Goal: Task Accomplishment & Management: Manage account settings

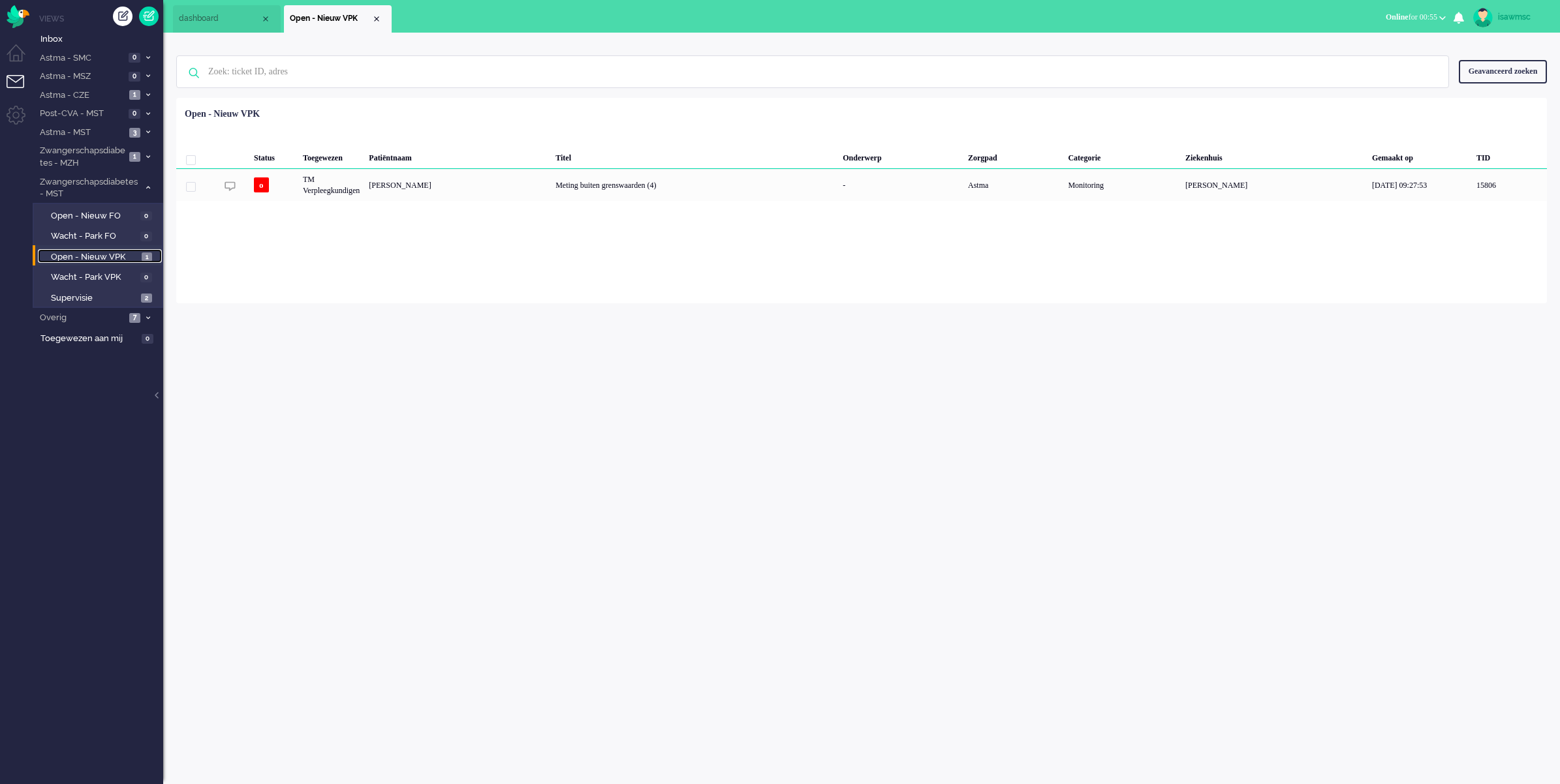
click at [135, 251] on span "Open - Nieuw VPK" at bounding box center [94, 257] width 87 height 13
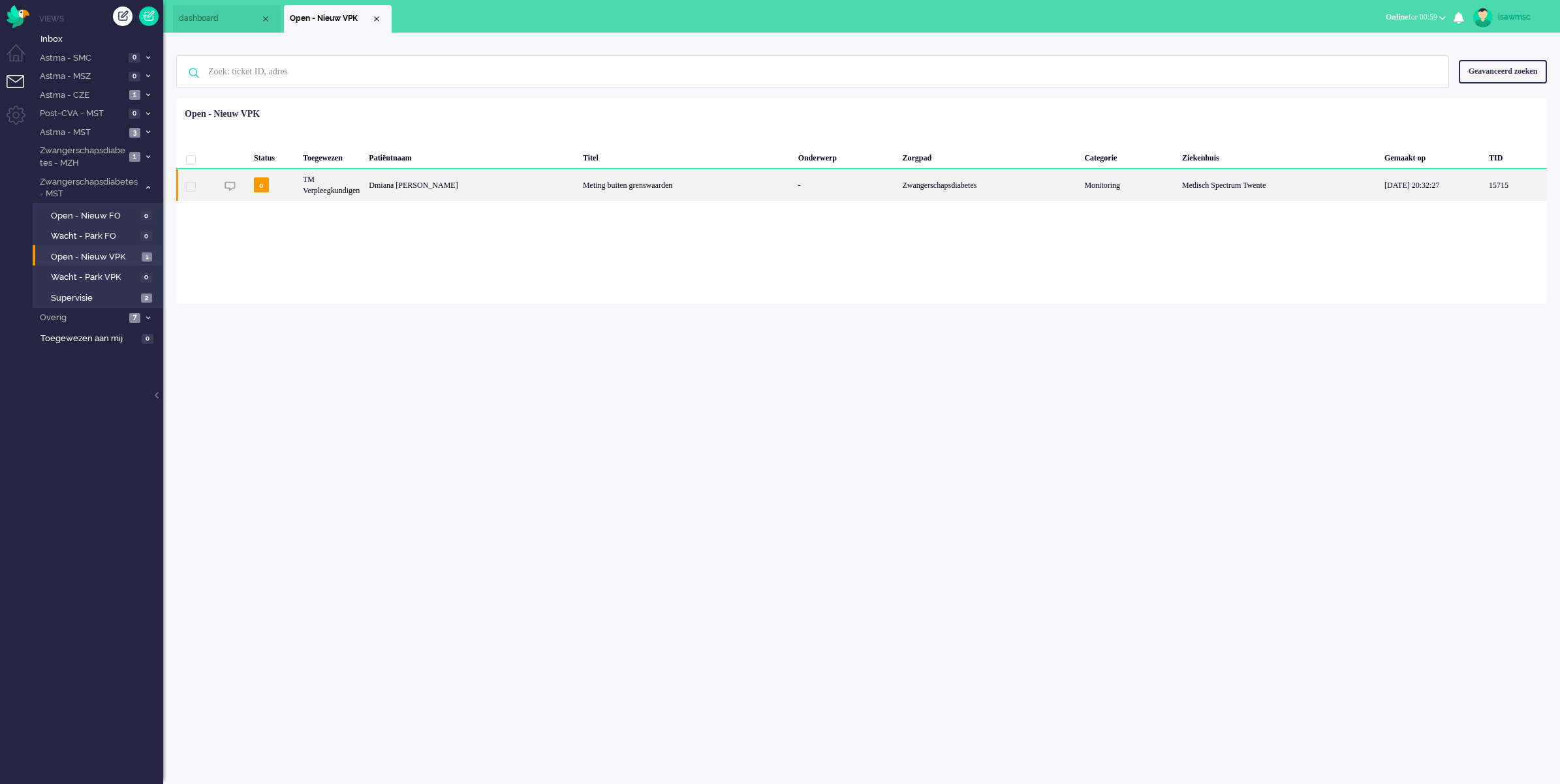
click at [317, 195] on div "TM Verpleegkundigen" at bounding box center [331, 185] width 66 height 32
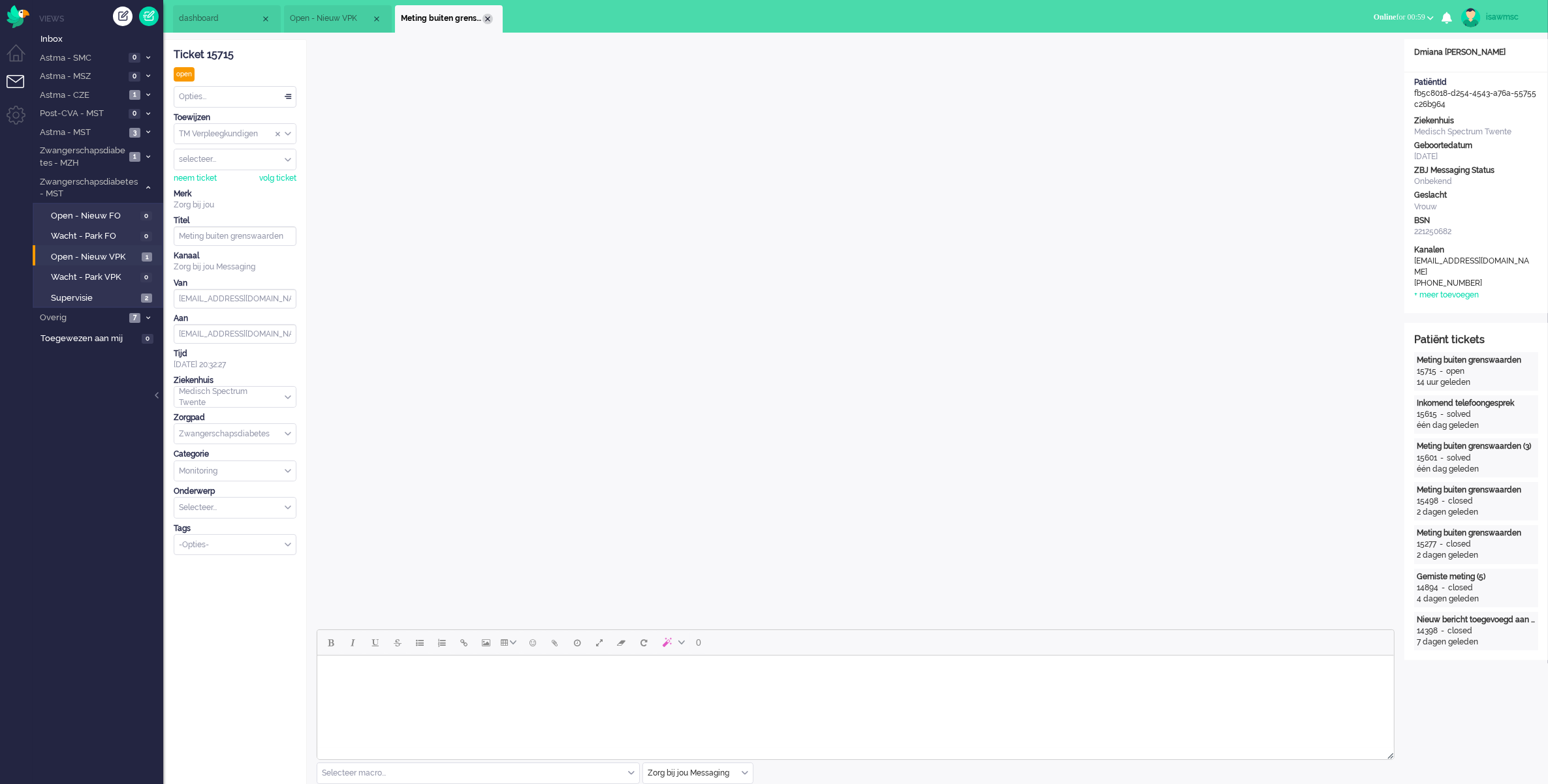
click at [486, 17] on div "Close tab" at bounding box center [488, 19] width 10 height 10
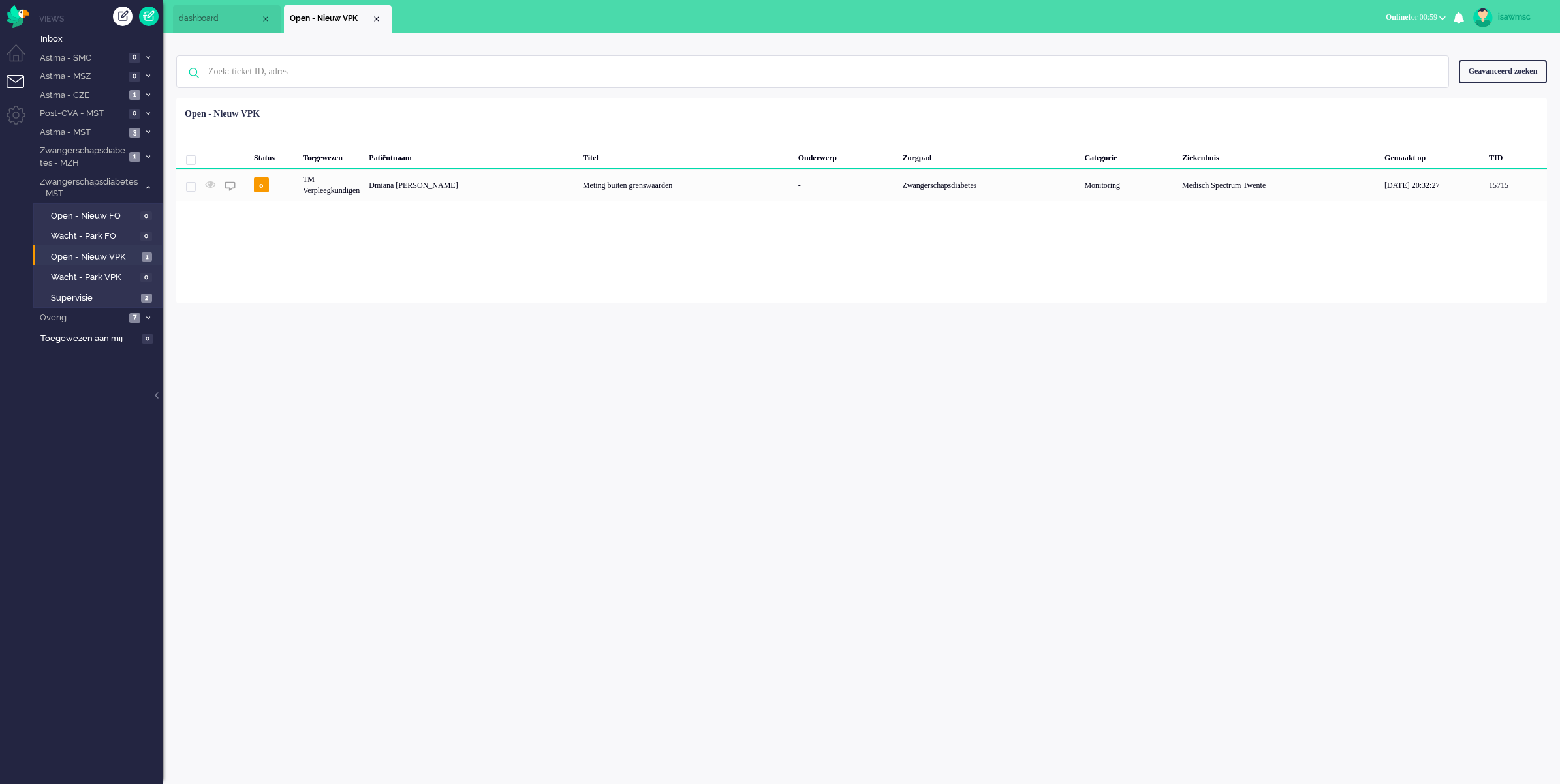
click at [389, 263] on div "Loading... Status Toegewezen Patiëntnaam Titel Onderwerp Zorgpad Categorie Ziek…" at bounding box center [861, 201] width 1371 height 206
click at [360, 106] on div "Status Toegewezen Patiëntnaam Titel Onderwerp Zorgpad Categorie Ziekenhuis Gema…" at bounding box center [861, 152] width 1371 height 98
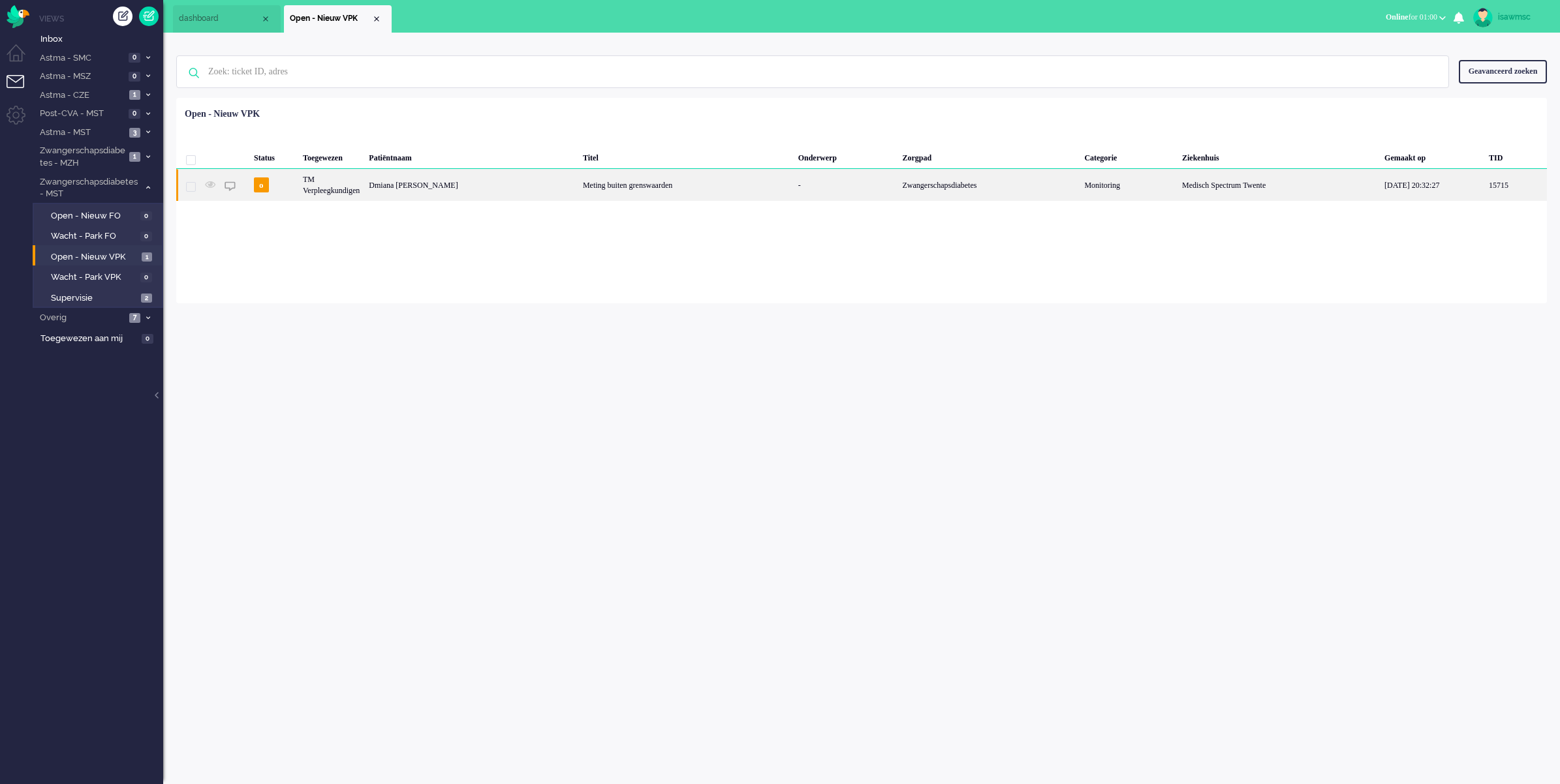
click at [389, 186] on div "Dmiana Abdullah" at bounding box center [471, 185] width 214 height 32
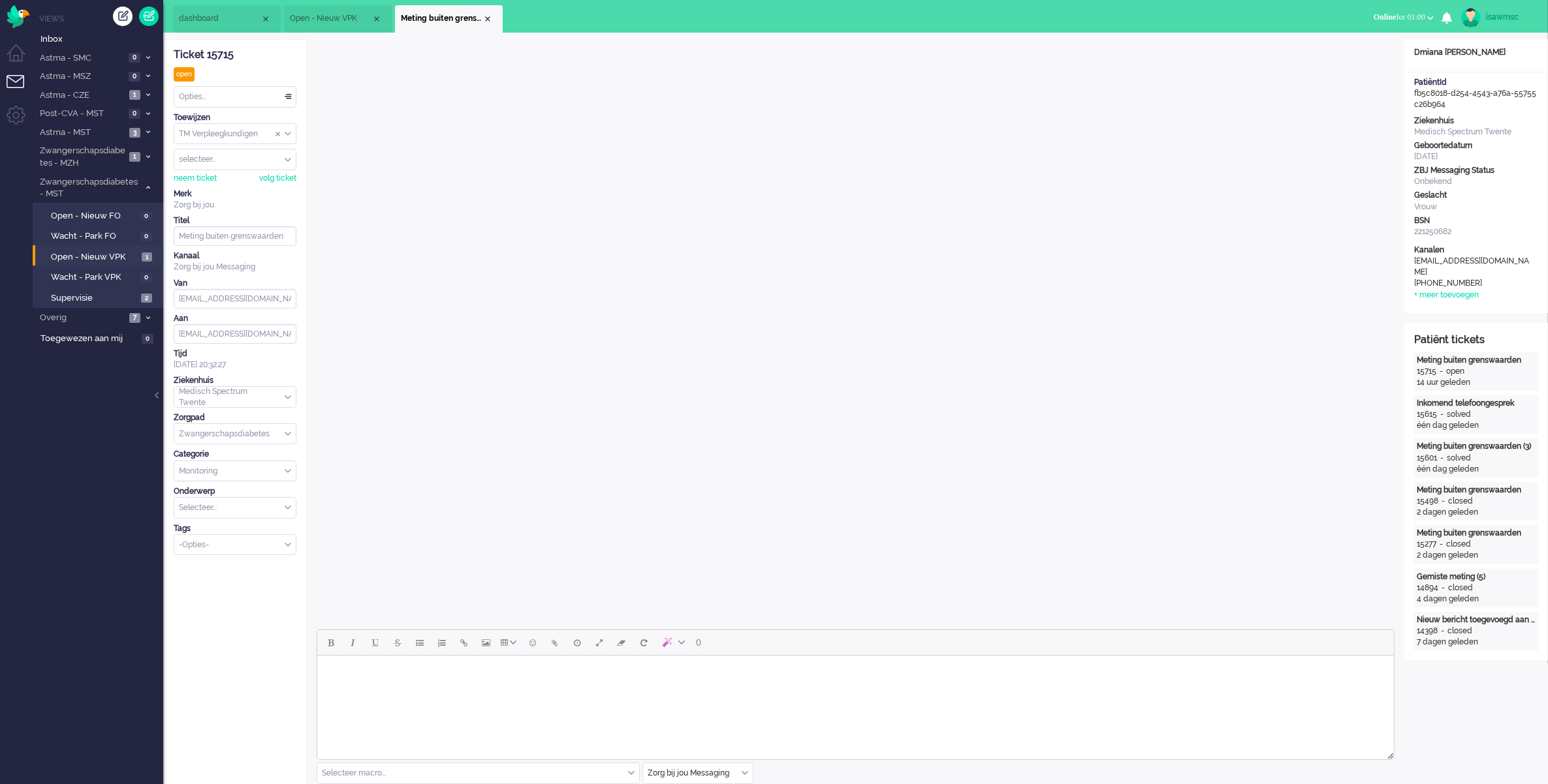
scroll to position [245, 0]
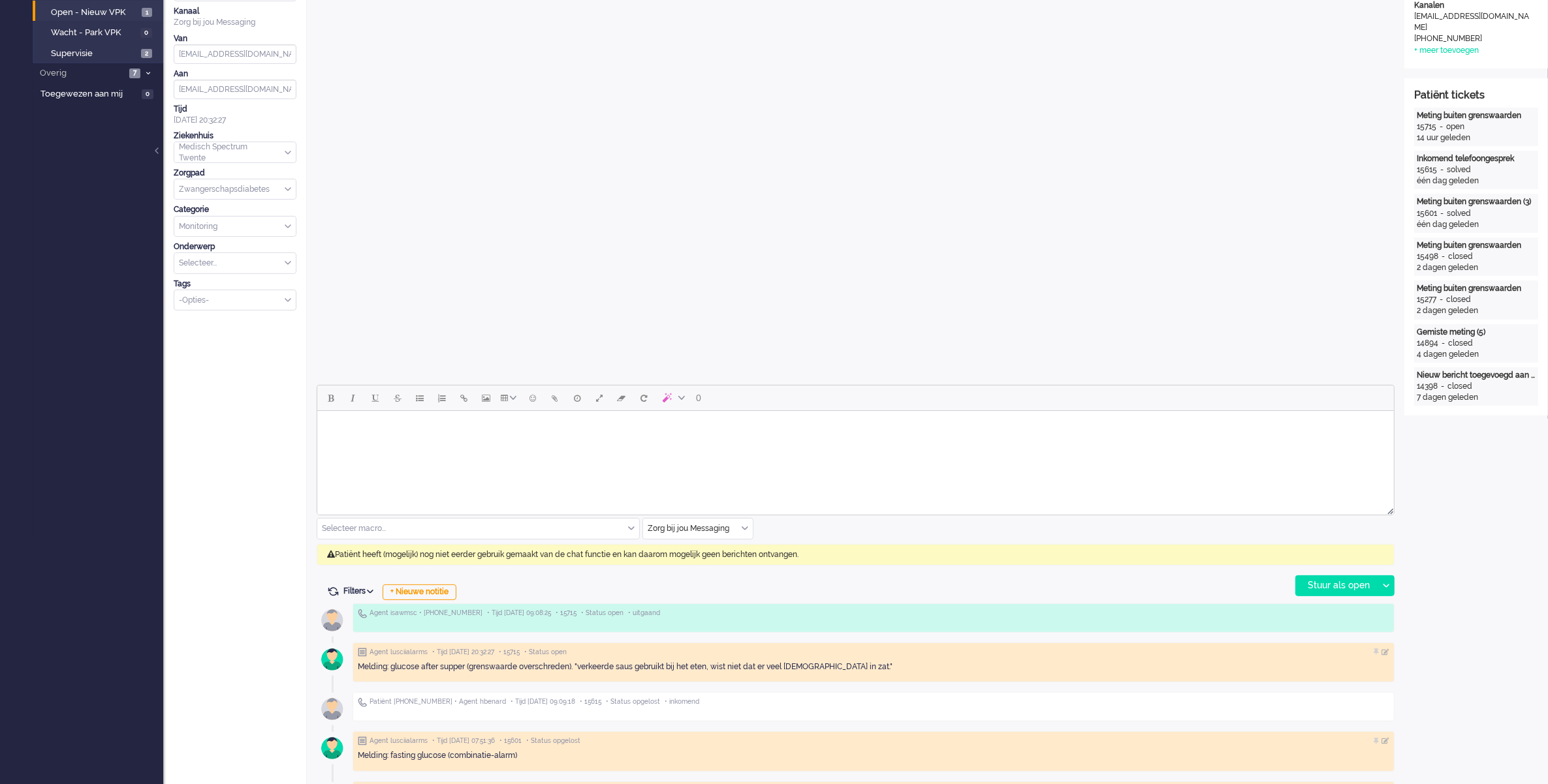
click at [749, 533] on input "text" at bounding box center [697, 529] width 109 height 20
click at [707, 562] on span "uitgaand telefoon" at bounding box center [681, 567] width 64 height 11
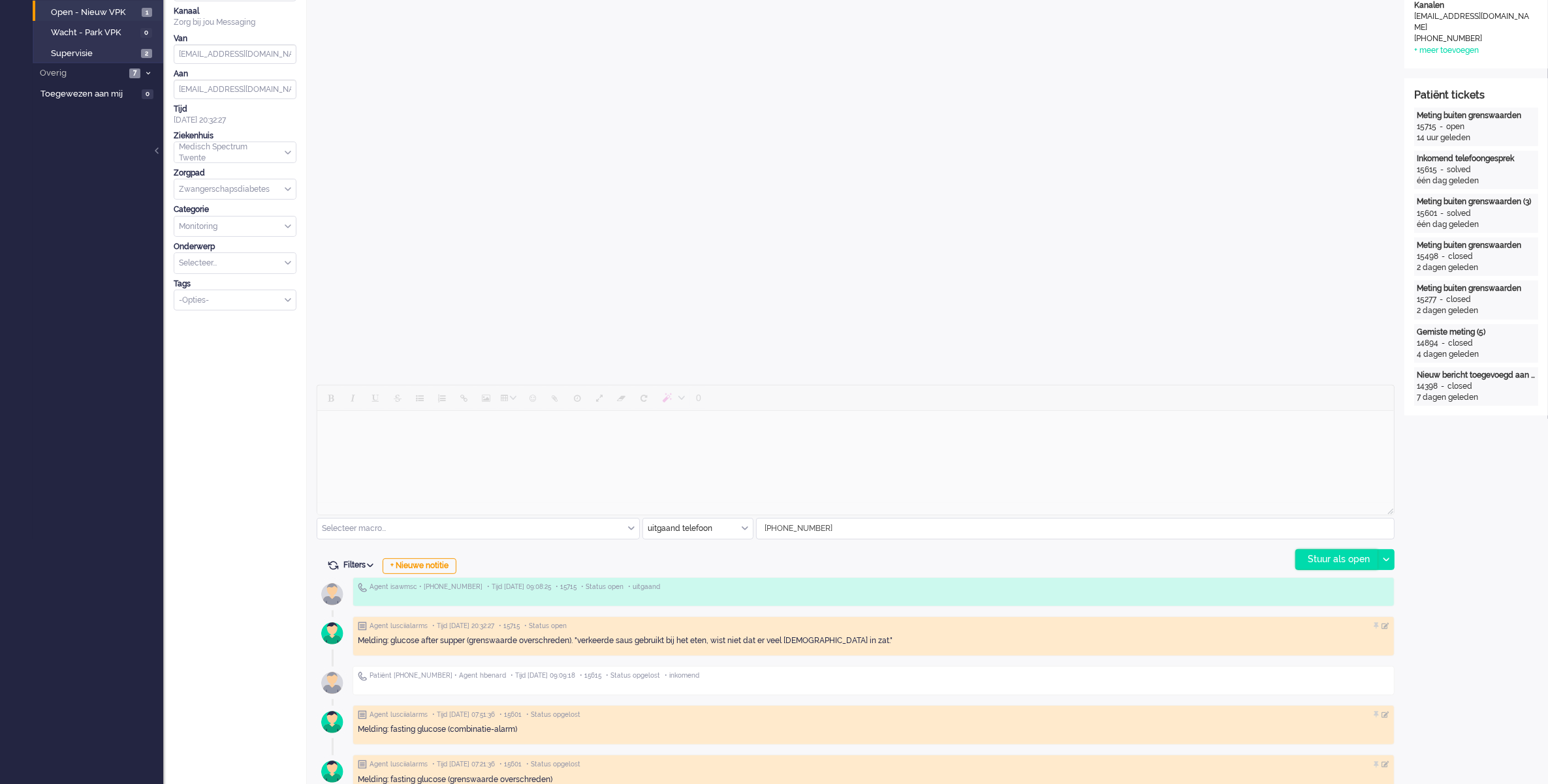
click at [1354, 553] on div "Stuur als open" at bounding box center [1336, 560] width 81 height 19
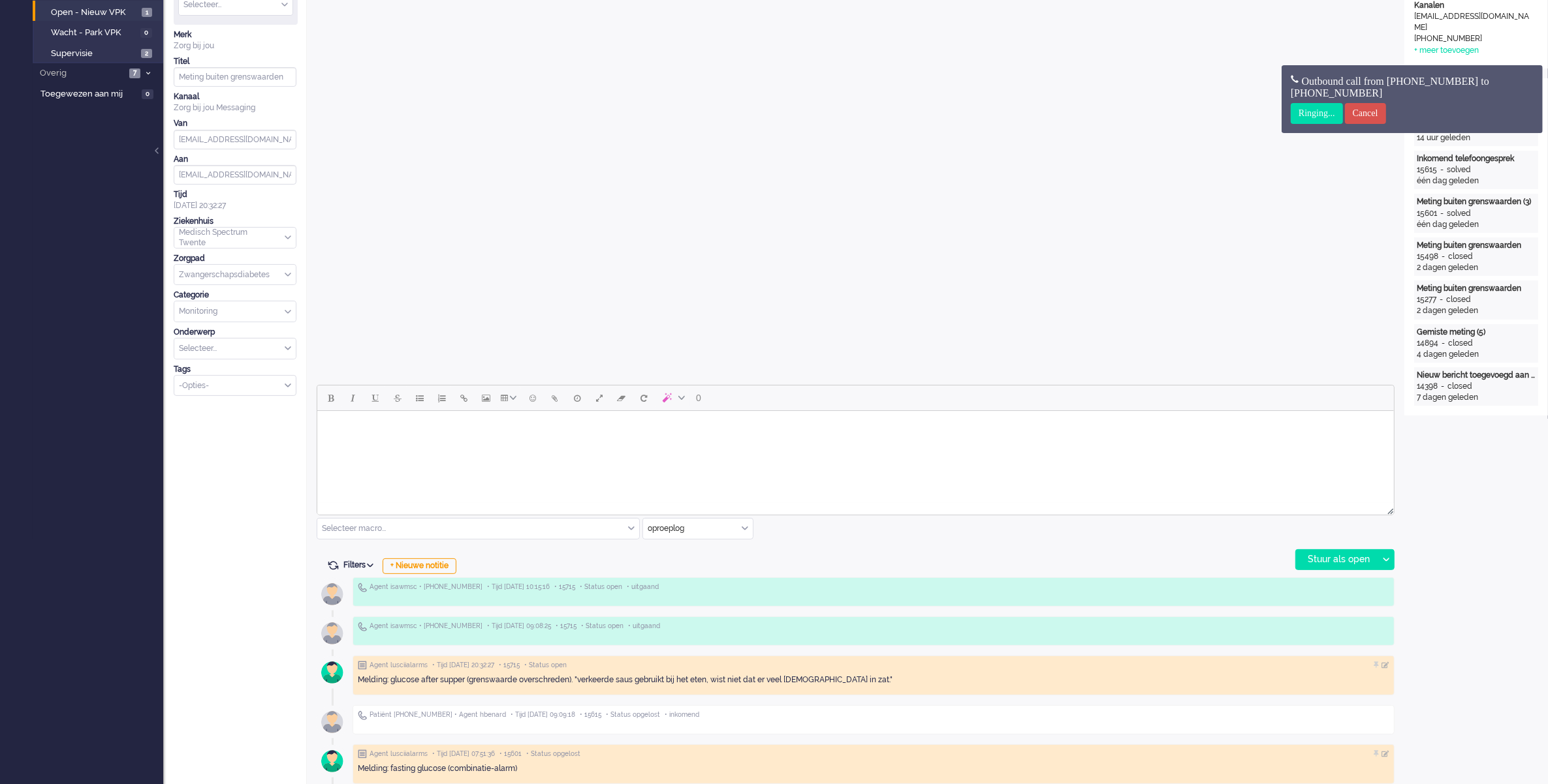
scroll to position [0, 0]
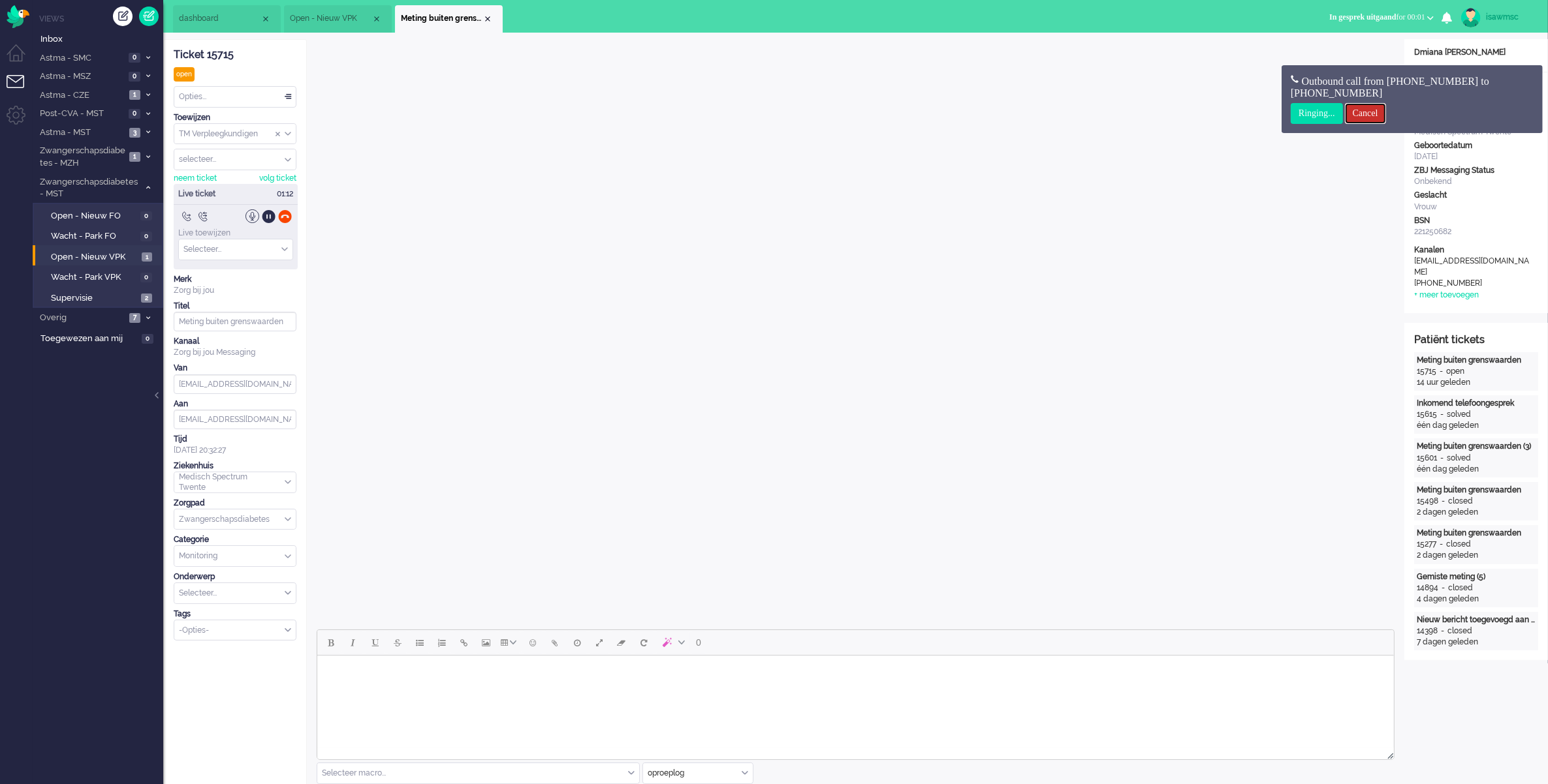
click at [1360, 111] on input "Cancel" at bounding box center [1365, 113] width 41 height 21
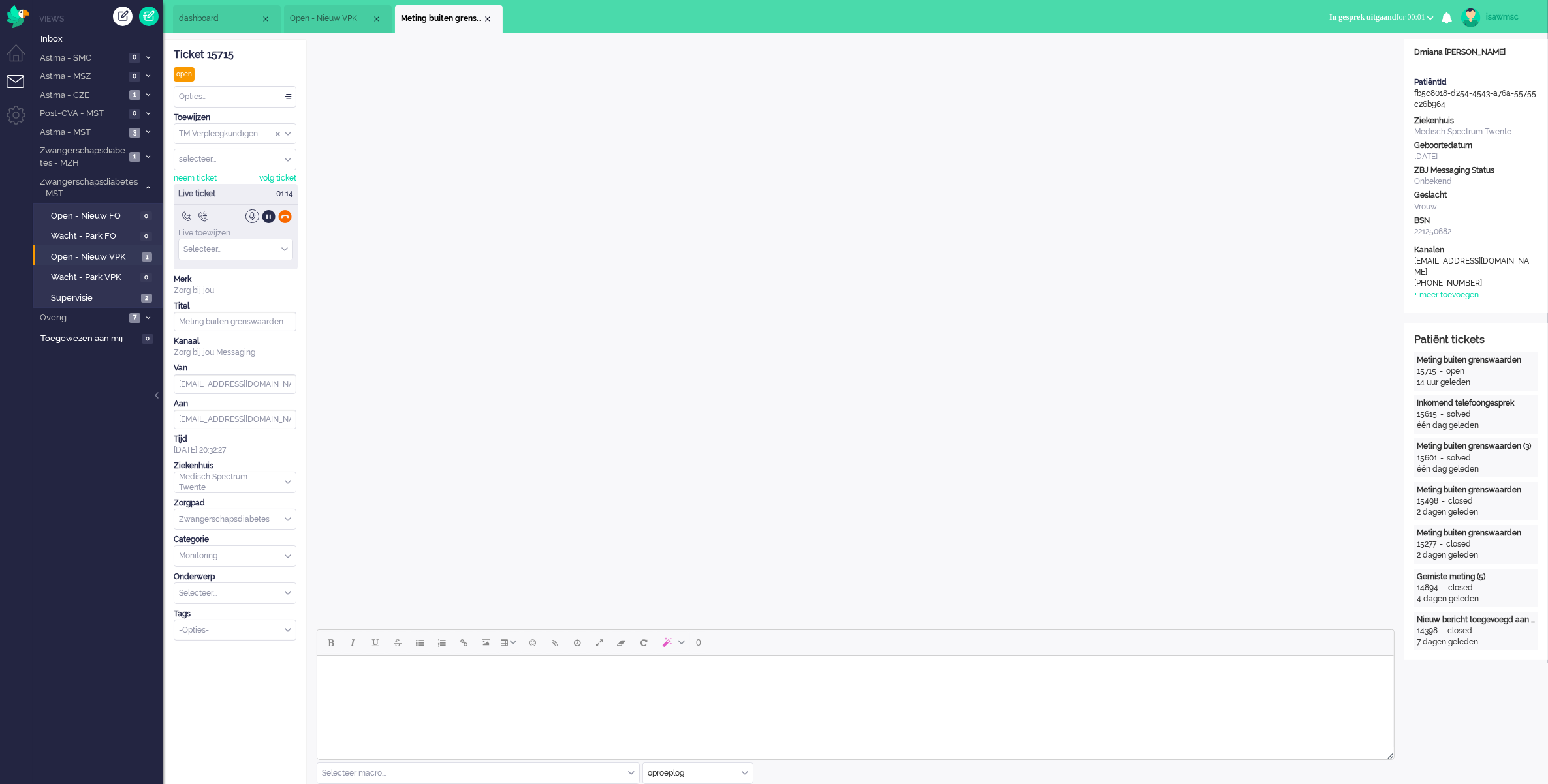
click at [287, 218] on div at bounding box center [285, 216] width 14 height 14
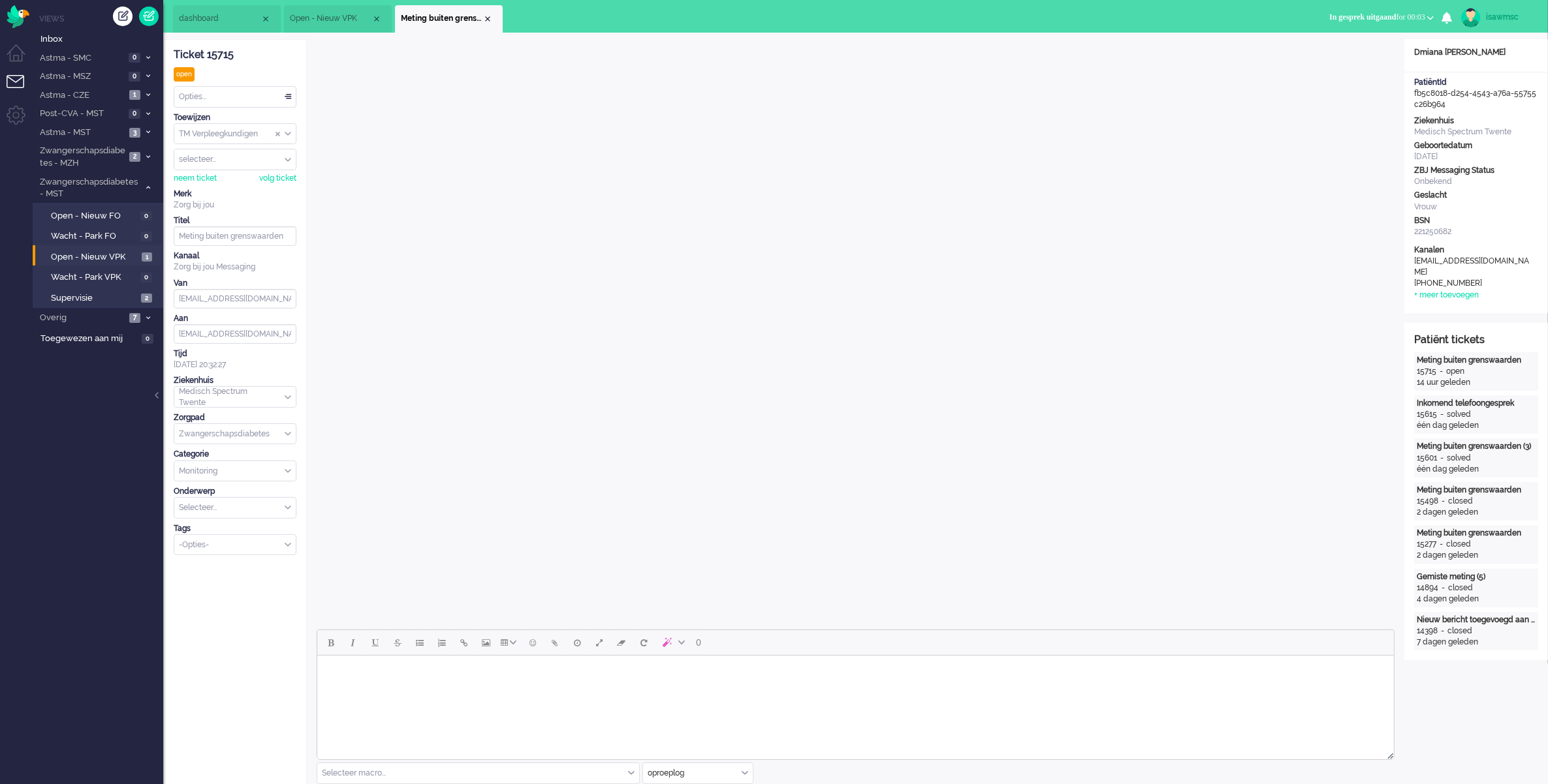
click at [246, 92] on div "Opties..." at bounding box center [235, 97] width 121 height 20
click at [218, 190] on li "Opgelost" at bounding box center [235, 190] width 121 height 19
click at [484, 19] on div "Close tab" at bounding box center [488, 19] width 10 height 10
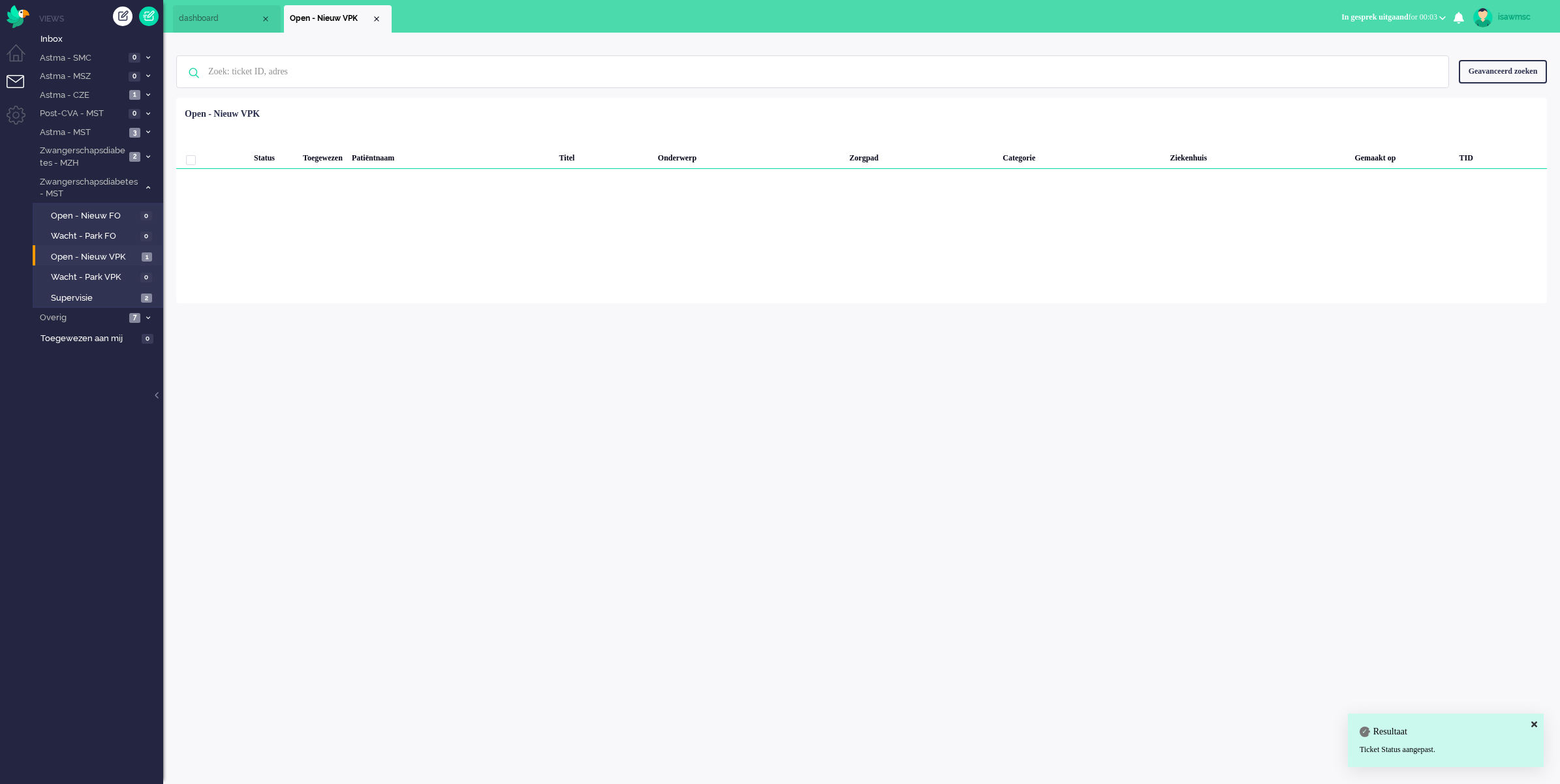
click at [418, 290] on div "Loading... Status Toegewezen Patiëntnaam Titel Onderwerp Zorgpad Categorie Ziek…" at bounding box center [861, 201] width 1371 height 206
click at [119, 255] on span "Open - Nieuw VPK" at bounding box center [94, 257] width 87 height 13
click at [271, 251] on div "Loading... Status Toegewezen Patiëntnaam Titel Onderwerp Zorgpad Categorie Ziek…" at bounding box center [861, 201] width 1371 height 206
drag, startPoint x: 413, startPoint y: 183, endPoint x: 412, endPoint y: 197, distance: 14.0
click at [413, 184] on div "Loading... Status Toegewezen Patiëntnaam Titel Onderwerp Zorgpad Categorie Ziek…" at bounding box center [861, 201] width 1371 height 206
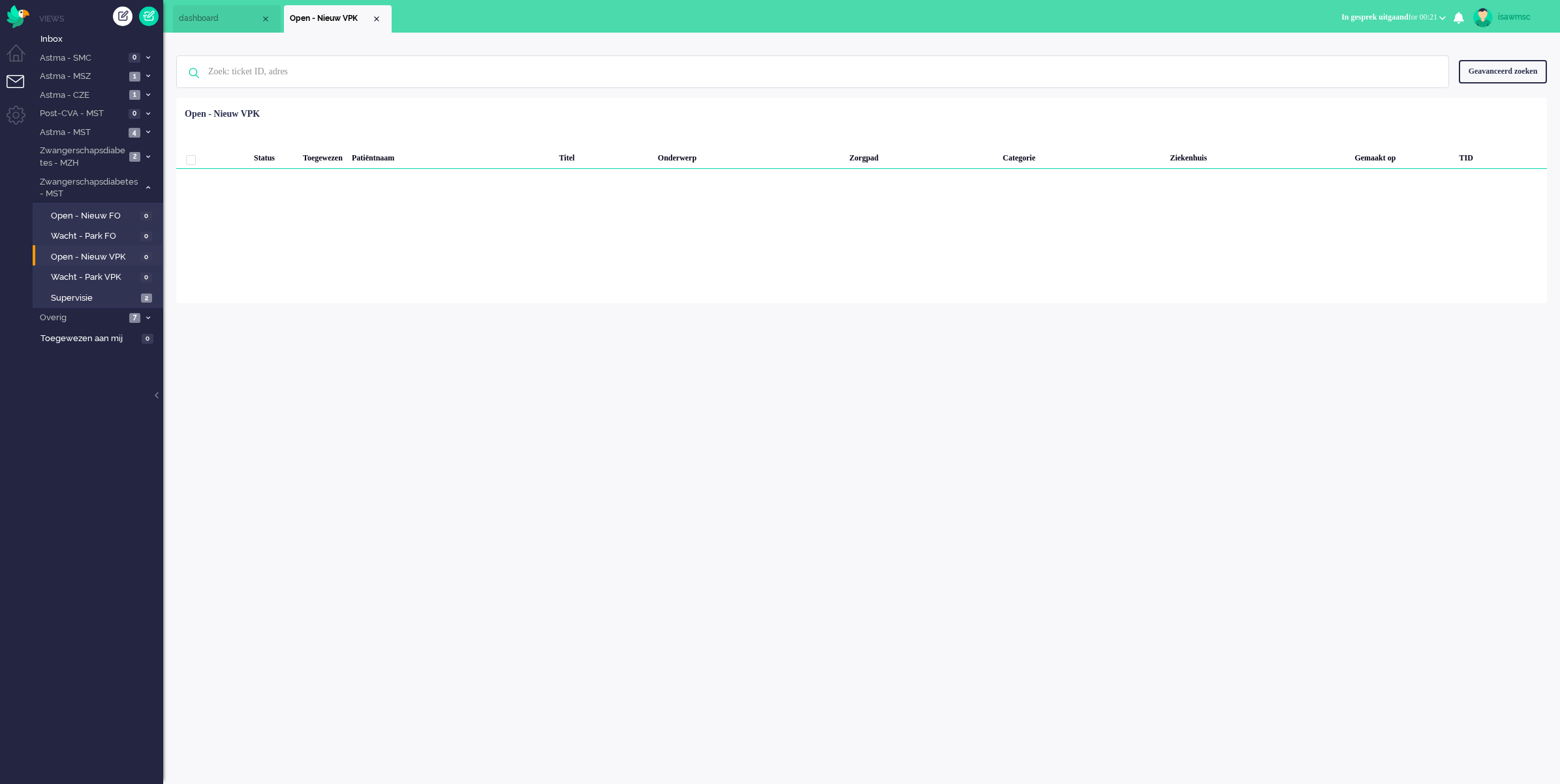
click at [882, 414] on div "isawmsc Thuis Ticket Csat Mijn gemiddelde cijfer Deze week - Ticket Bijdragen P…" at bounding box center [861, 409] width 1397 height 752
click at [147, 295] on span "2" at bounding box center [146, 299] width 11 height 10
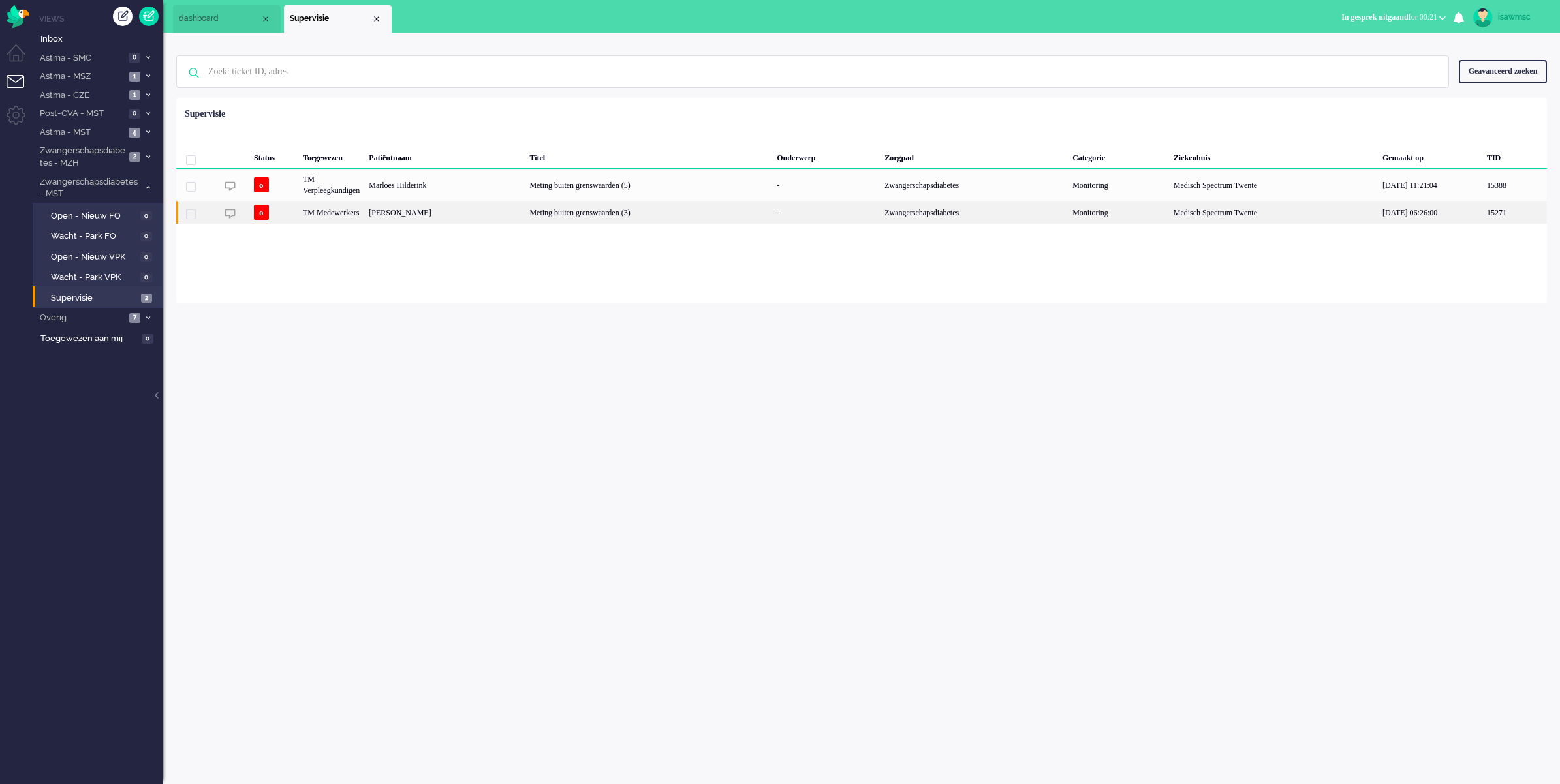
click at [402, 207] on div "Marit Delcour" at bounding box center [445, 212] width 161 height 23
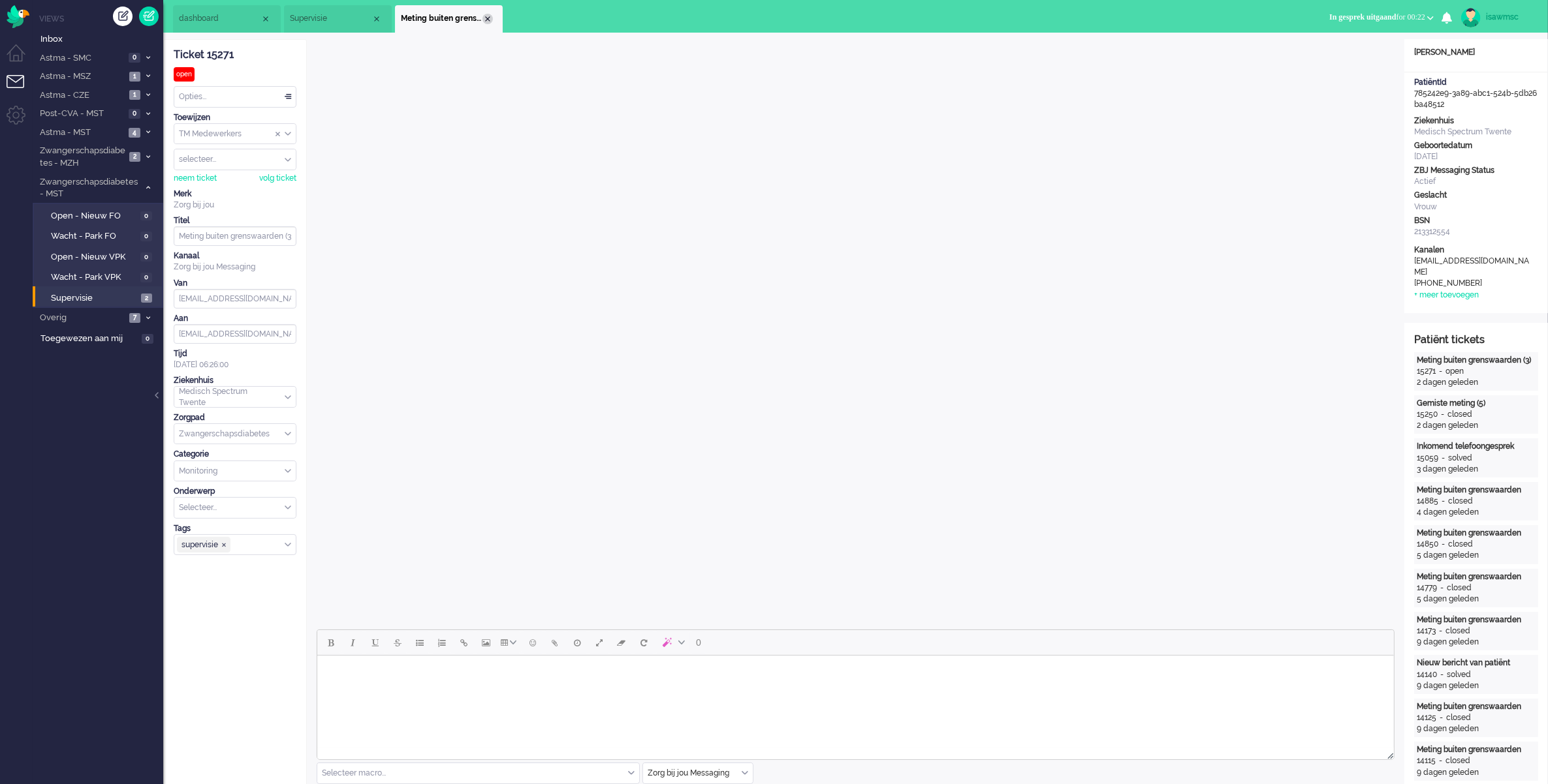
click at [489, 20] on div "Close tab" at bounding box center [488, 19] width 10 height 10
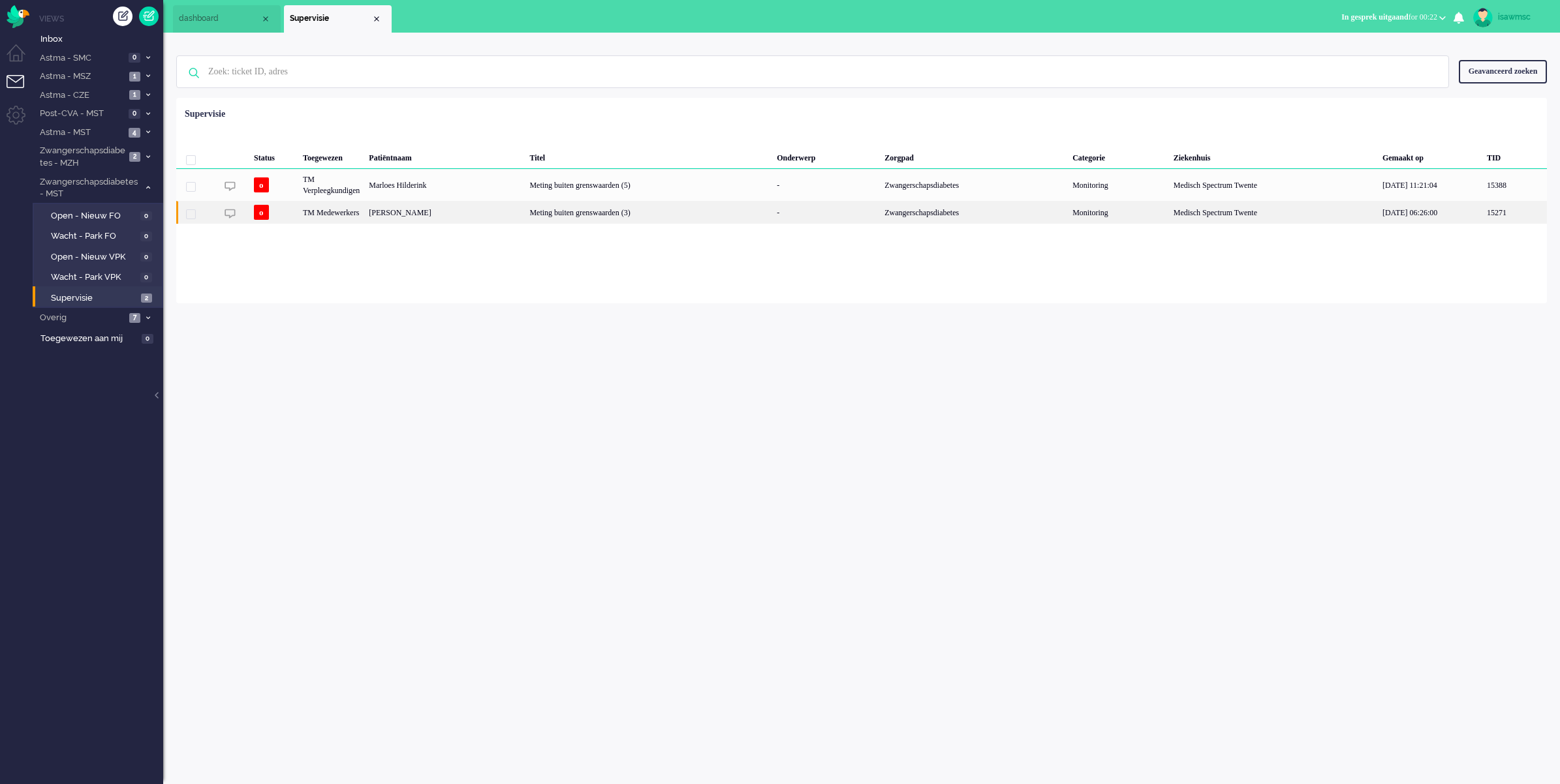
click at [509, 217] on div "Marit Delcour" at bounding box center [445, 212] width 161 height 23
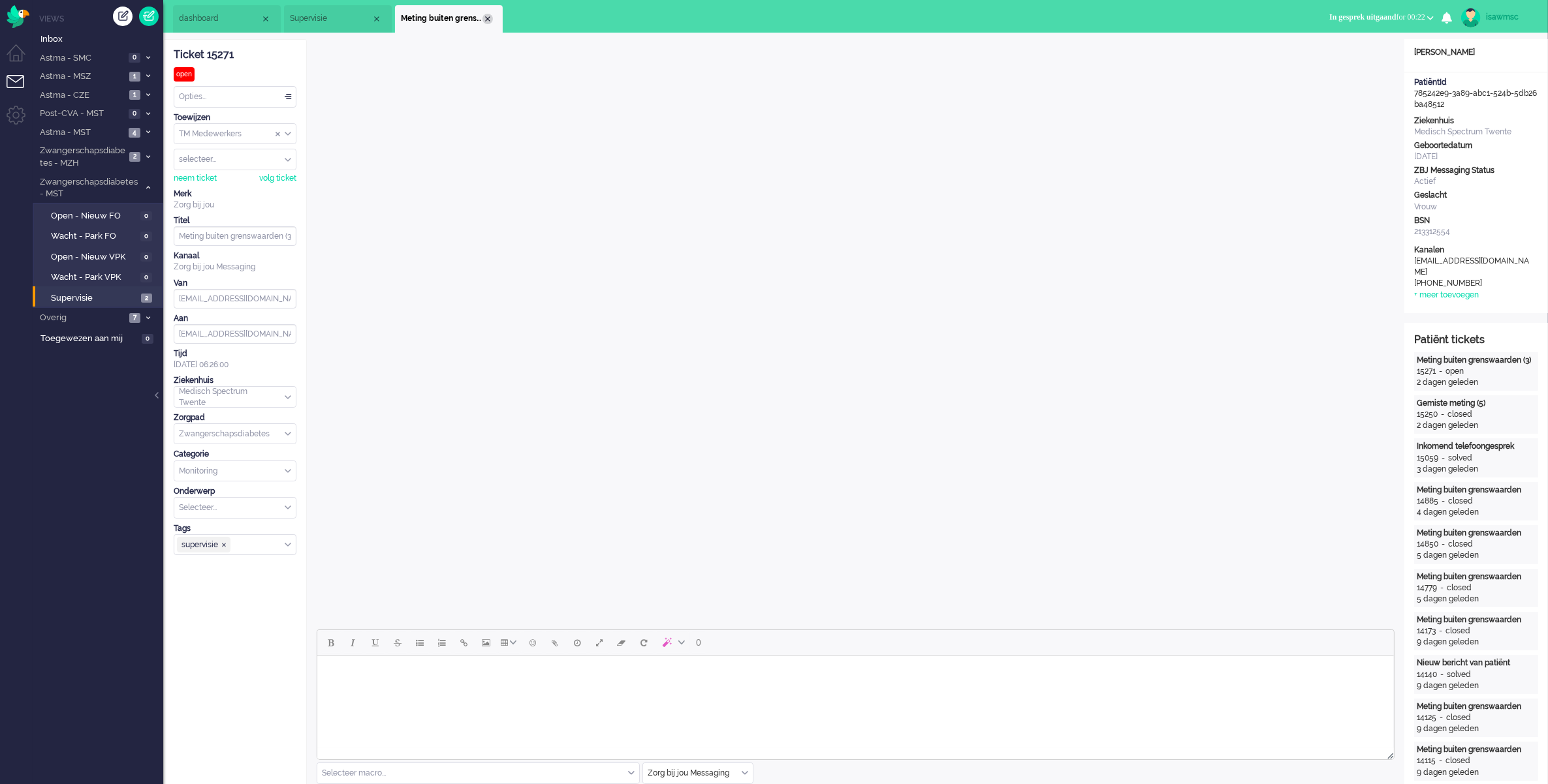
click at [485, 16] on div "Close tab" at bounding box center [488, 19] width 10 height 10
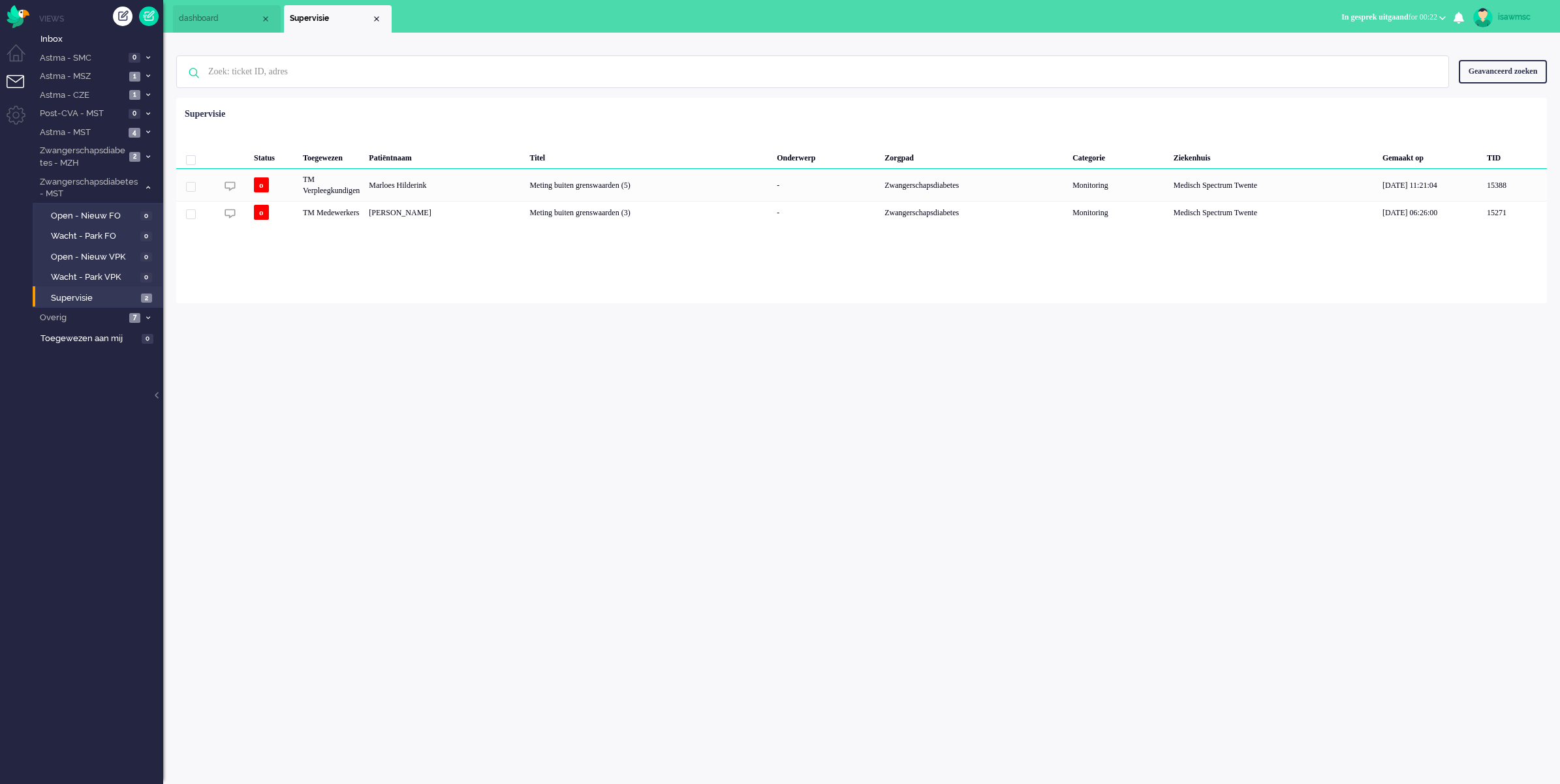
click at [436, 291] on div "Loading... Status Toegewezen Patiëntnaam Titel Onderwerp Zorgpad Categorie Ziek…" at bounding box center [861, 201] width 1371 height 206
click at [21, 19] on img "Omnidesk" at bounding box center [18, 16] width 23 height 23
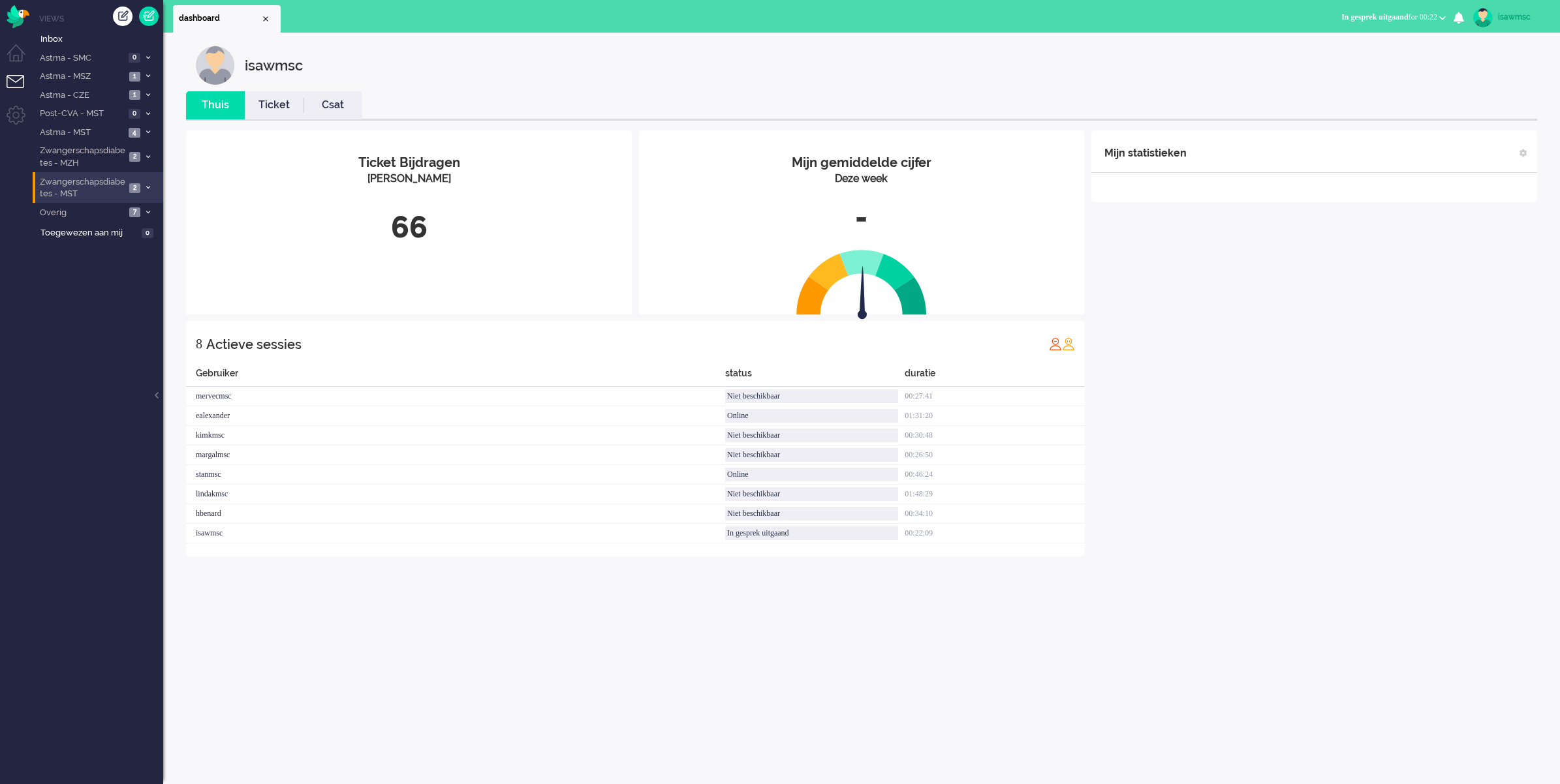
click at [64, 184] on span "Zwangerschapsdiabetes - MST" at bounding box center [81, 188] width 87 height 25
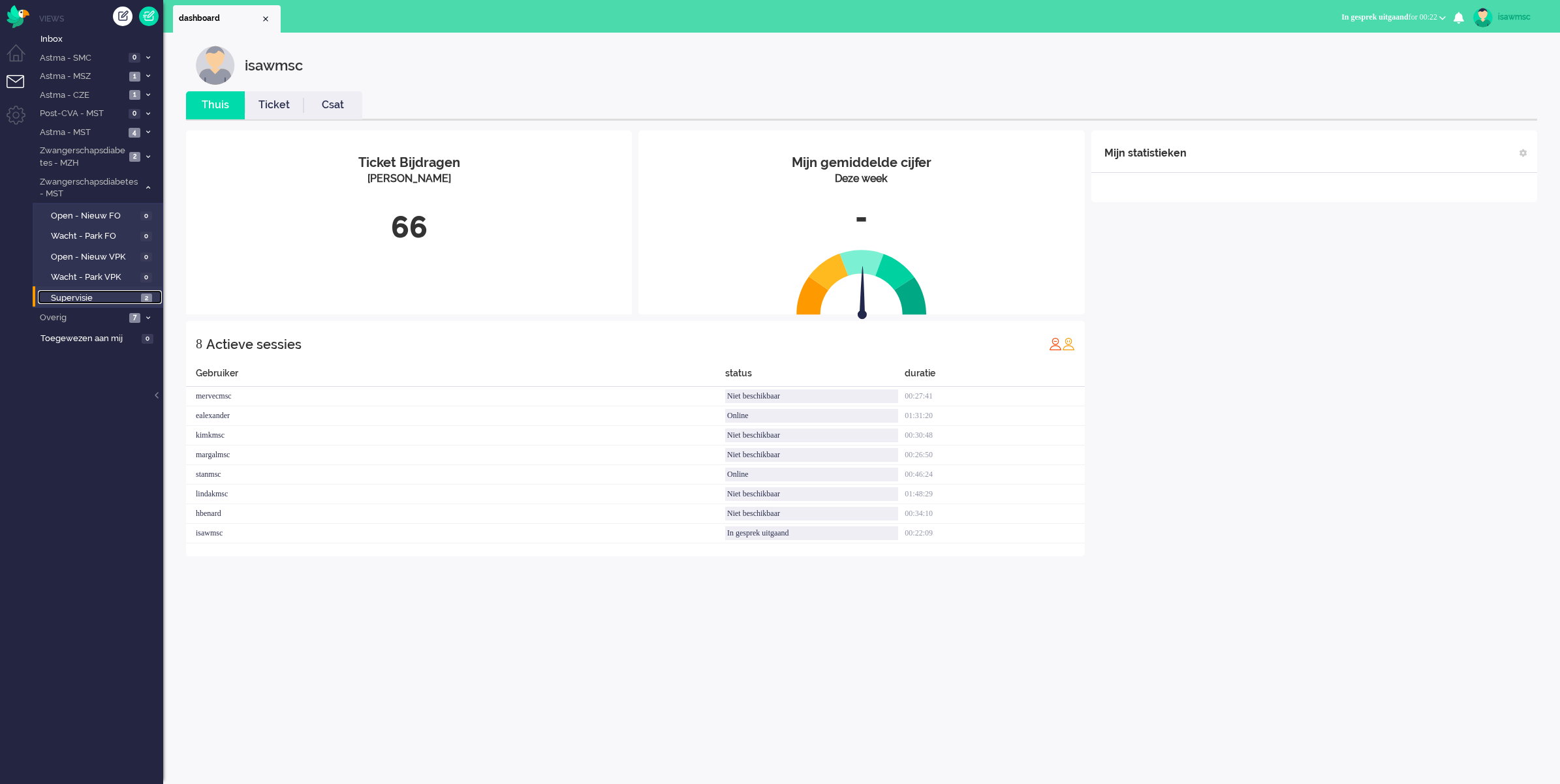
click at [122, 292] on span "Supervisie" at bounding box center [94, 298] width 87 height 13
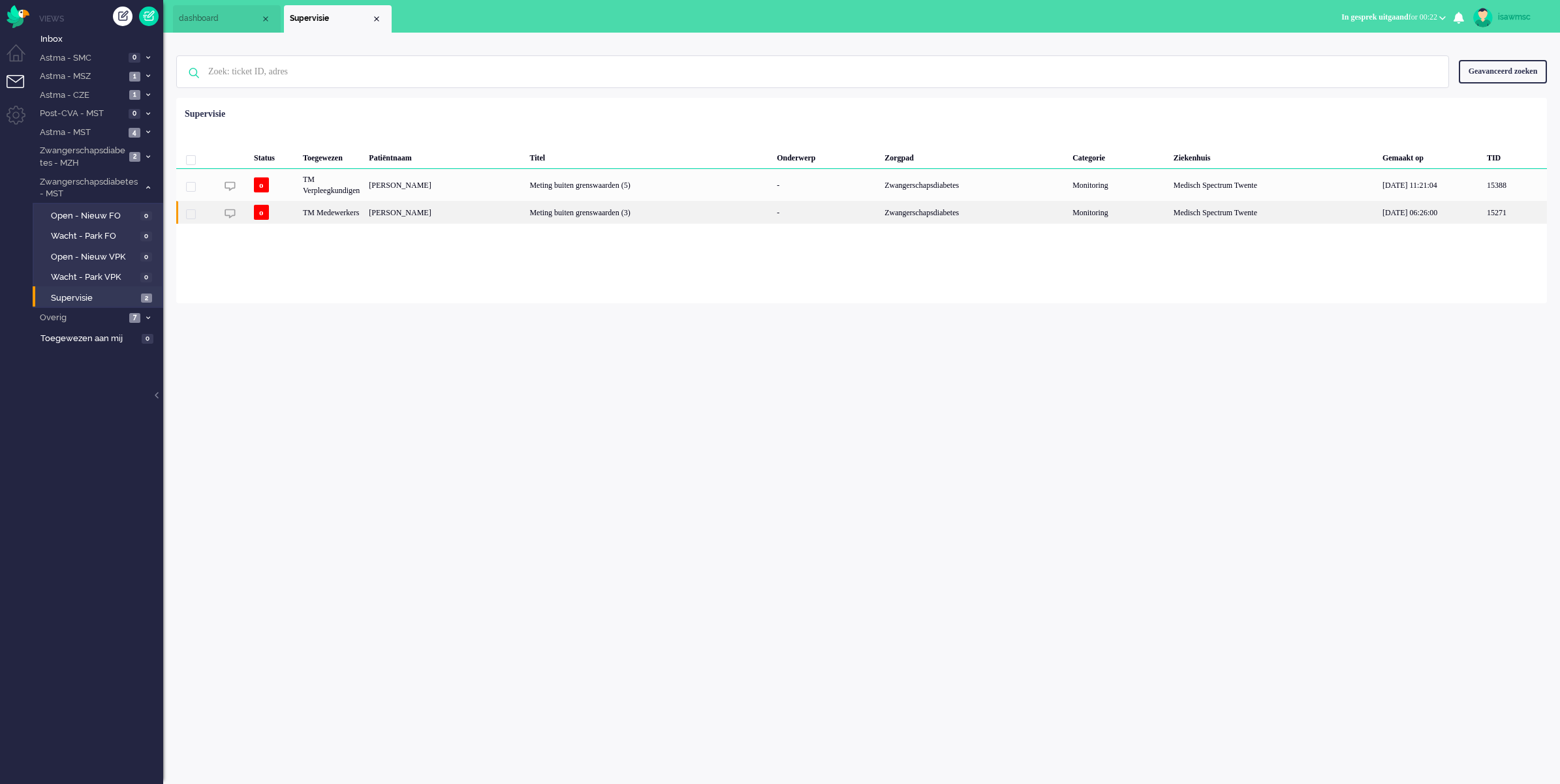
click at [394, 207] on div "[PERSON_NAME]" at bounding box center [445, 212] width 161 height 23
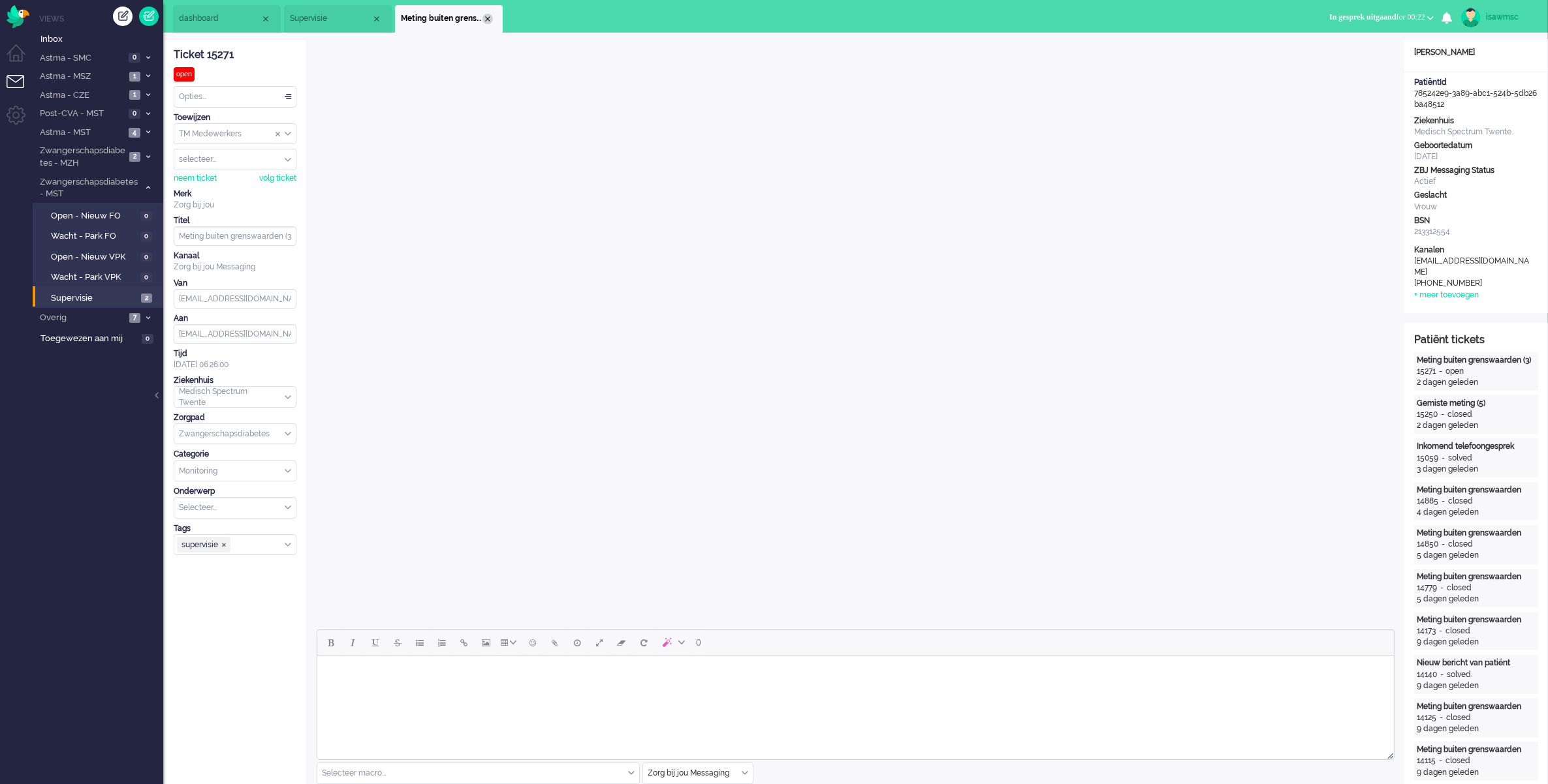
click at [488, 20] on div "Close tab" at bounding box center [488, 19] width 10 height 10
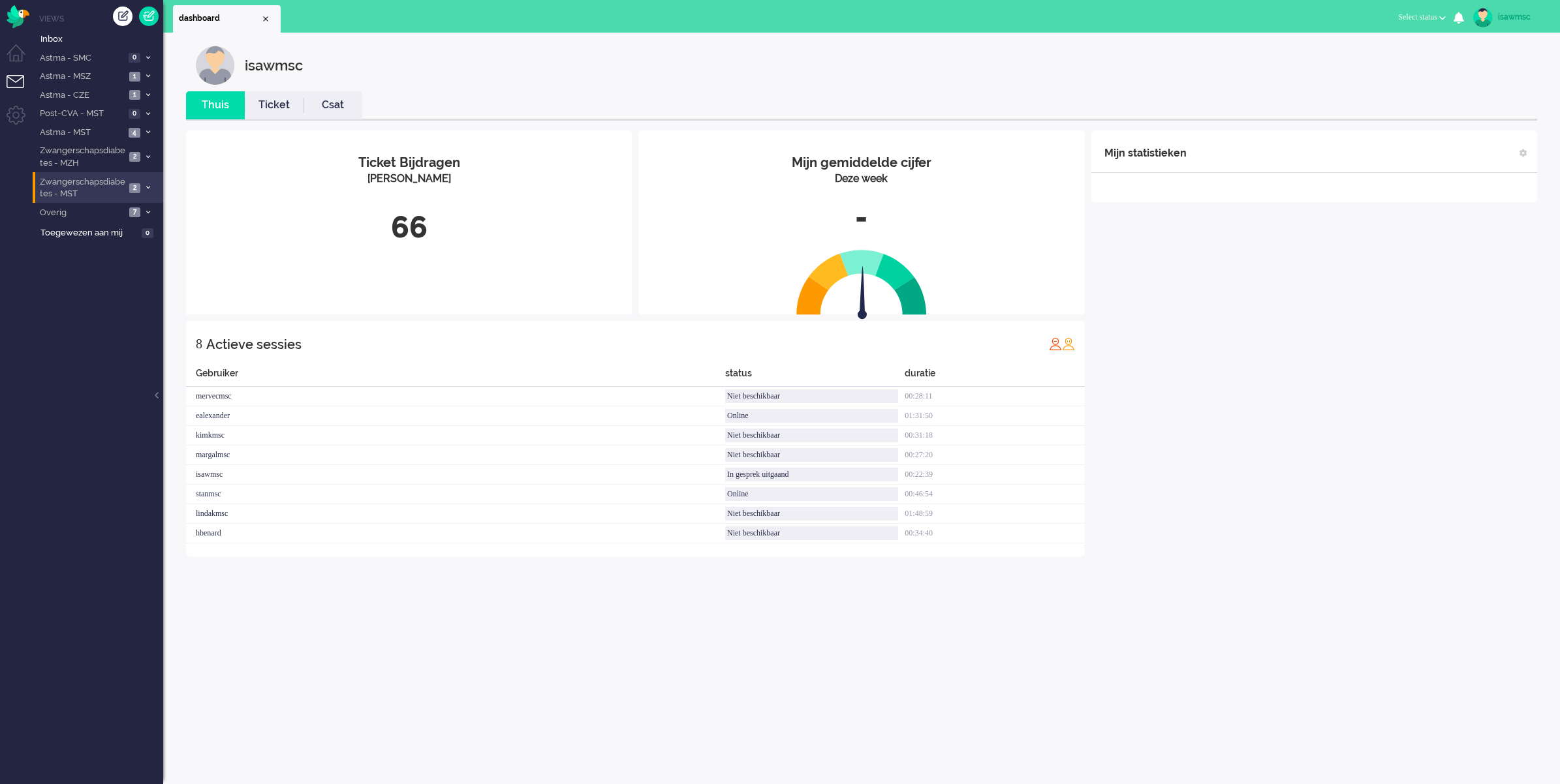
click at [126, 190] on li "Zwangerschapsdiabetes - MST 2" at bounding box center [98, 187] width 130 height 30
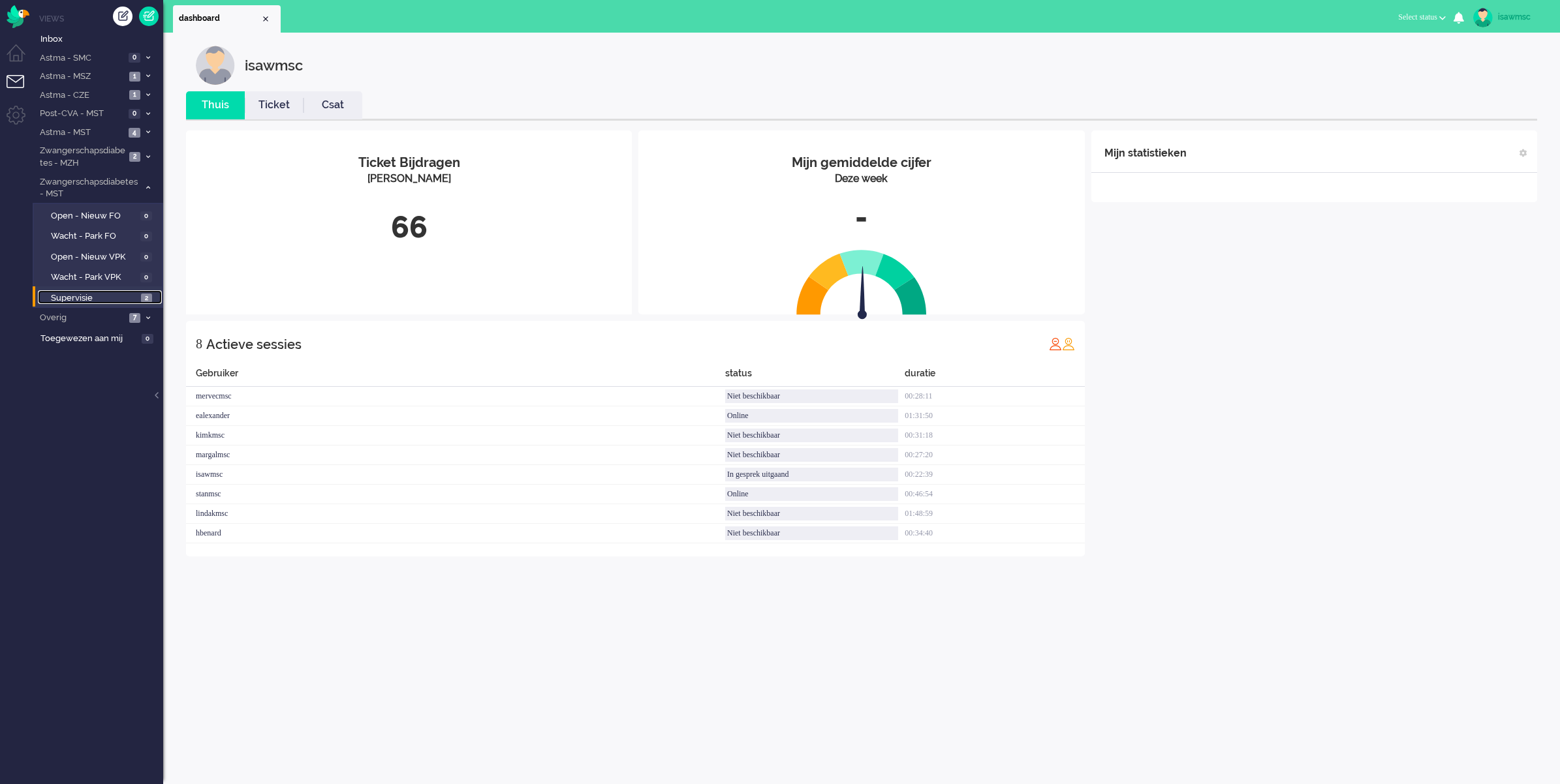
click at [127, 295] on span "Supervisie" at bounding box center [94, 298] width 87 height 13
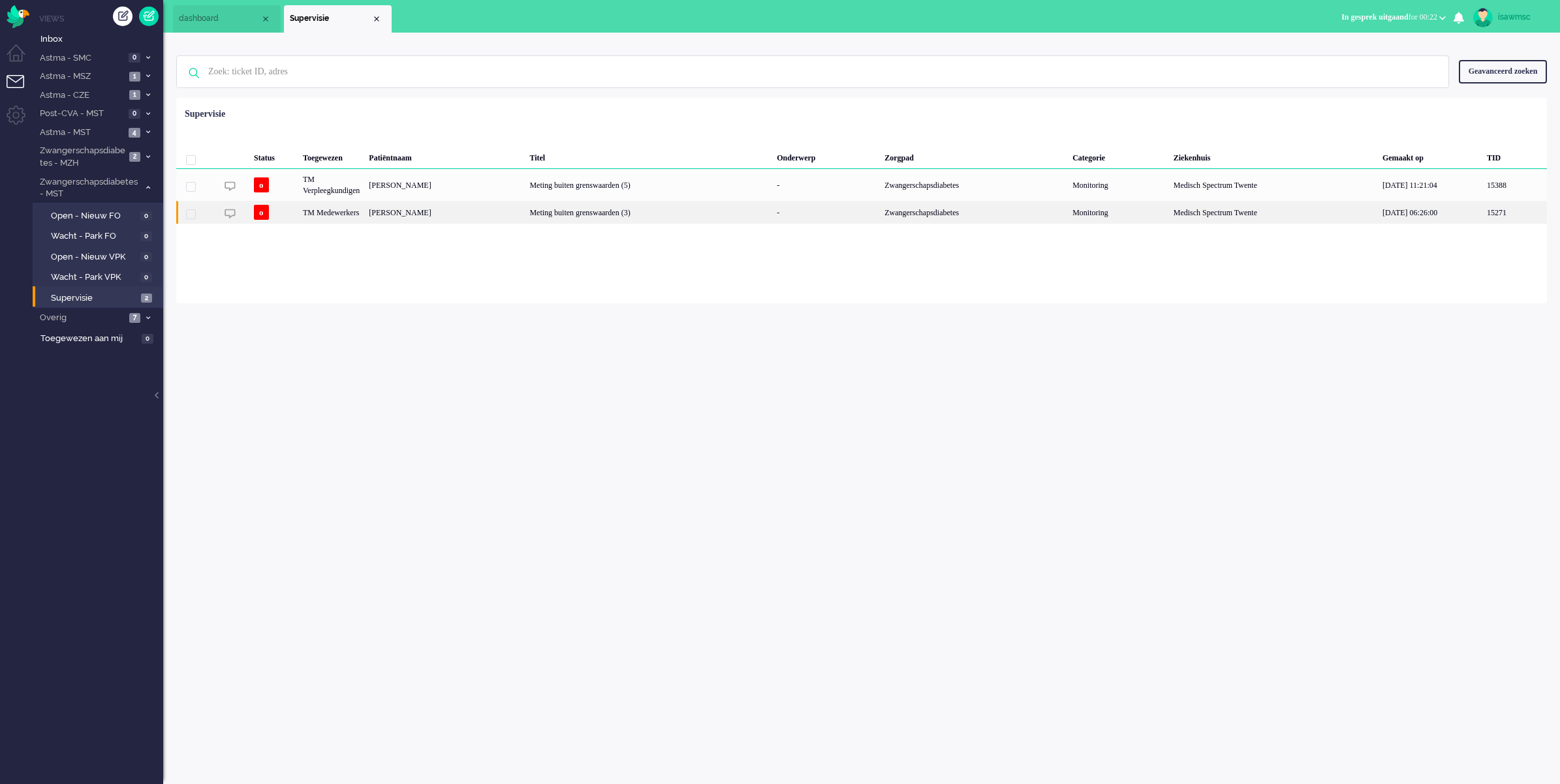
click at [357, 220] on div "TM Medewerkers" at bounding box center [331, 212] width 66 height 23
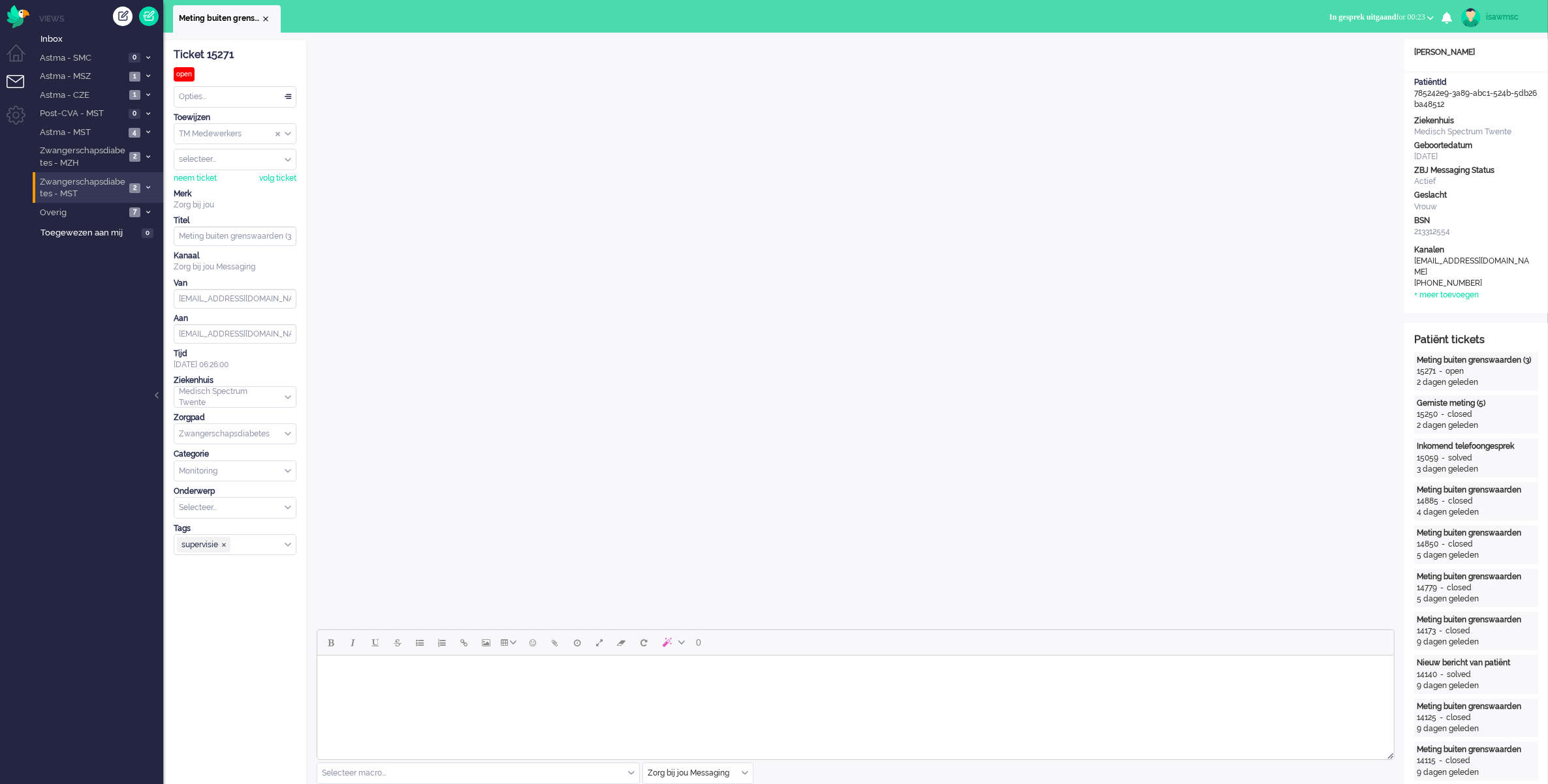
click at [135, 190] on span "2" at bounding box center [135, 189] width 11 height 10
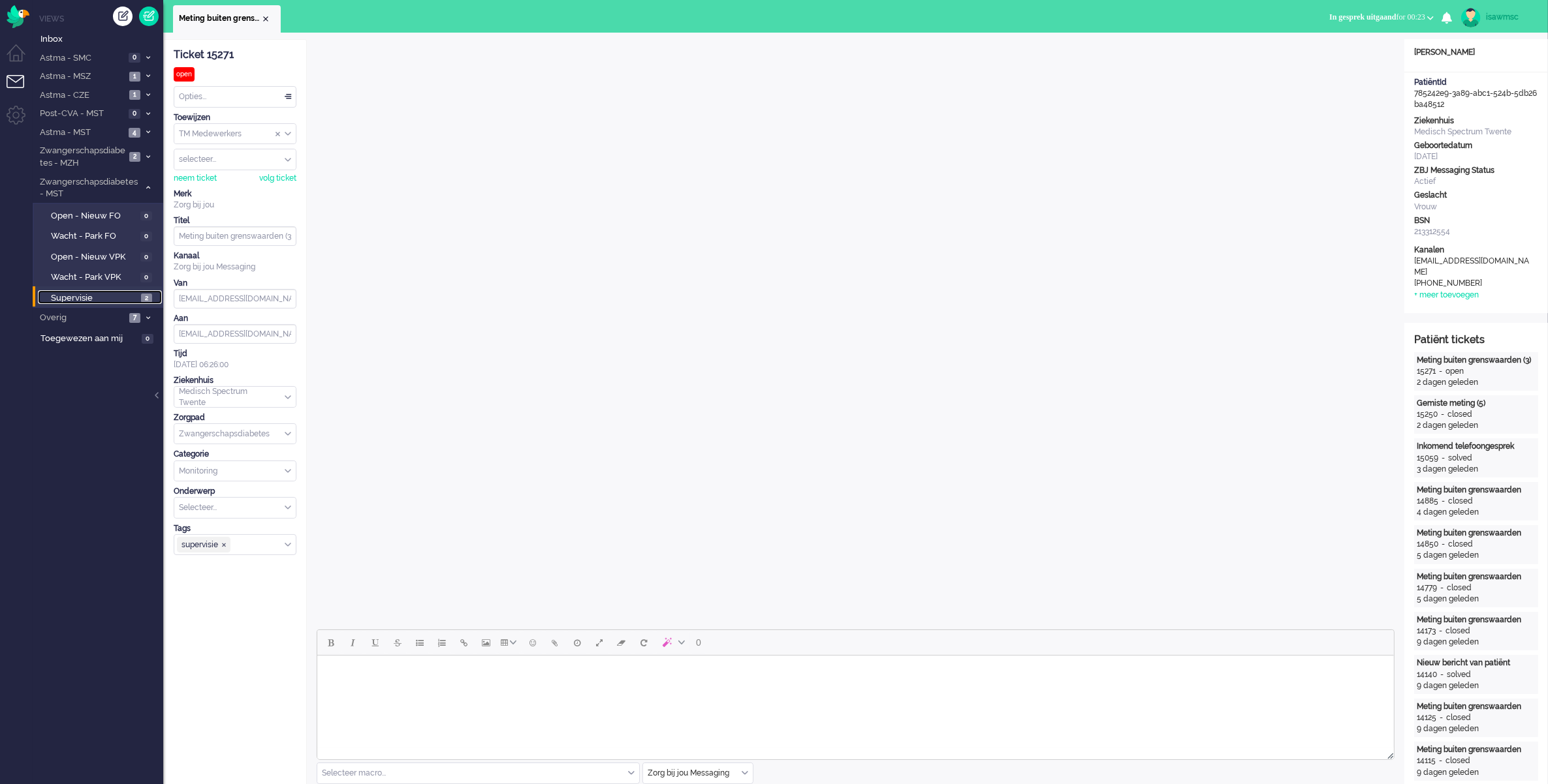
click at [137, 292] on span "Supervisie" at bounding box center [94, 298] width 87 height 13
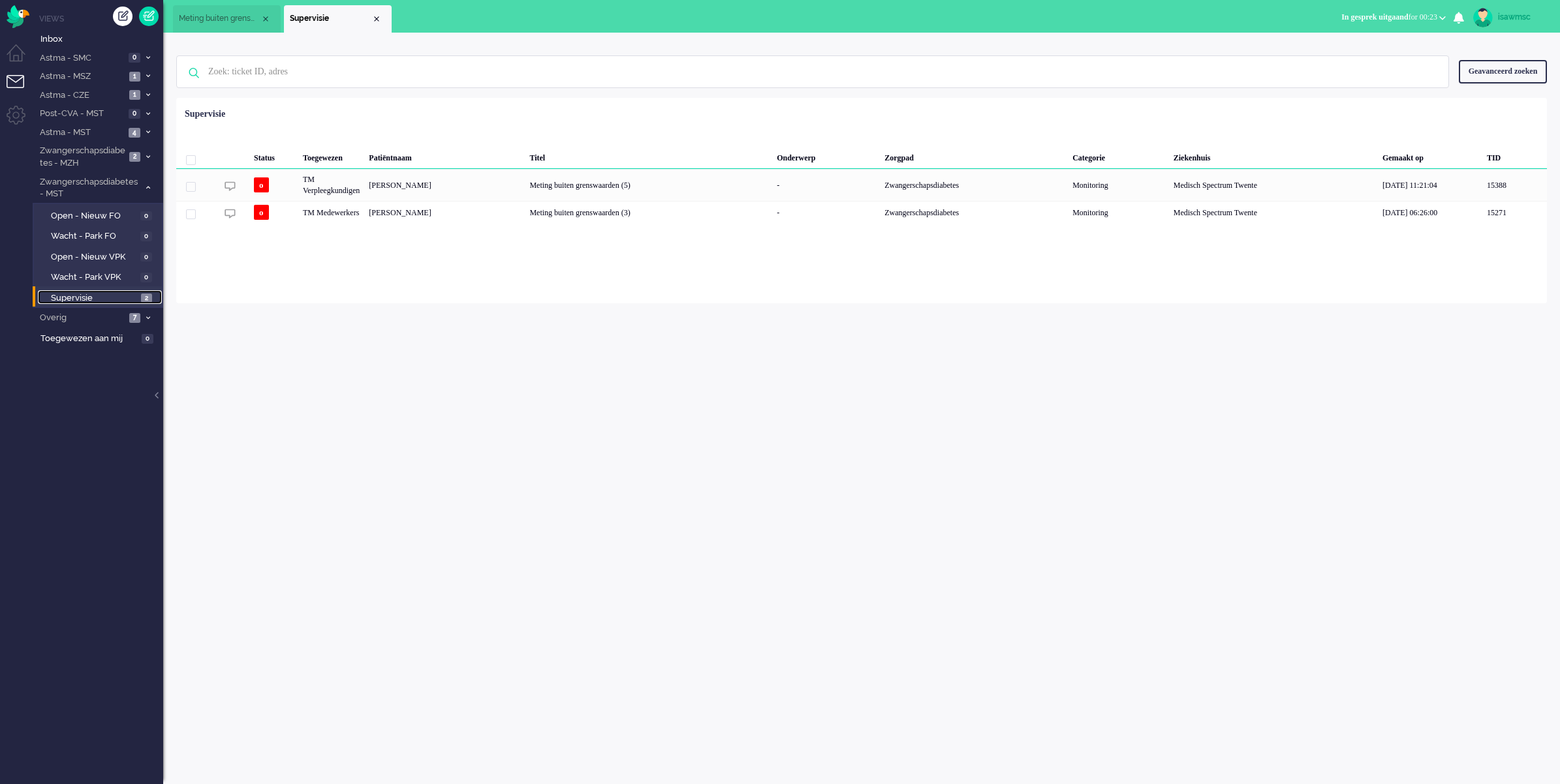
click at [253, 13] on span "Meting buiten grenswaarden (3)" at bounding box center [219, 18] width 81 height 11
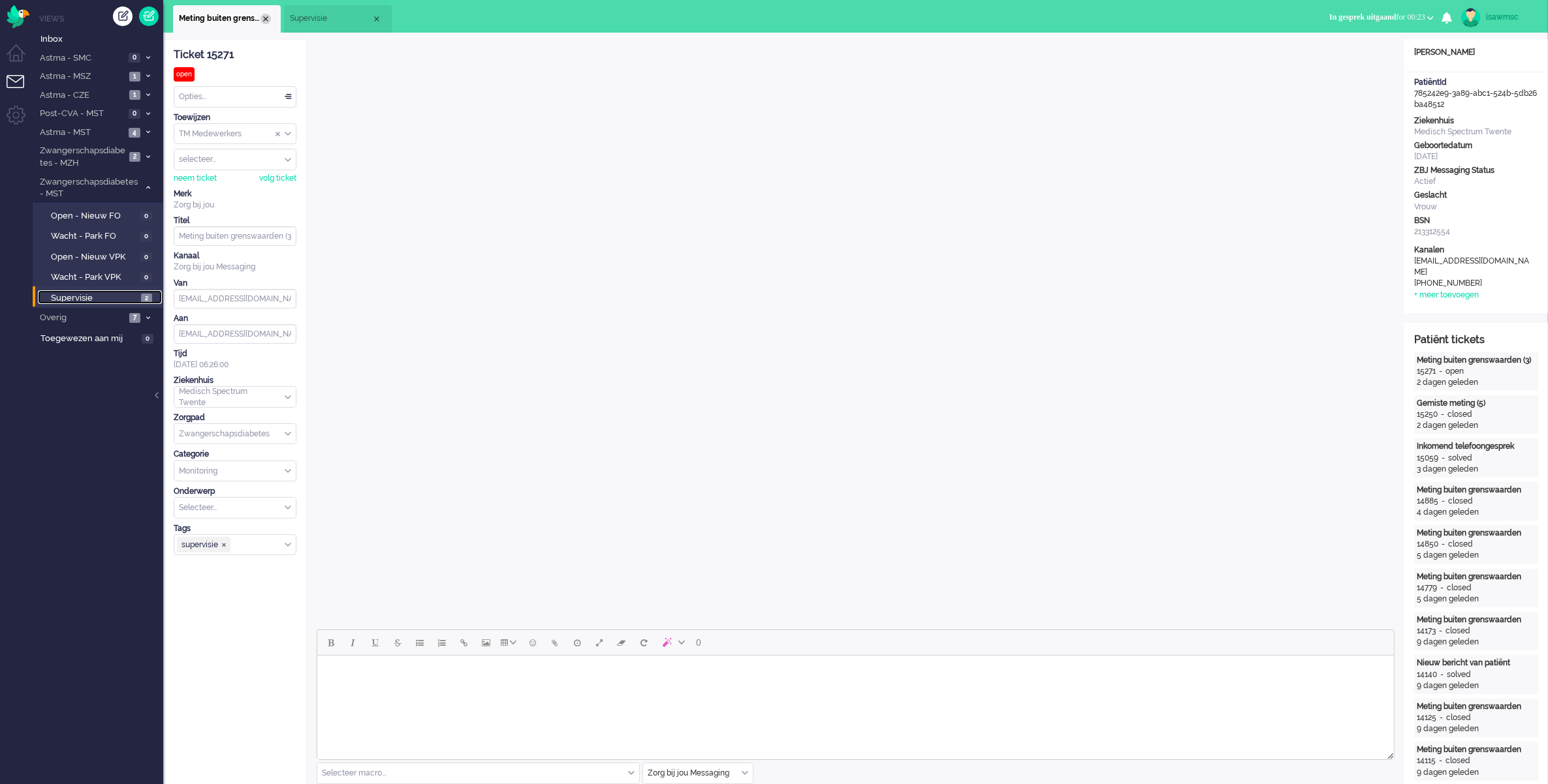
click at [261, 19] on div "Close tab" at bounding box center [266, 19] width 10 height 10
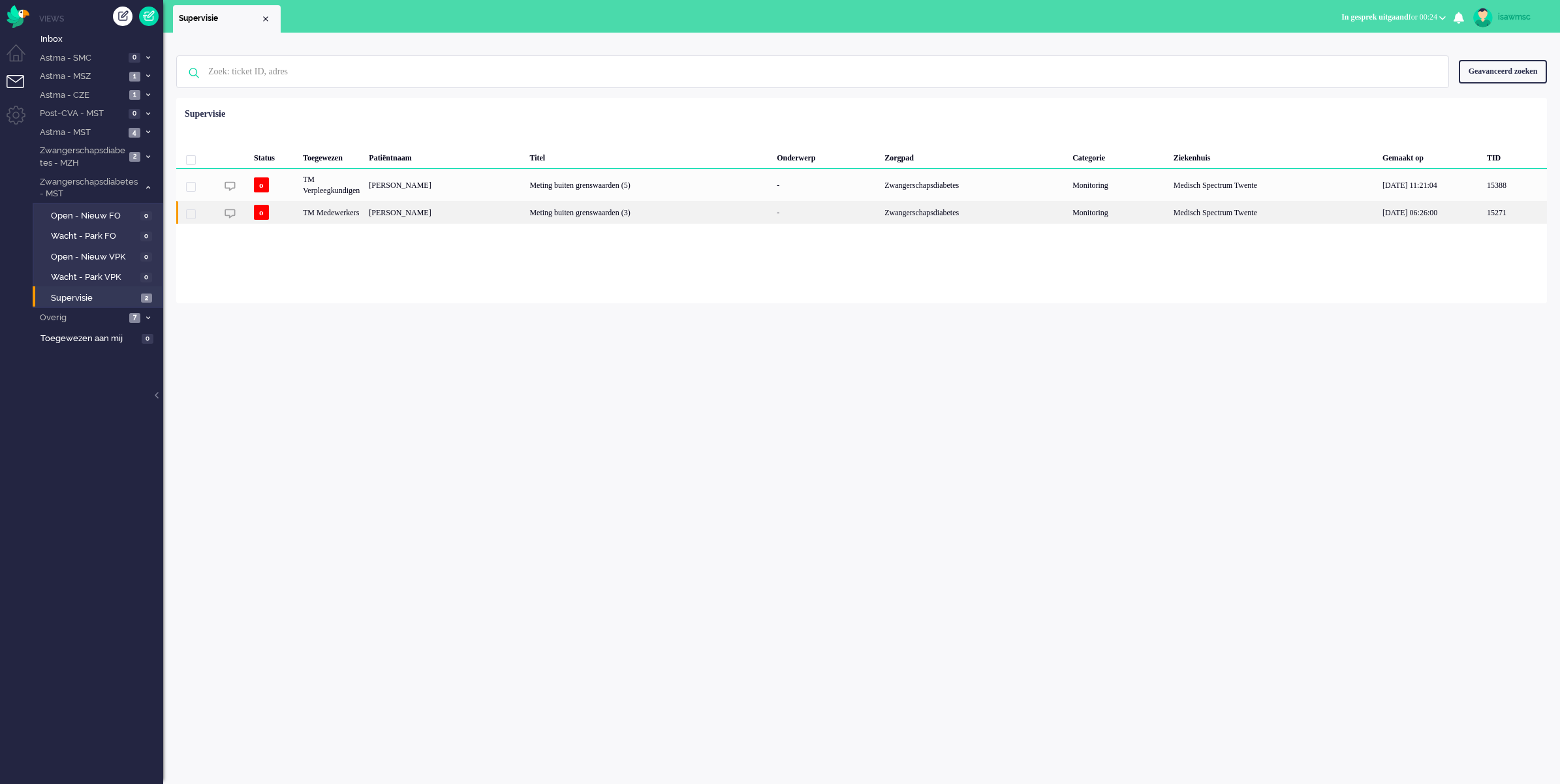
click at [500, 219] on div "Marit Delcour" at bounding box center [445, 212] width 161 height 23
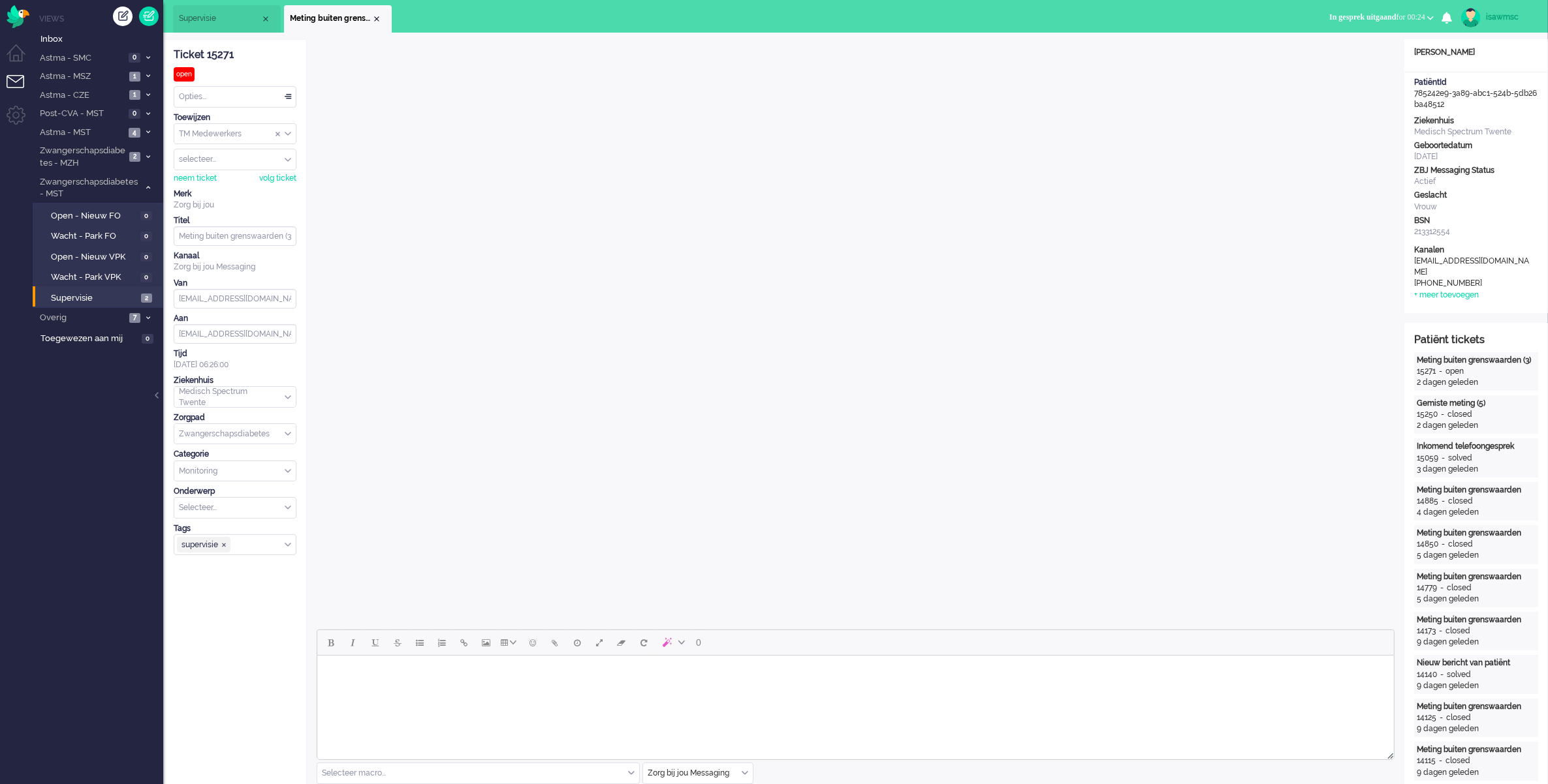
click at [127, 90] on li "Astma - CZE 1" at bounding box center [98, 95] width 130 height 19
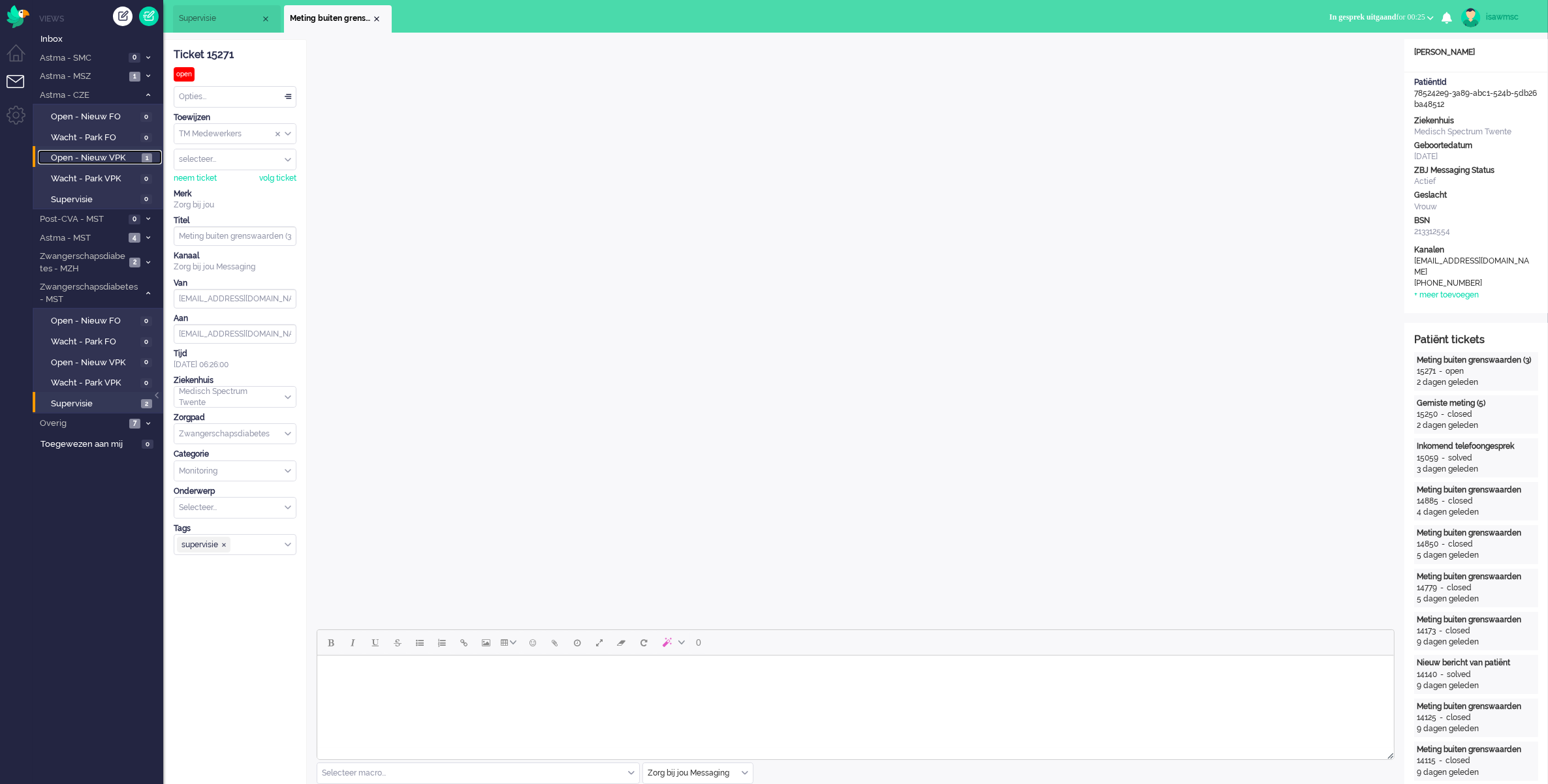
click at [146, 158] on span "1" at bounding box center [147, 158] width 10 height 10
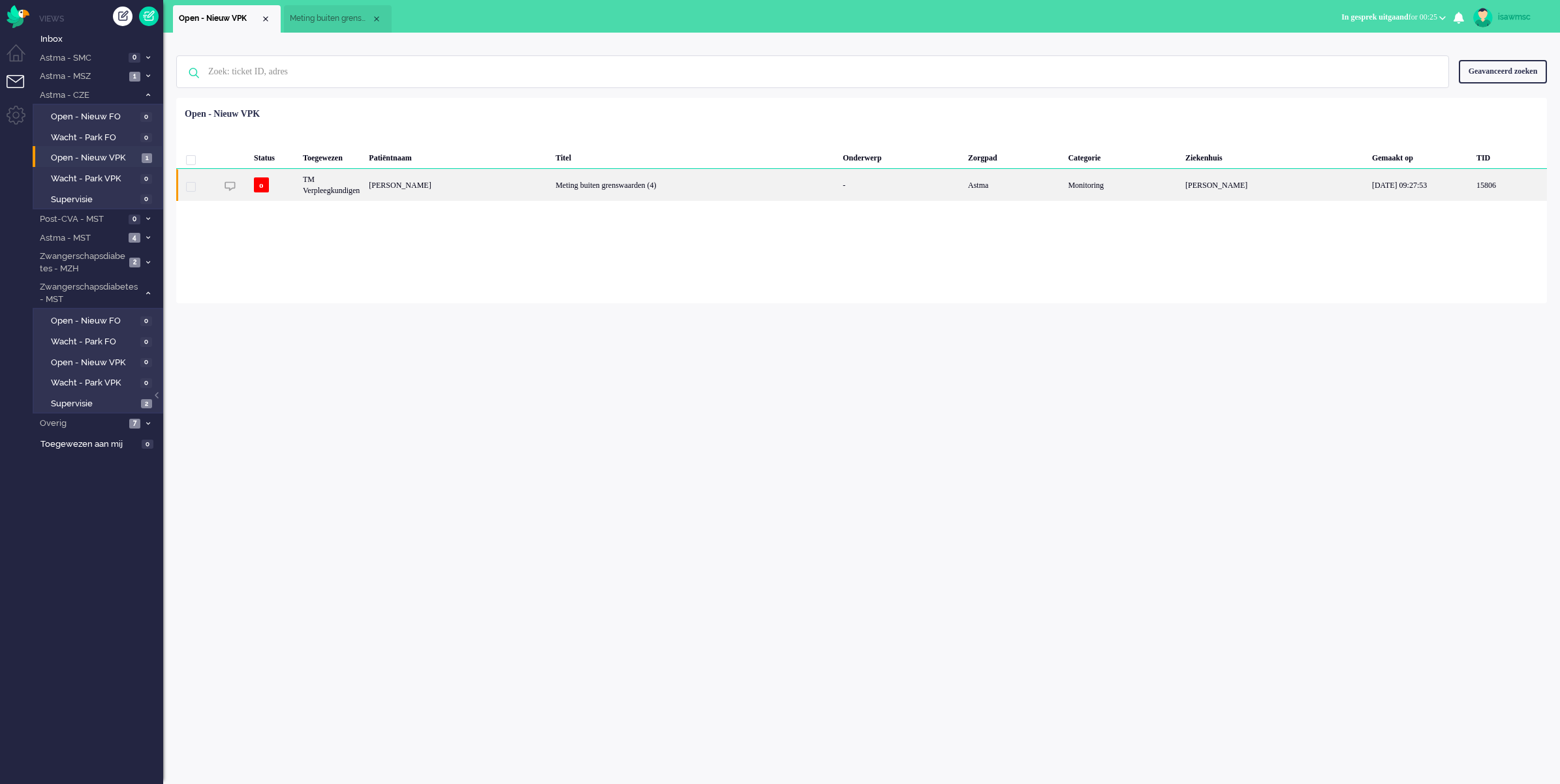
click at [422, 184] on div "[PERSON_NAME]" at bounding box center [457, 185] width 186 height 32
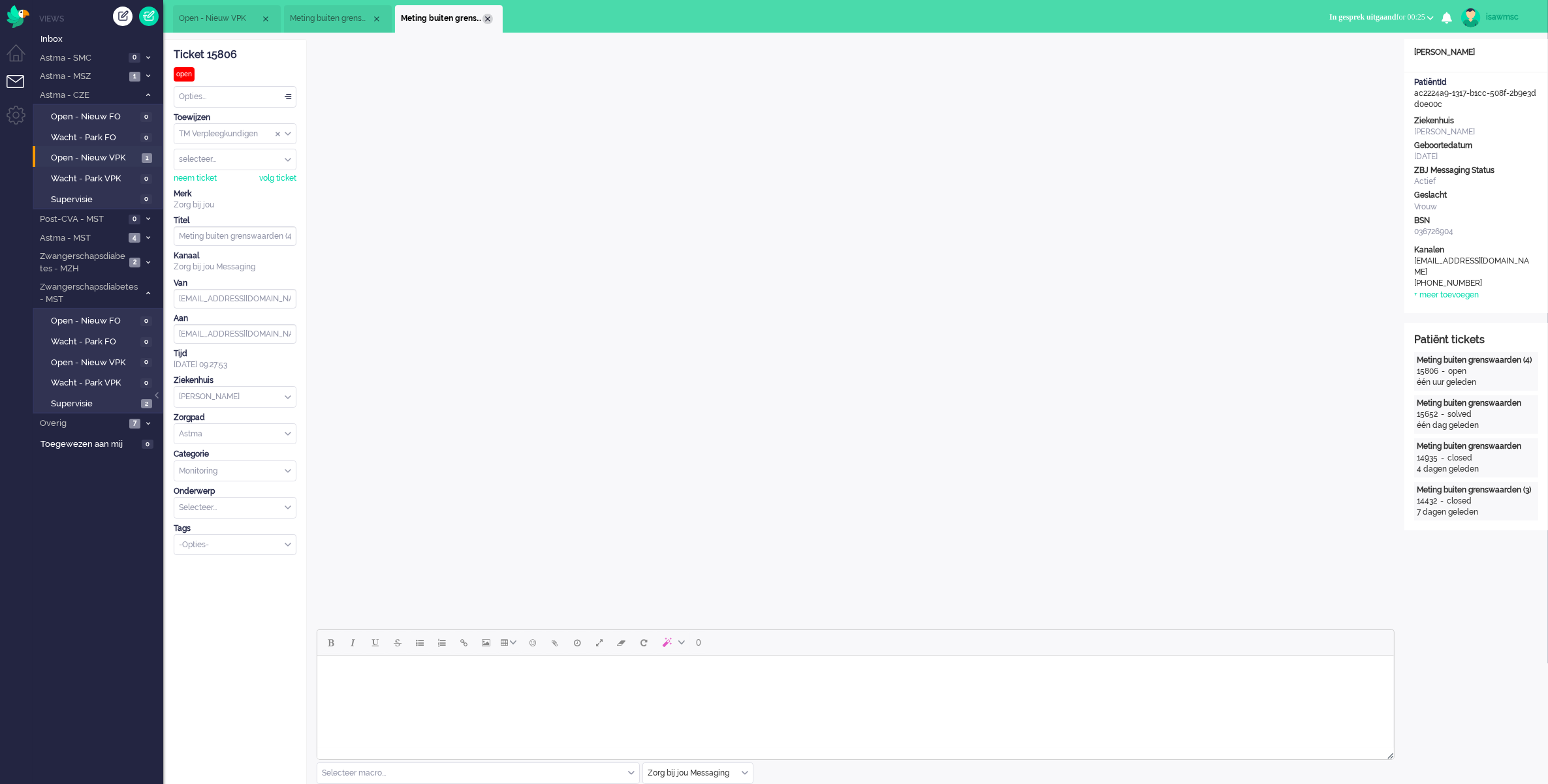
click at [483, 20] on div "Close tab" at bounding box center [488, 19] width 10 height 10
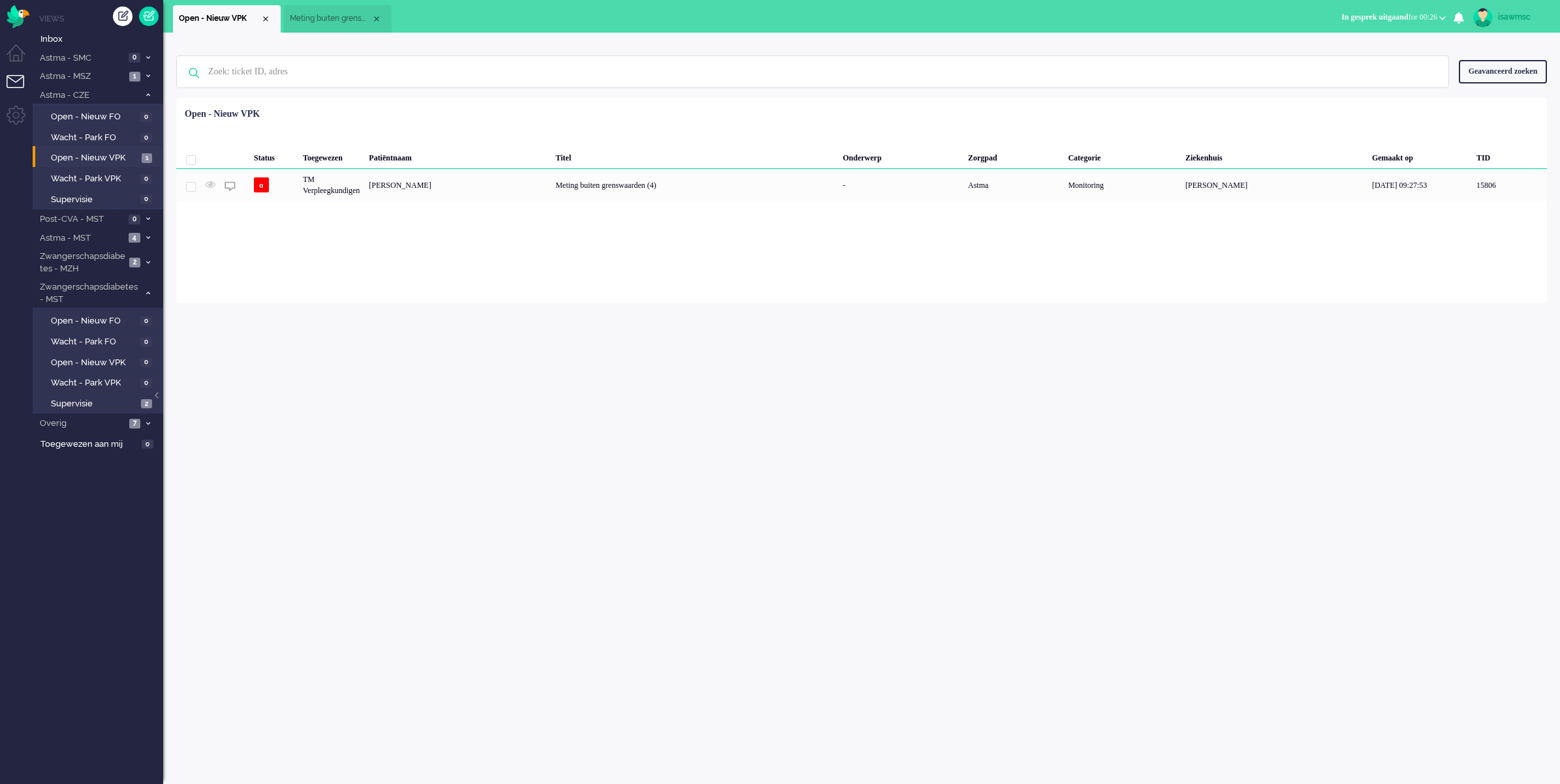
click at [364, 16] on span "Meting buiten grenswaarden (3)" at bounding box center [330, 18] width 81 height 11
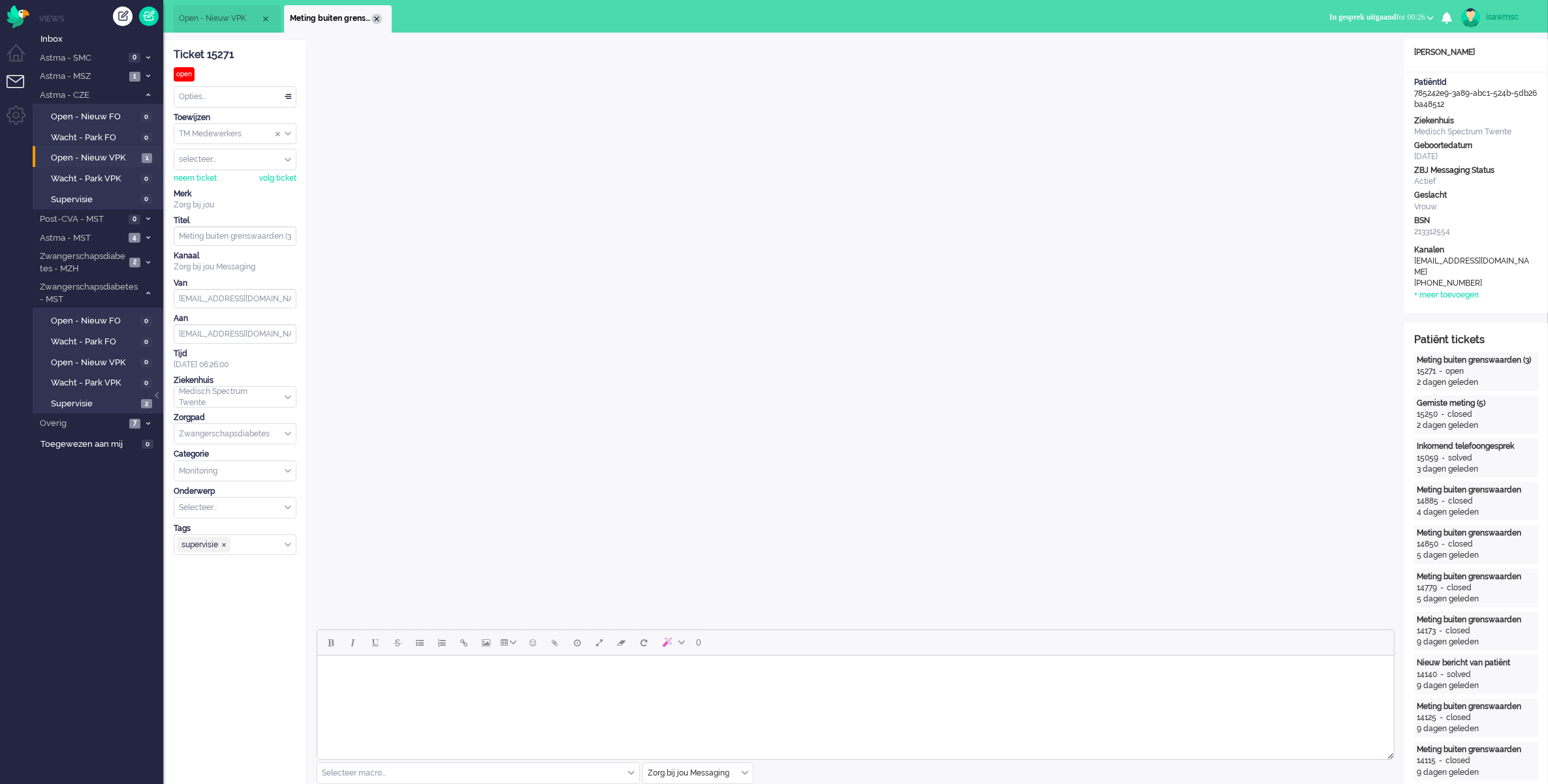
click at [372, 16] on div "Close tab" at bounding box center [377, 19] width 10 height 10
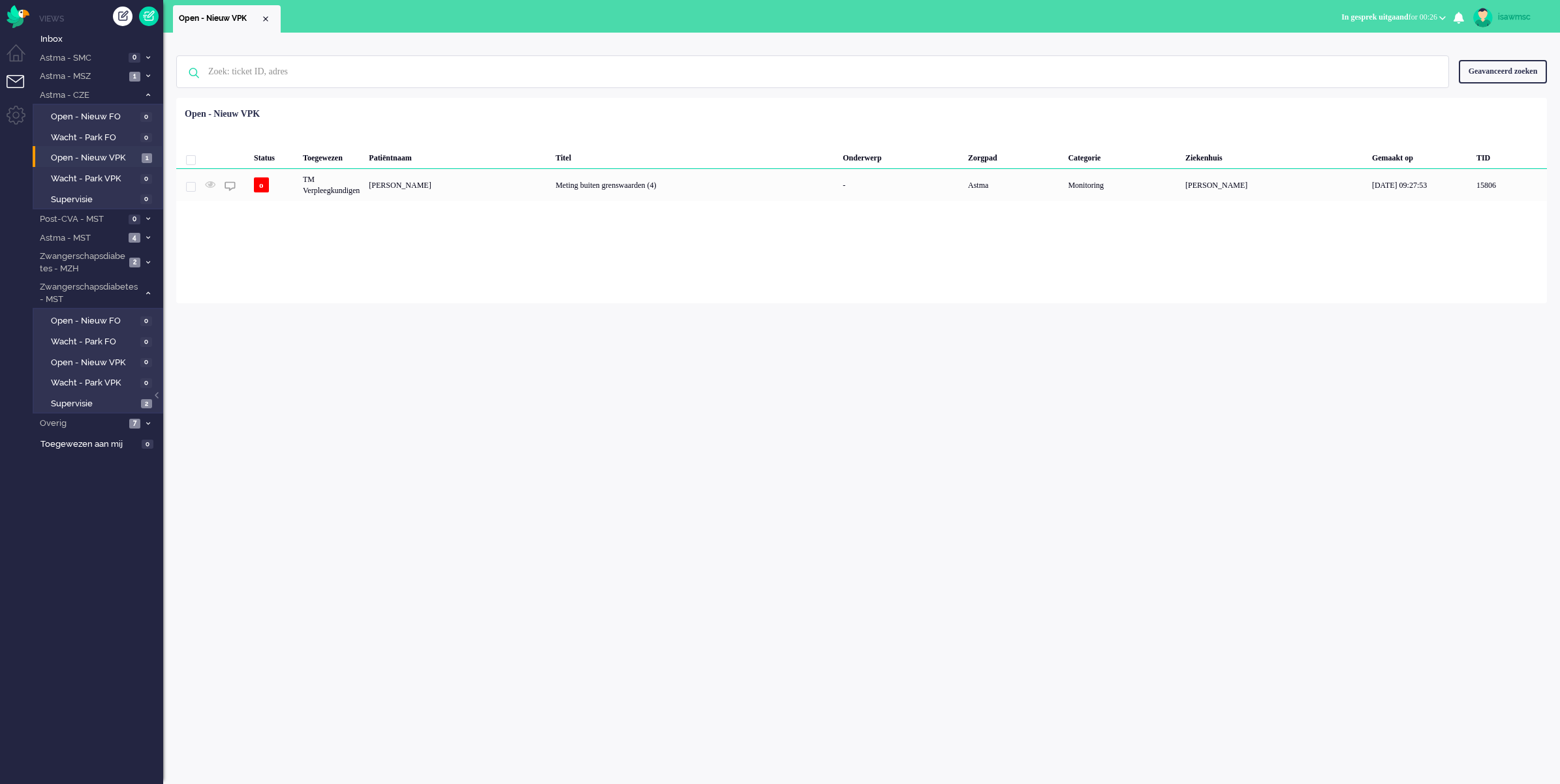
click at [386, 16] on ul "Open - Nieuw VPK" at bounding box center [734, 16] width 1123 height 33
click at [107, 92] on span "Astma - CZE" at bounding box center [88, 96] width 101 height 13
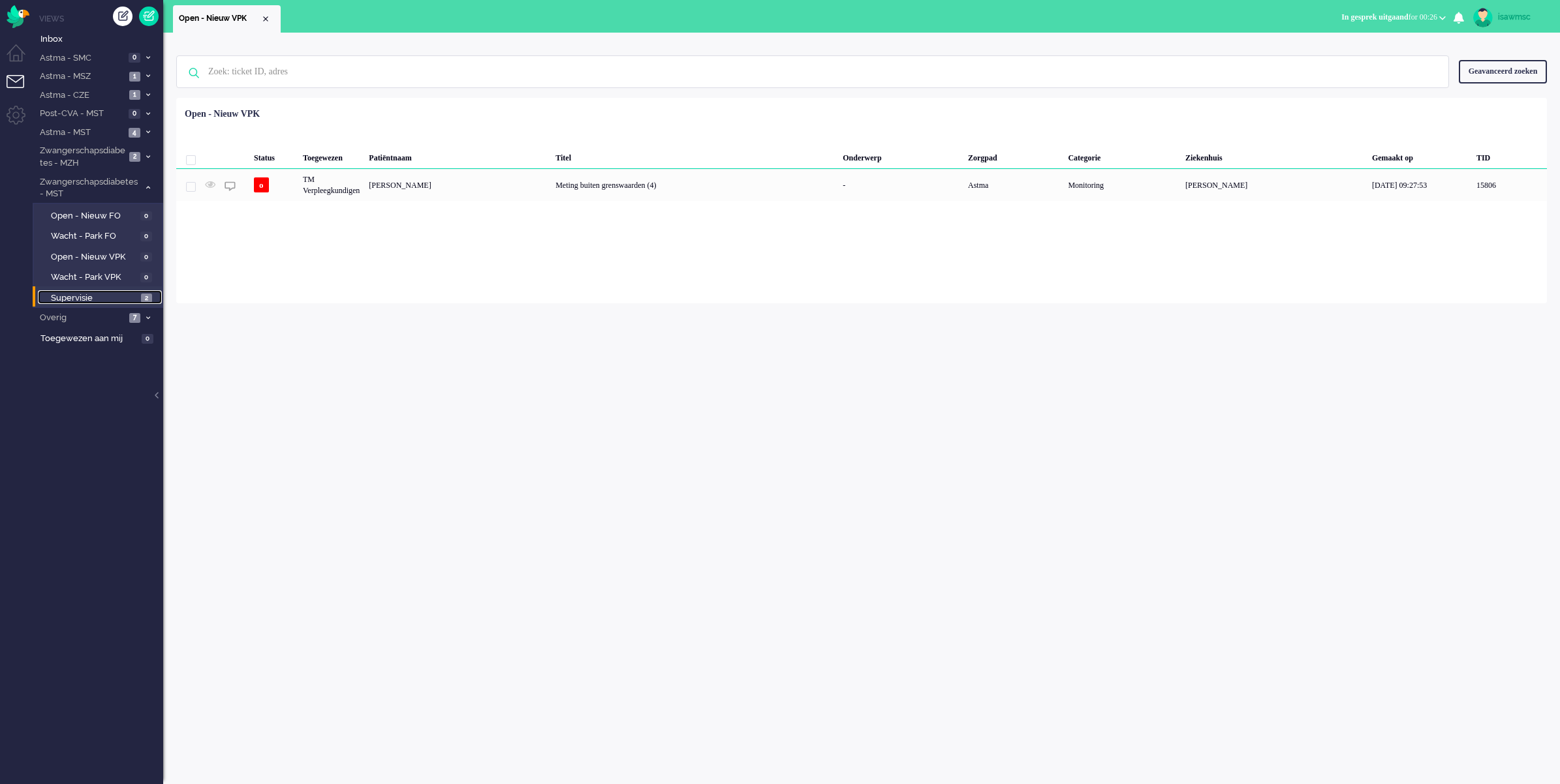
click at [145, 299] on span "2" at bounding box center [146, 299] width 11 height 10
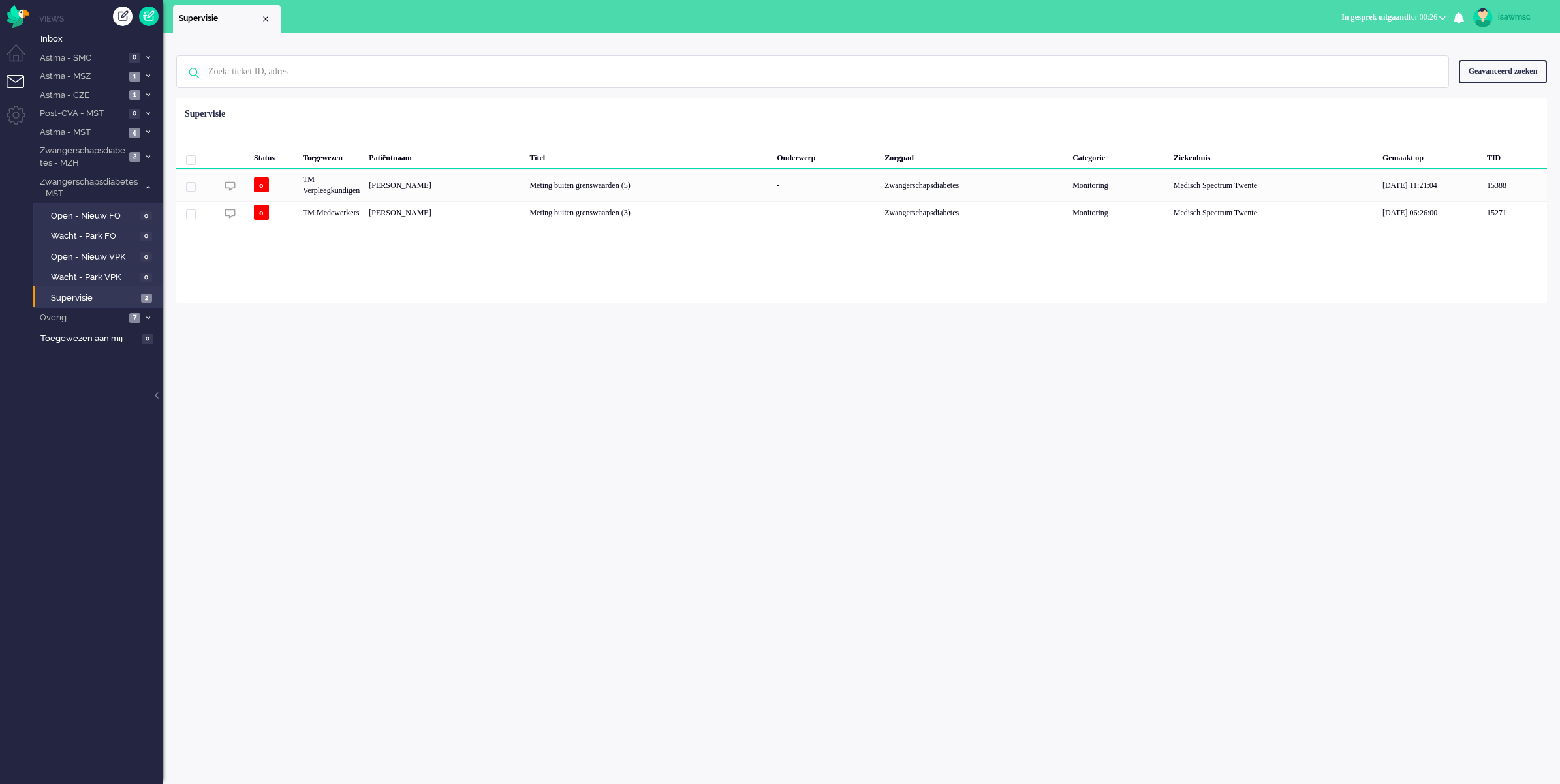
click at [364, 287] on div "Loading... Status Toegewezen Patiëntnaam Titel Onderwerp Zorgpad Categorie Ziek…" at bounding box center [861, 201] width 1371 height 206
click at [477, 204] on div "Marit Delcour" at bounding box center [445, 212] width 161 height 23
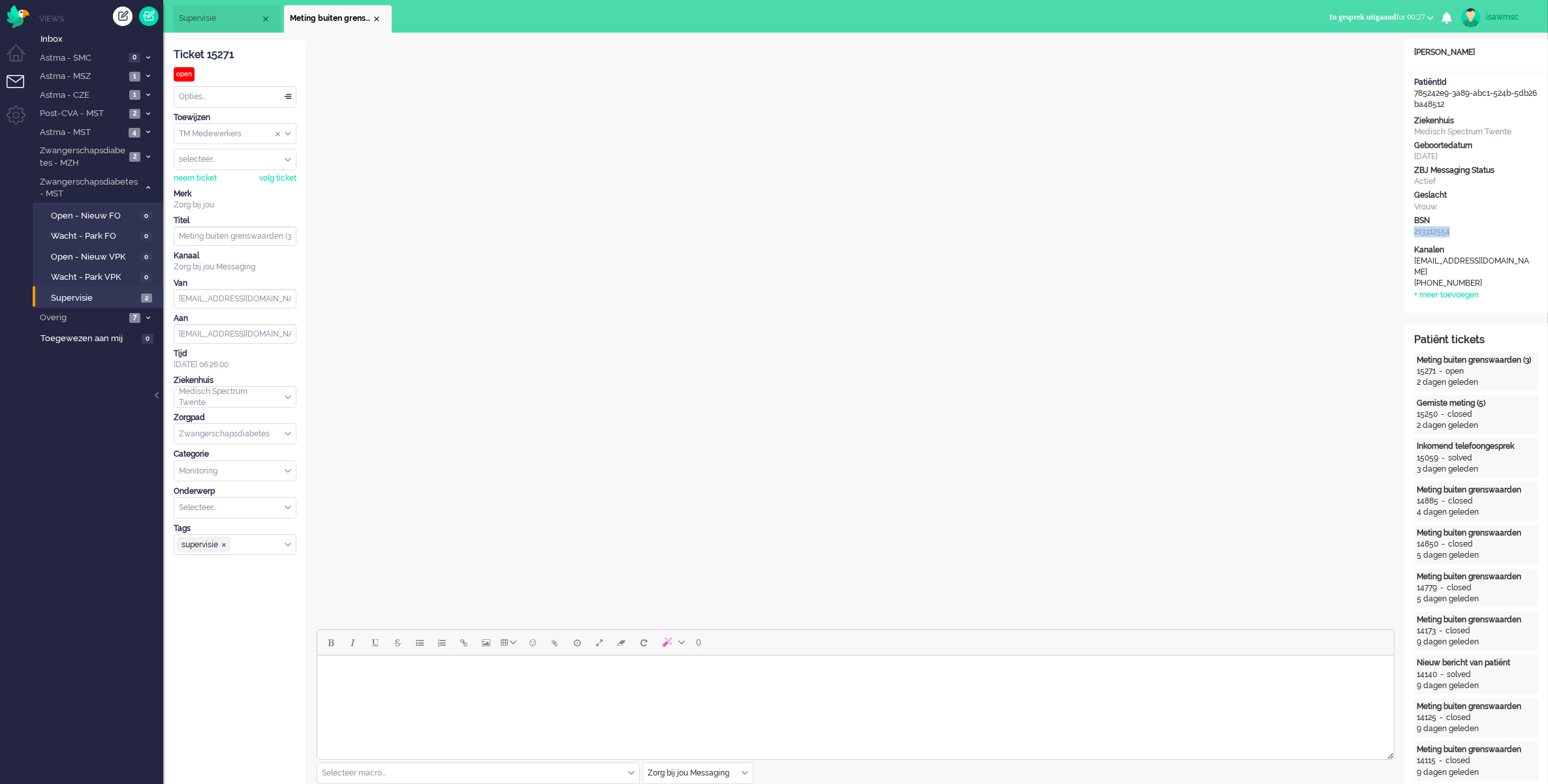
drag, startPoint x: 1453, startPoint y: 229, endPoint x: 1414, endPoint y: 234, distance: 39.3
click at [1414, 234] on div "213312554" at bounding box center [1475, 231] width 124 height 11
copy div "213312554"
click at [378, 19] on div "Close tab" at bounding box center [377, 19] width 10 height 10
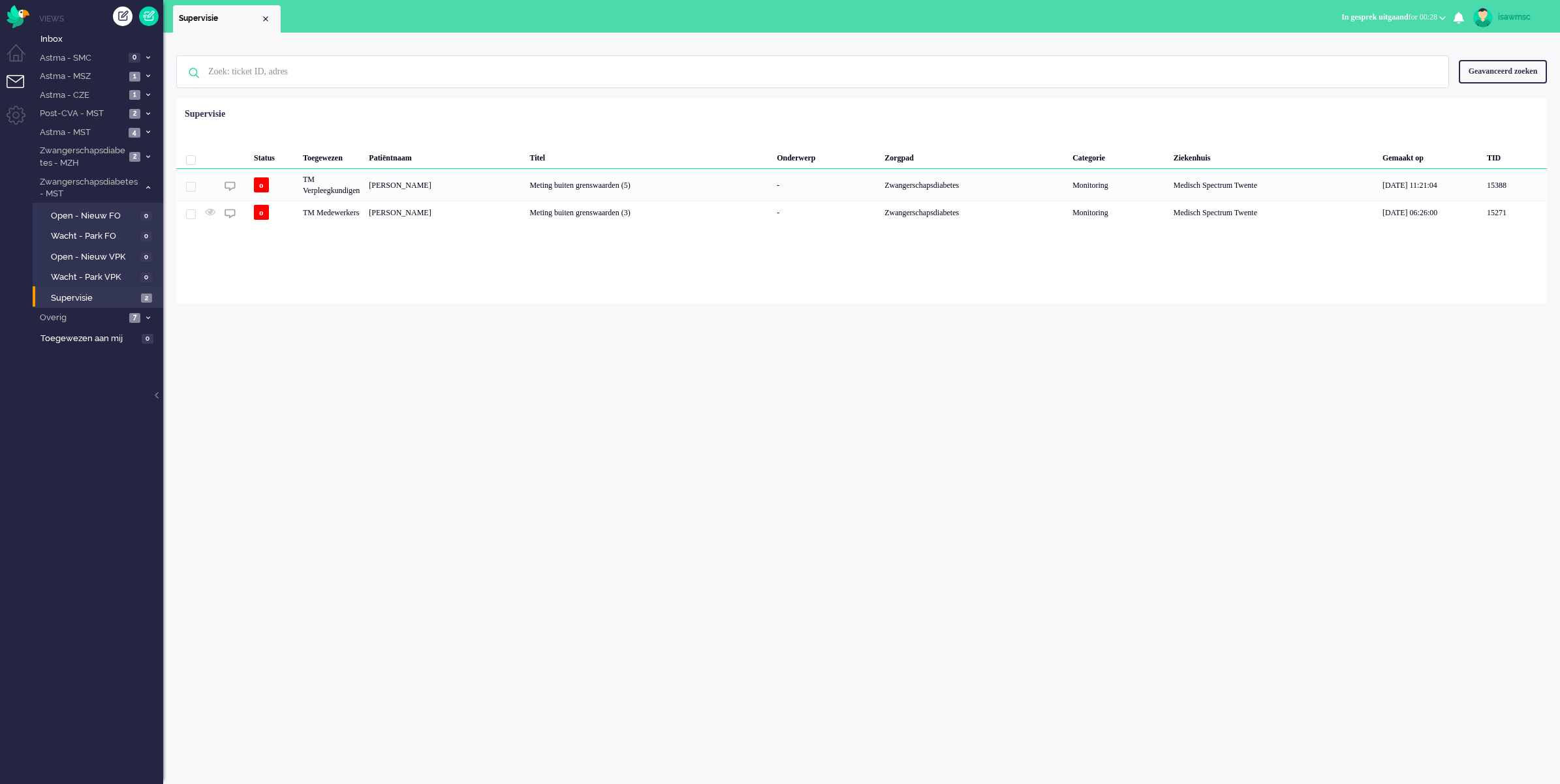
click at [491, 318] on div "Geen zoekresultaten Probeer nog eens Geavanceerd zoeken Geavanceerd zoeken Tick…" at bounding box center [861, 409] width 1397 height 752
click at [513, 211] on div "Marit Delcour" at bounding box center [445, 212] width 161 height 23
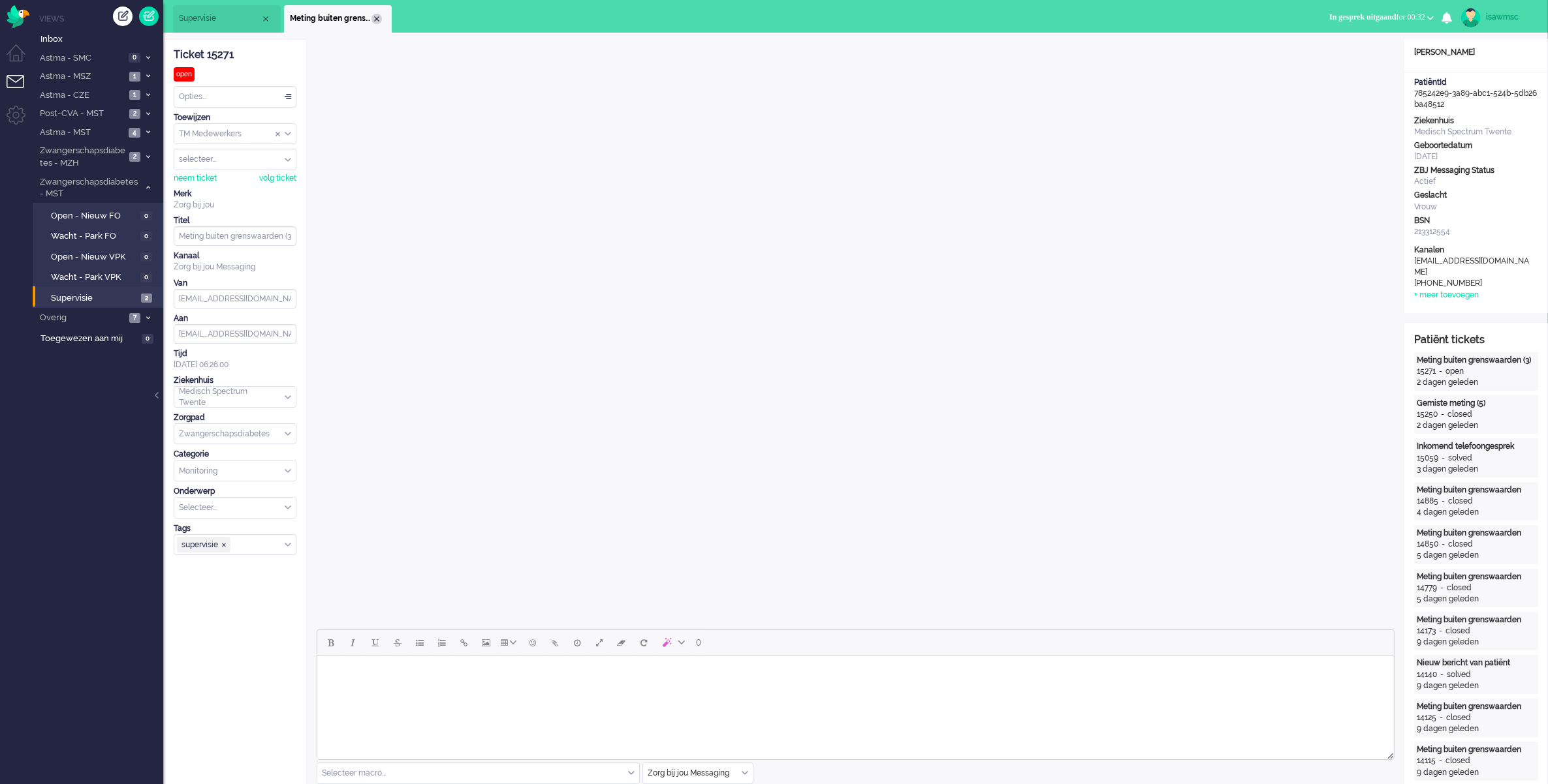
click at [372, 18] on div "Close tab" at bounding box center [377, 19] width 10 height 10
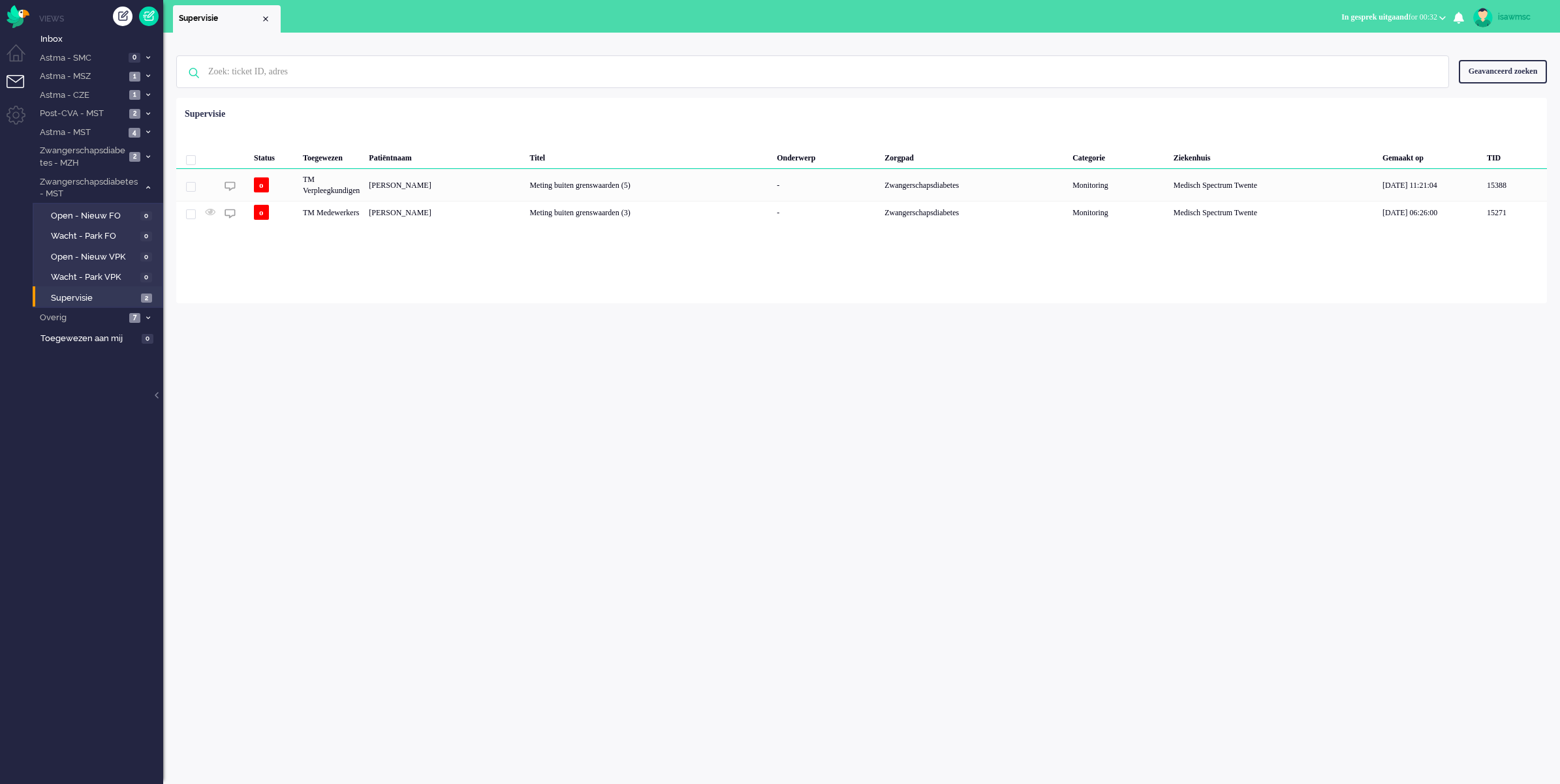
click at [432, 135] on div "Geselecteerd 0 Set Status: open pending holding solved Verwijder Selecteer... U…" at bounding box center [861, 130] width 1371 height 25
click at [816, 317] on div "Geen zoekresultaten Probeer nog eens Geavanceerd zoeken Geavanceerd zoeken Tick…" at bounding box center [861, 409] width 1397 height 752
click at [425, 115] on div "Status Toegewezen Patiëntnaam Titel Onderwerp Zorgpad Categorie Ziekenhuis Gema…" at bounding box center [861, 163] width 1371 height 121
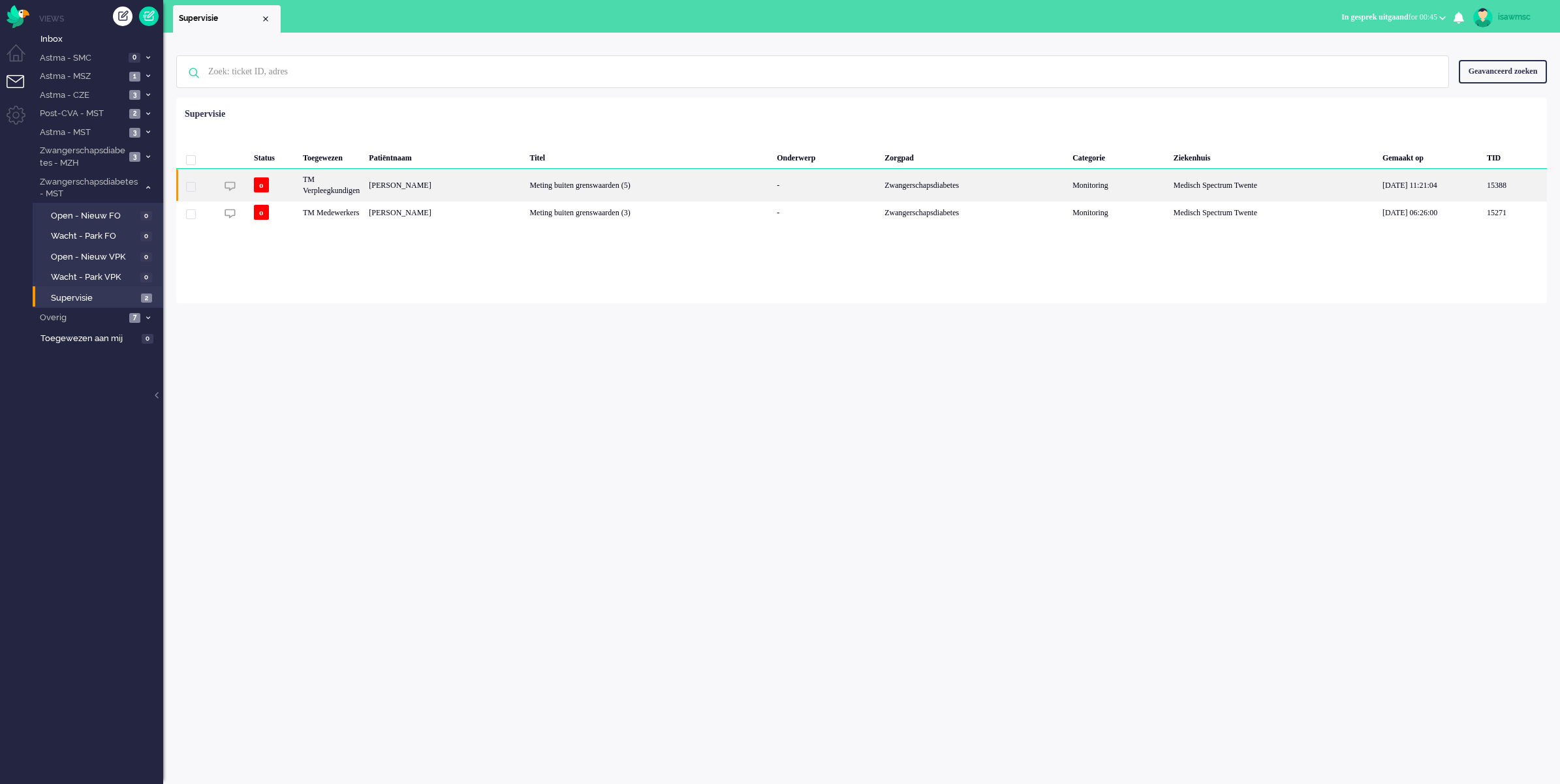
click at [477, 187] on div "Marloes Hilderink" at bounding box center [445, 185] width 161 height 32
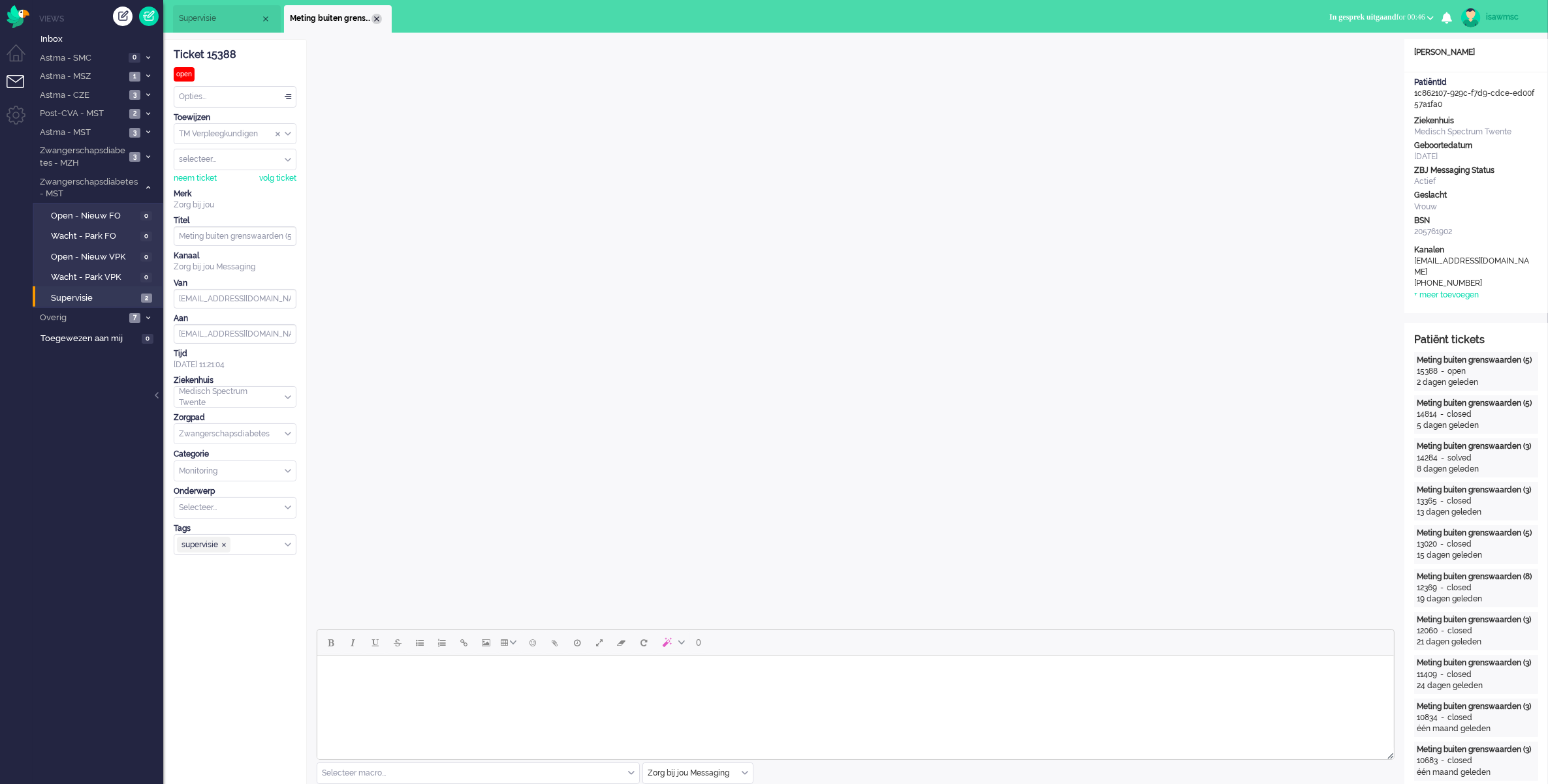
click at [380, 21] on div "Close tab" at bounding box center [377, 19] width 10 height 10
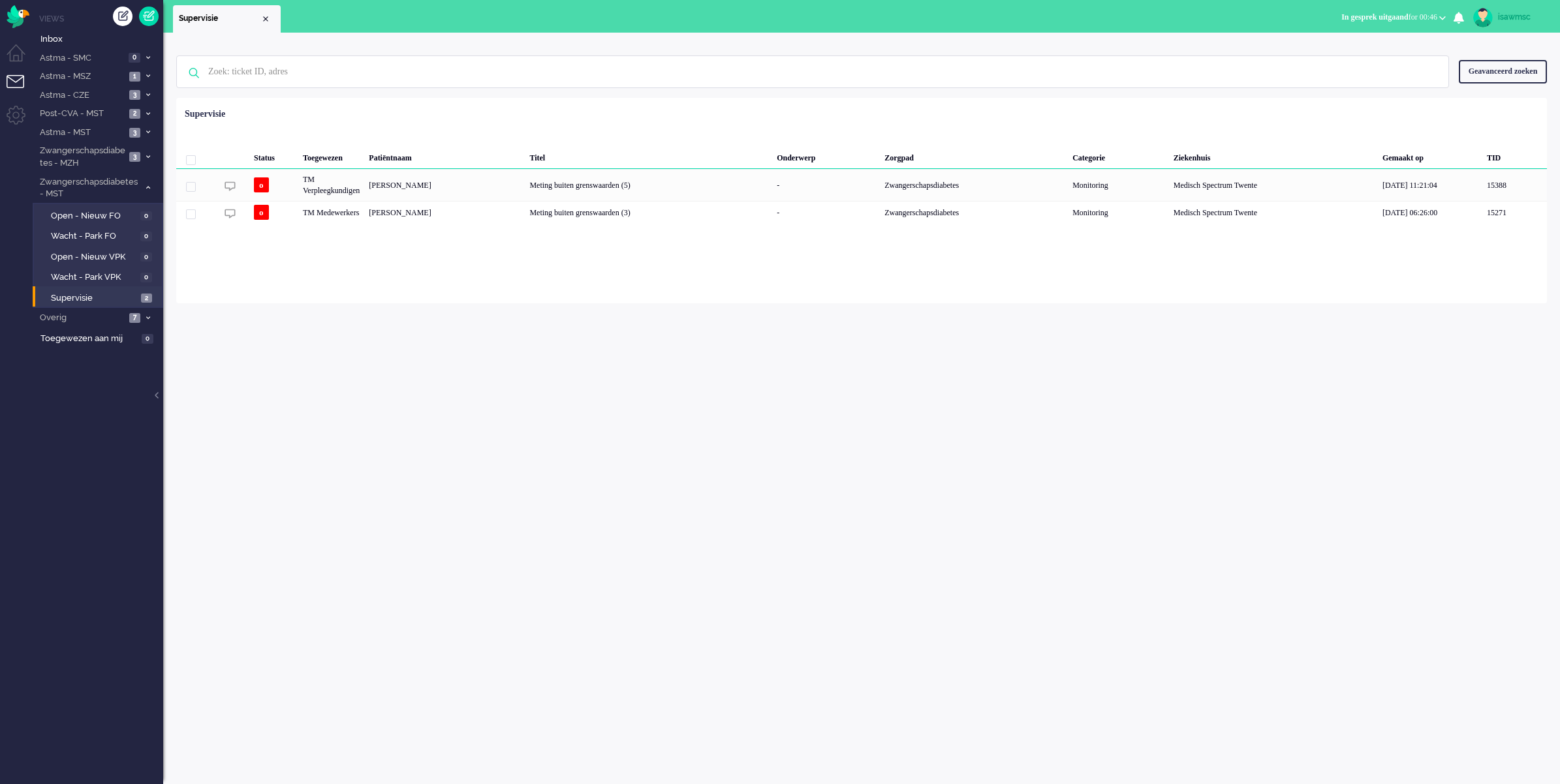
click at [687, 281] on div "Loading... Status Toegewezen Patiëntnaam Titel Onderwerp Zorgpad Categorie Ziek…" at bounding box center [861, 201] width 1371 height 206
click at [412, 218] on div "Marit Delcour" at bounding box center [445, 212] width 161 height 23
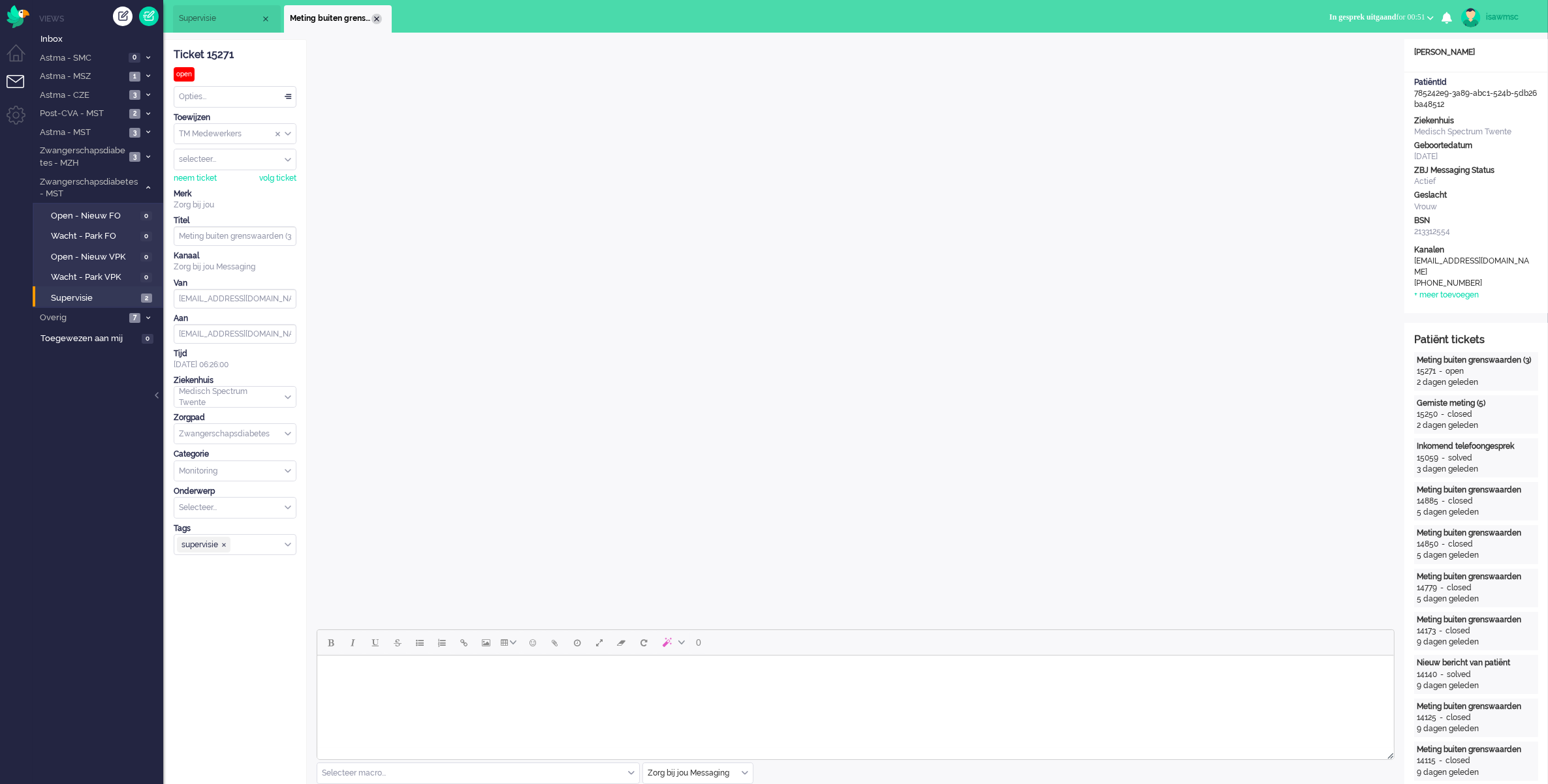
click at [373, 20] on div "Close tab" at bounding box center [377, 19] width 10 height 10
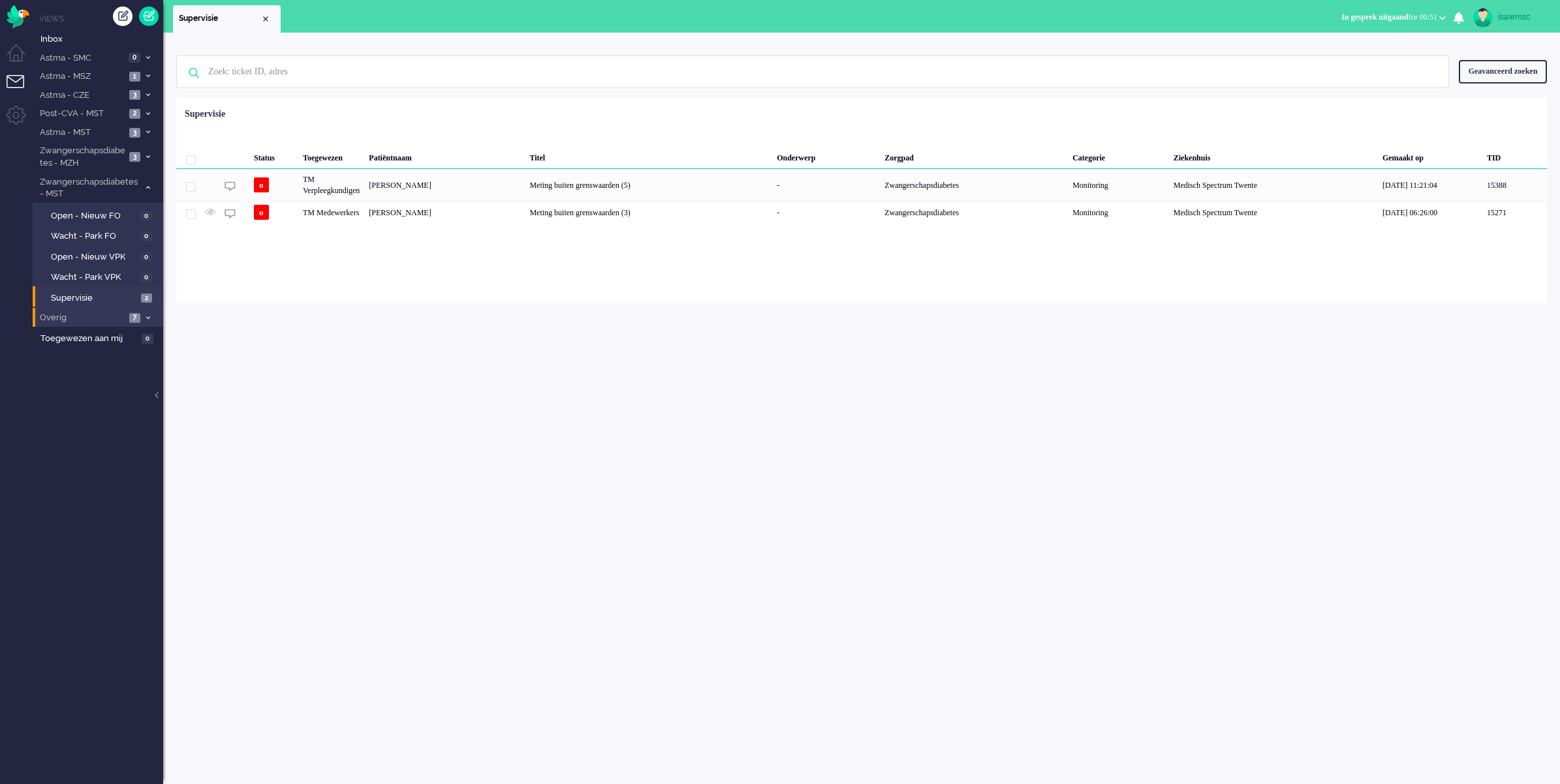
click at [112, 317] on span "Overig" at bounding box center [81, 317] width 87 height 13
click at [130, 375] on span "Telefonie" at bounding box center [94, 381] width 87 height 13
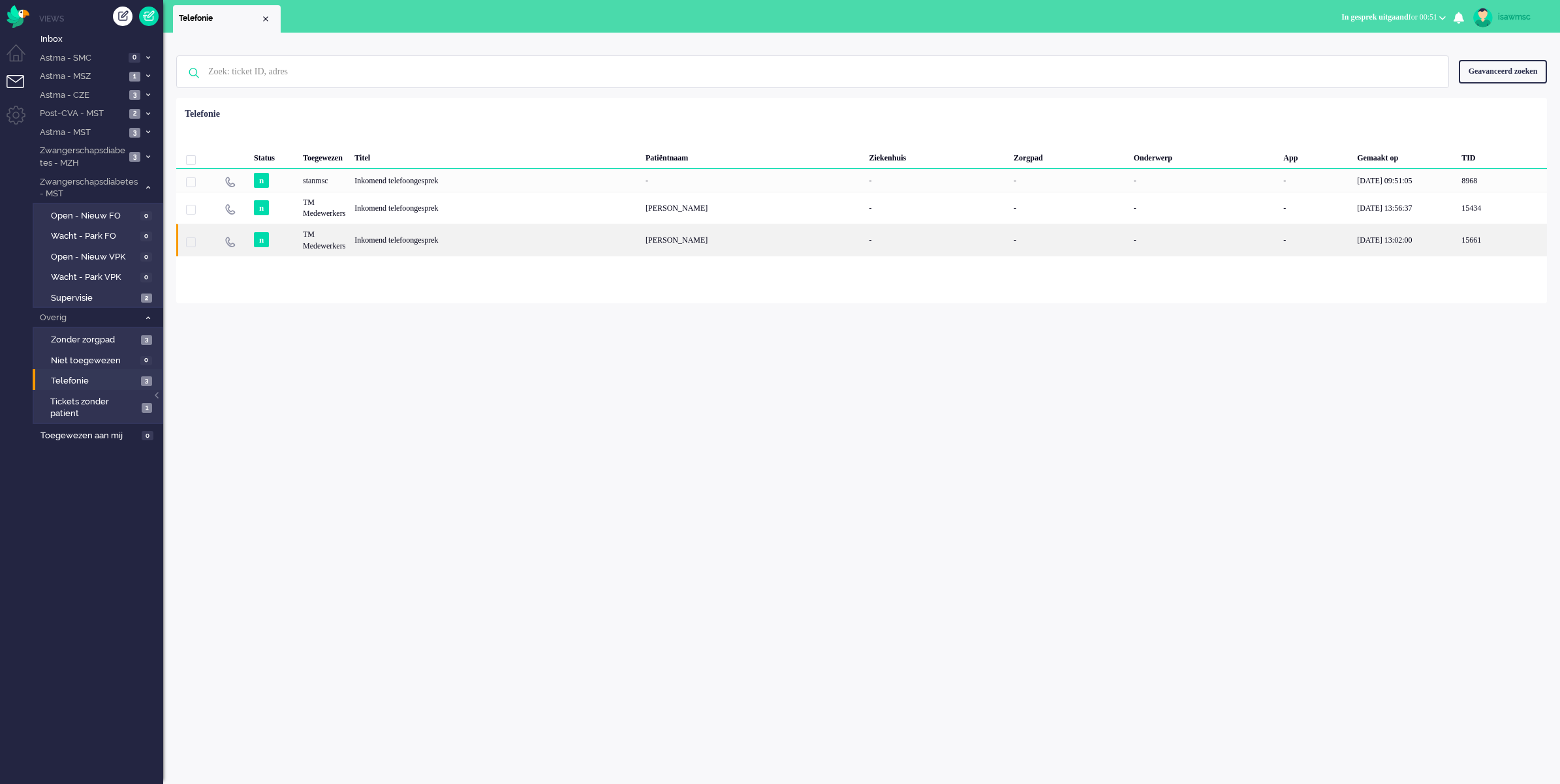
click at [456, 238] on div "Inkomend telefoongesprek" at bounding box center [495, 240] width 291 height 32
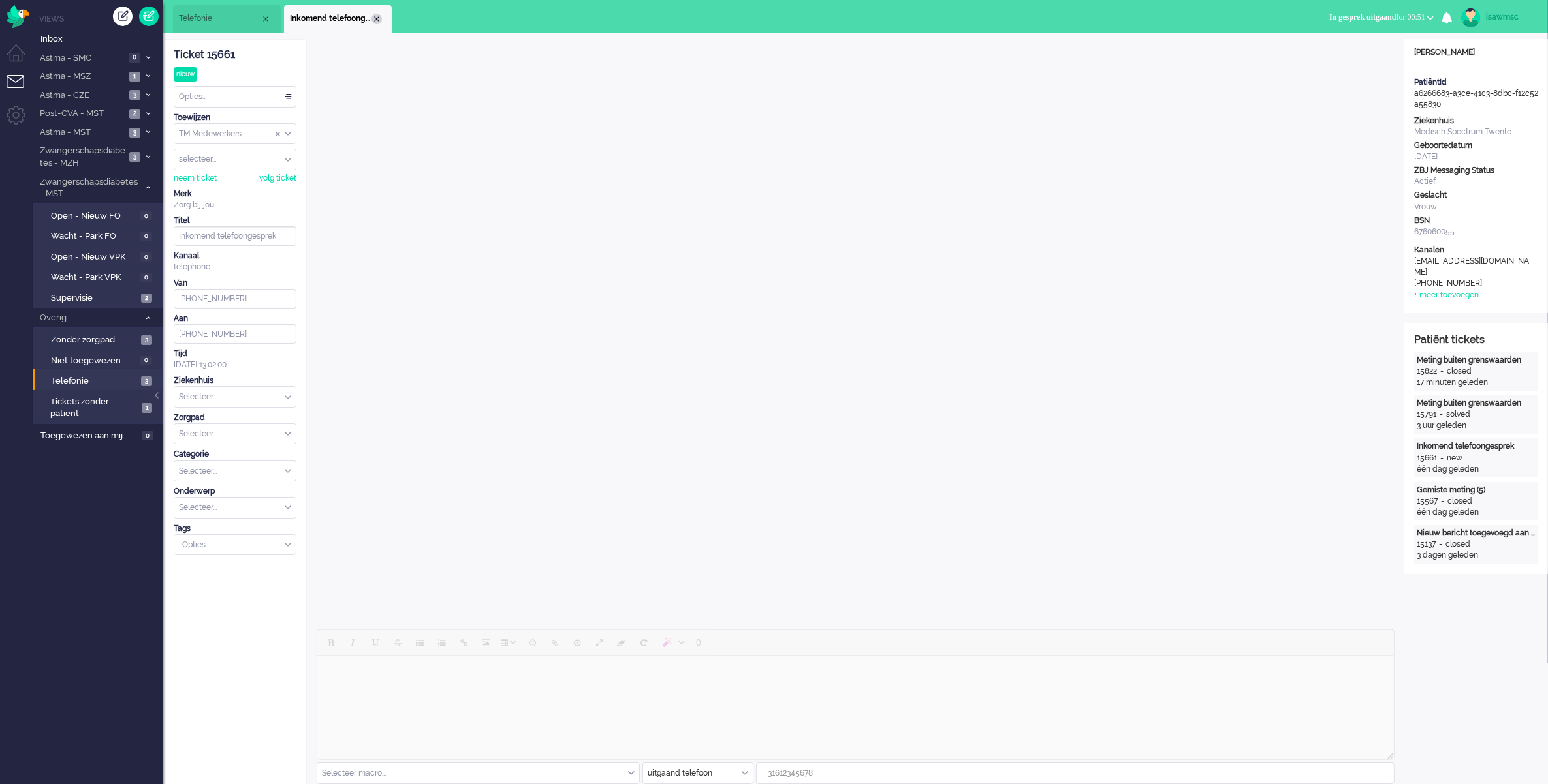
click at [375, 20] on div "Close tab" at bounding box center [377, 19] width 10 height 10
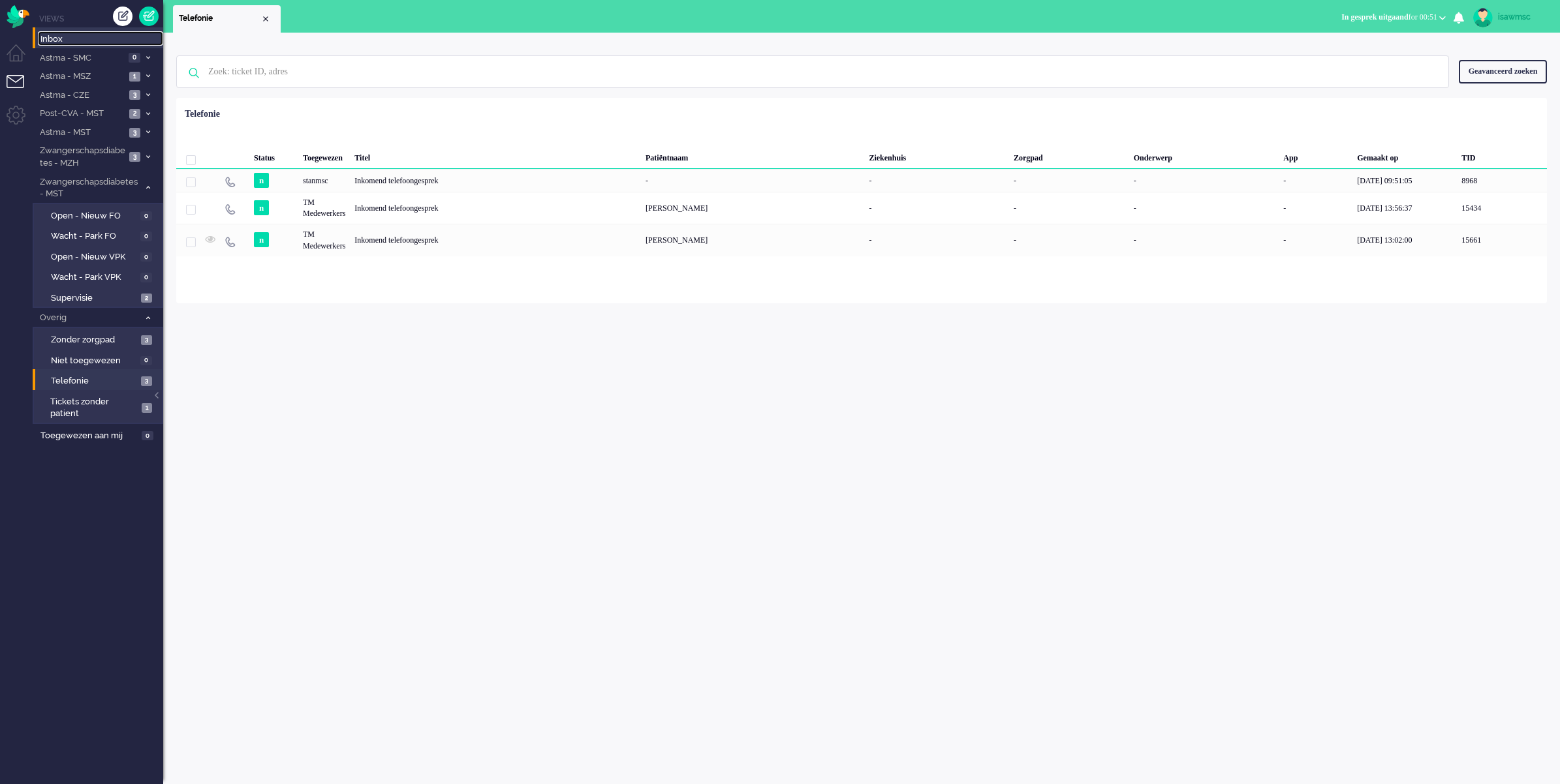
click at [90, 41] on span "Inbox" at bounding box center [102, 39] width 123 height 13
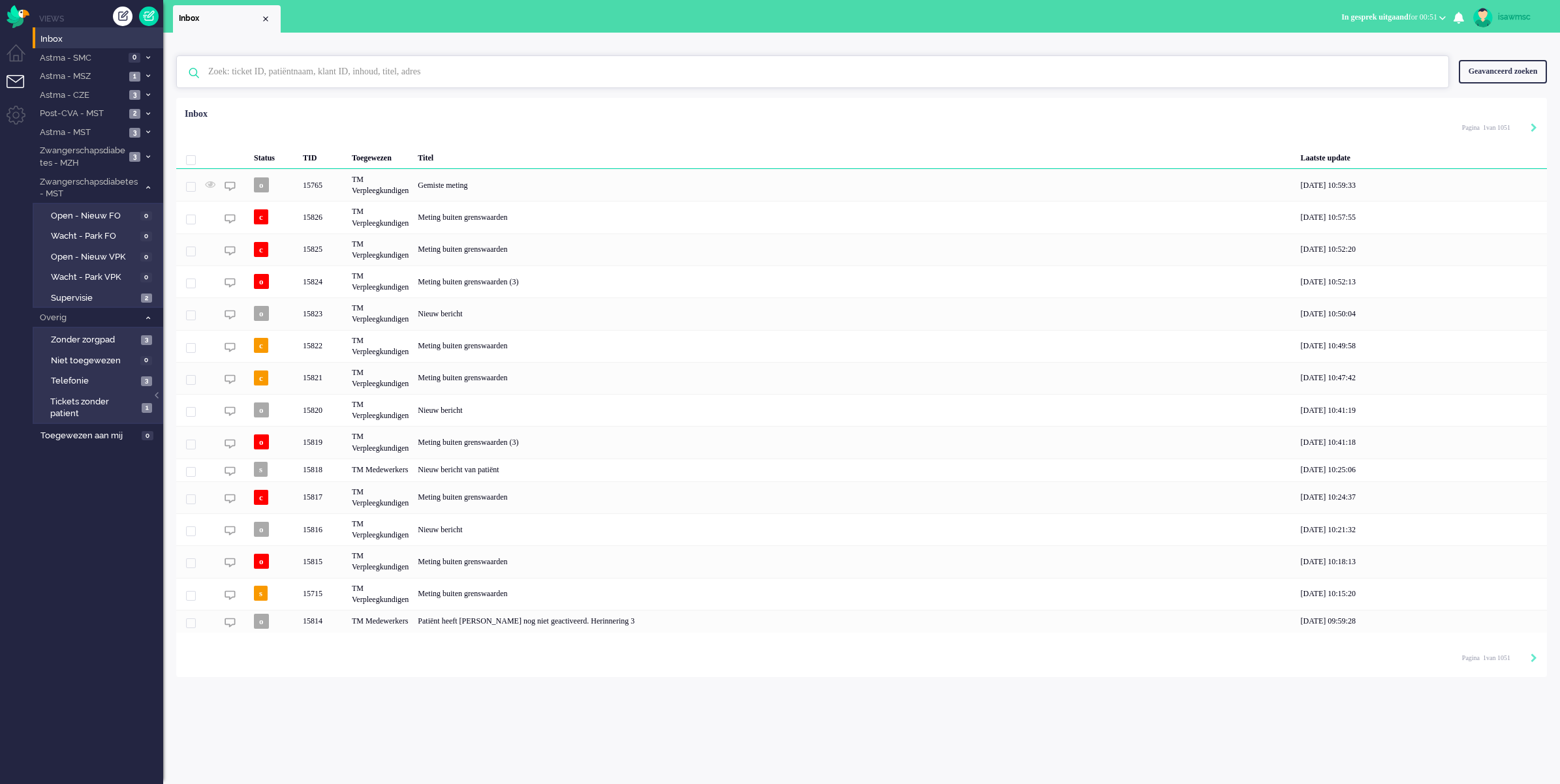
click at [360, 75] on input "text" at bounding box center [814, 71] width 1232 height 31
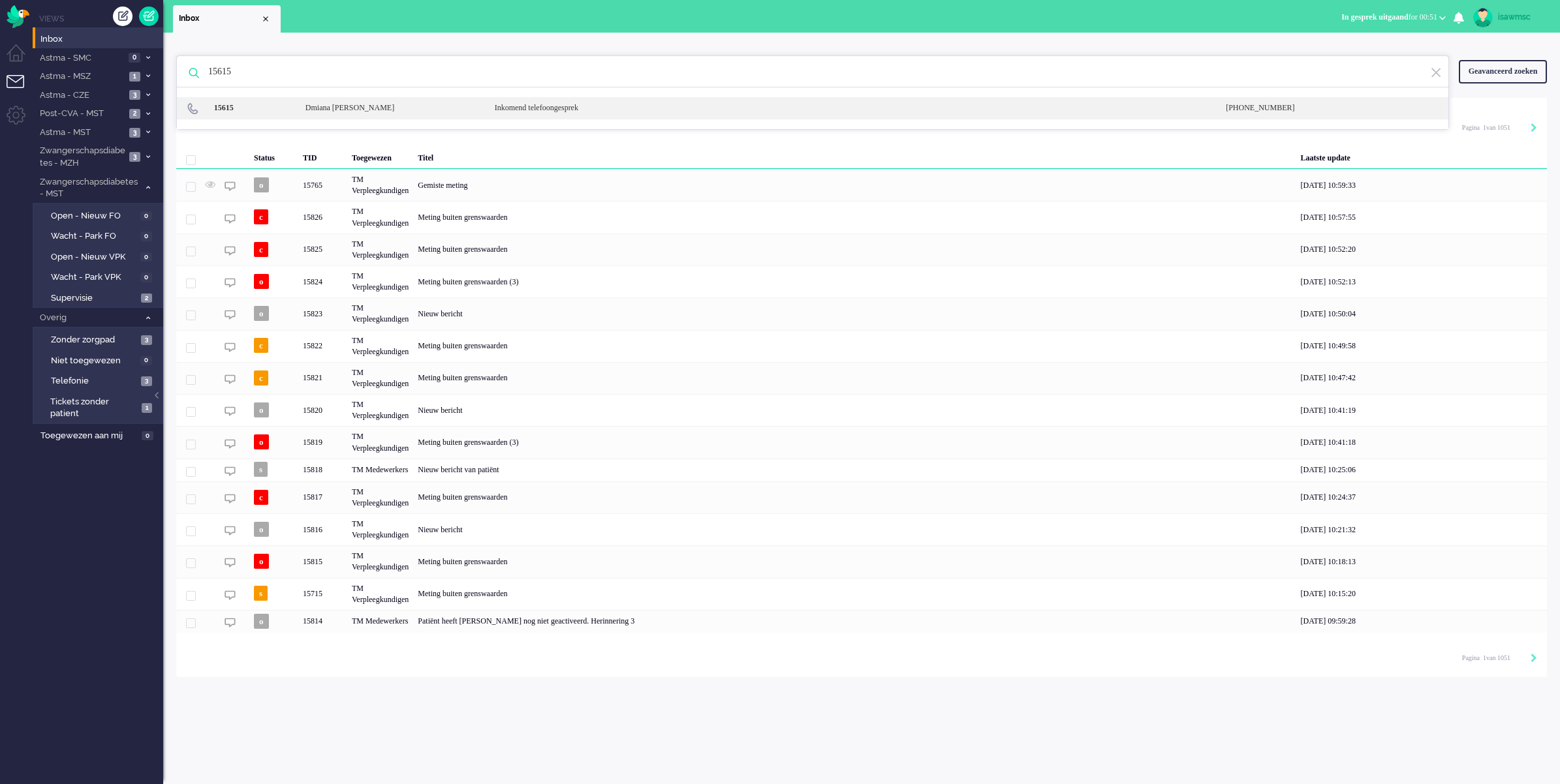
type input "15615"
click at [368, 106] on div "Dmiana Abdullah" at bounding box center [390, 108] width 190 height 11
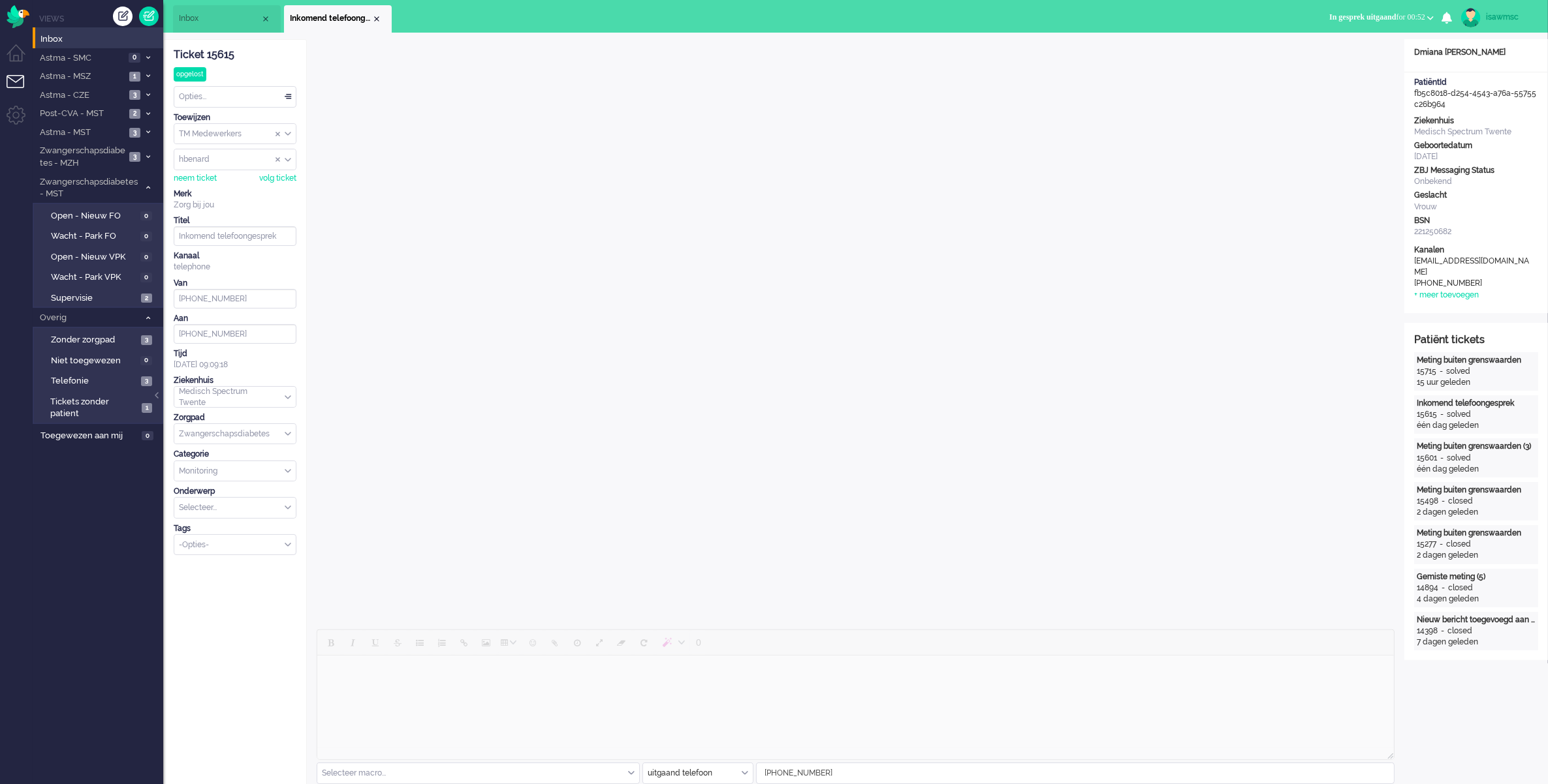
click at [1403, 19] on span "In gesprek uitgaand for 00:52" at bounding box center [1376, 17] width 96 height 9
click at [1357, 56] on label "Online" at bounding box center [1379, 58] width 103 height 11
click at [157, 315] on li "Overig 7" at bounding box center [98, 317] width 130 height 19
click at [243, 161] on input "Assign User" at bounding box center [235, 160] width 121 height 20
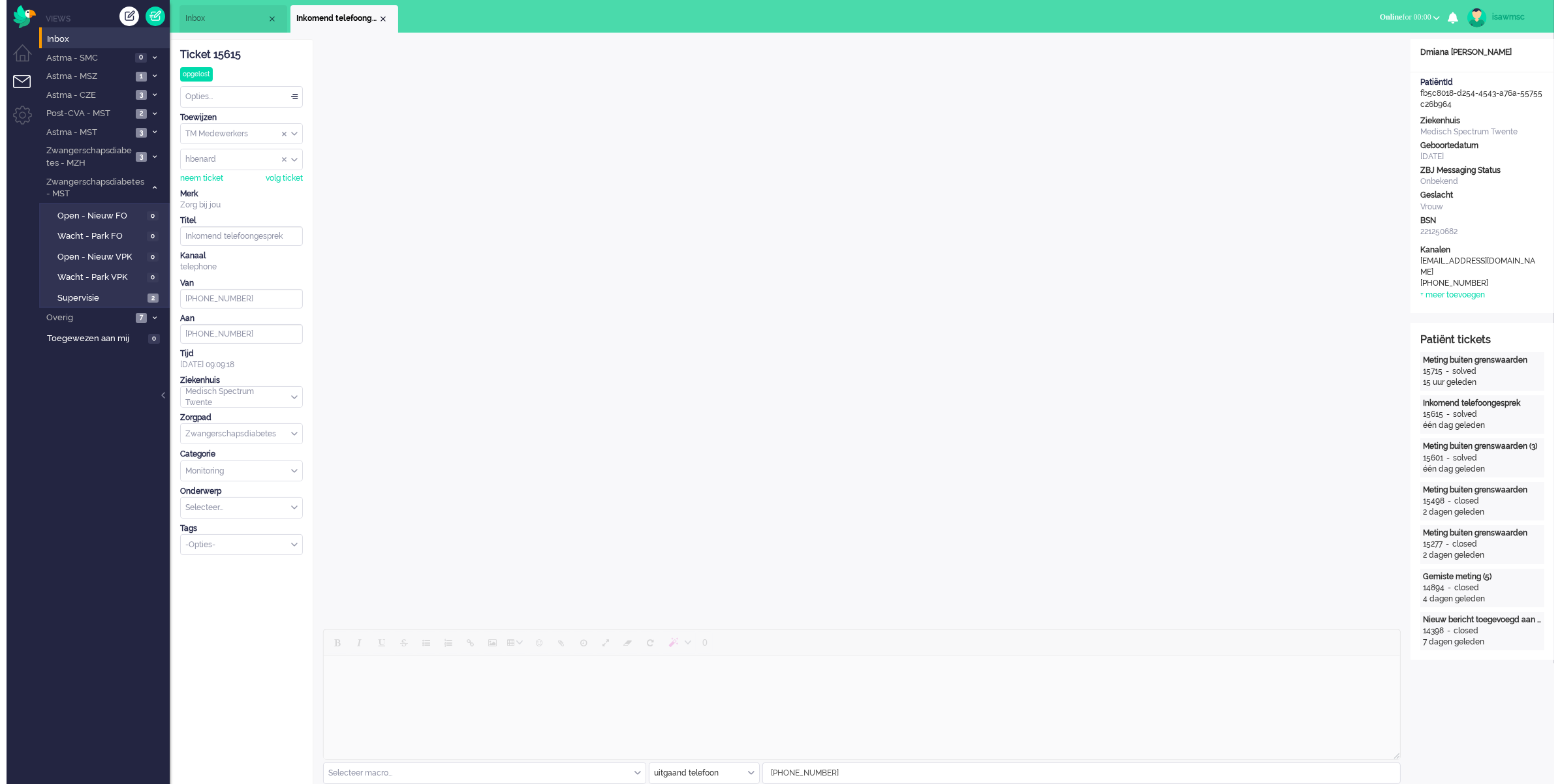
scroll to position [315, 0]
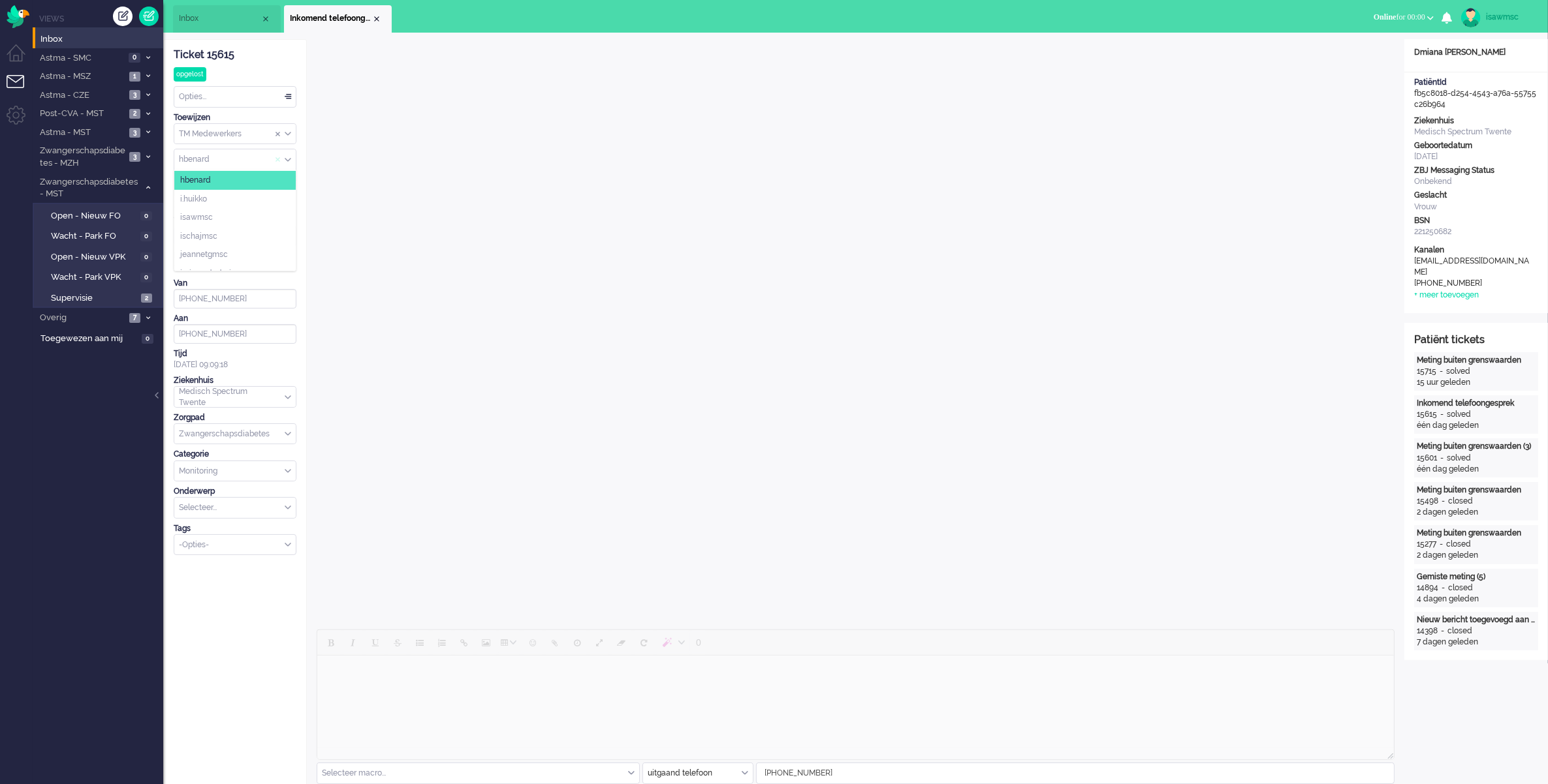
click at [278, 160] on span "Assign User" at bounding box center [278, 159] width 5 height 9
click at [428, 23] on ul "Inbox Inkomend telefoongesprek" at bounding box center [727, 16] width 1110 height 33
click at [16, 10] on img "Omnidesk" at bounding box center [18, 16] width 23 height 23
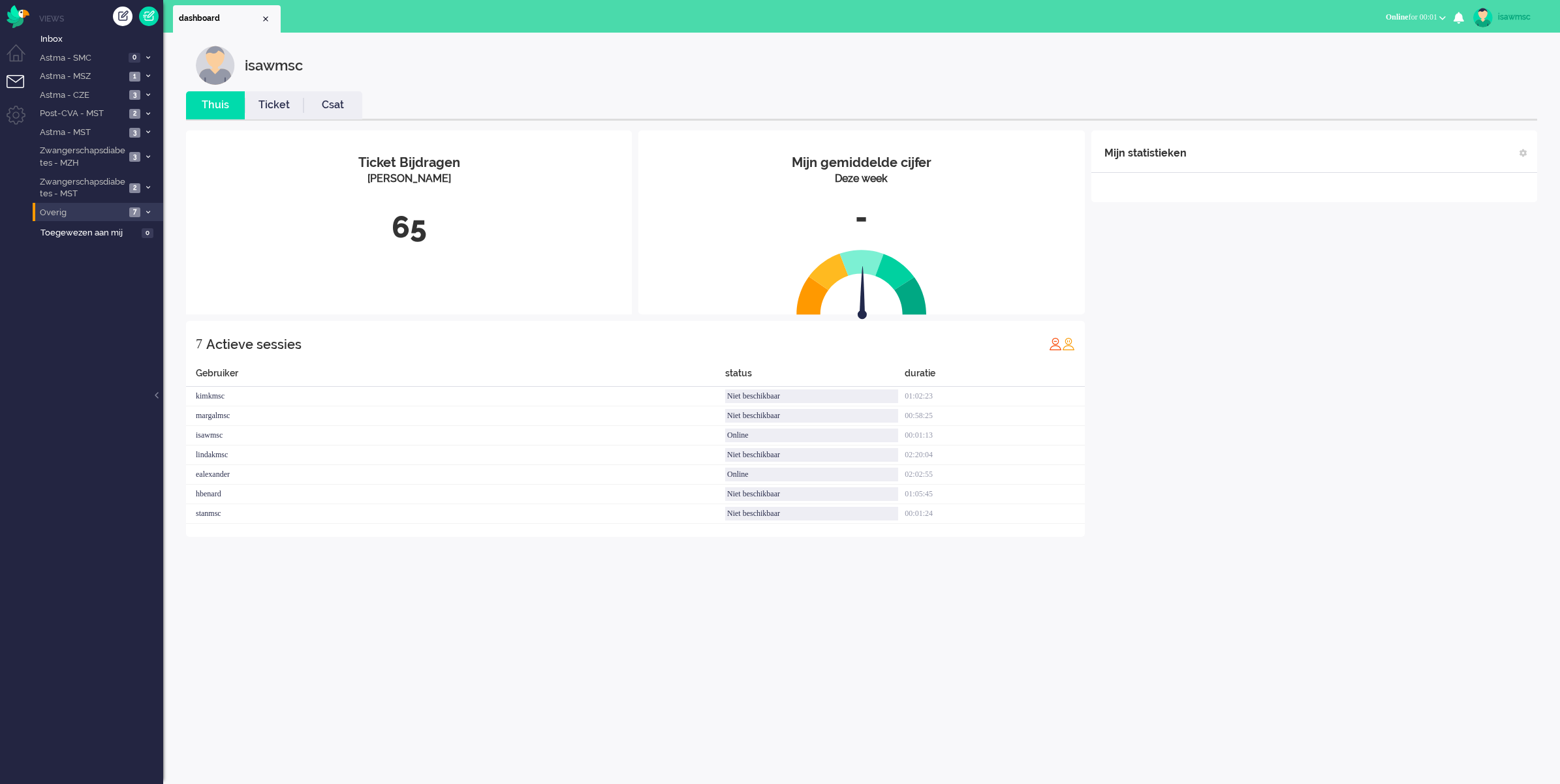
click at [118, 215] on span "Overig" at bounding box center [81, 213] width 87 height 13
click at [119, 278] on span "Telefonie" at bounding box center [94, 275] width 87 height 13
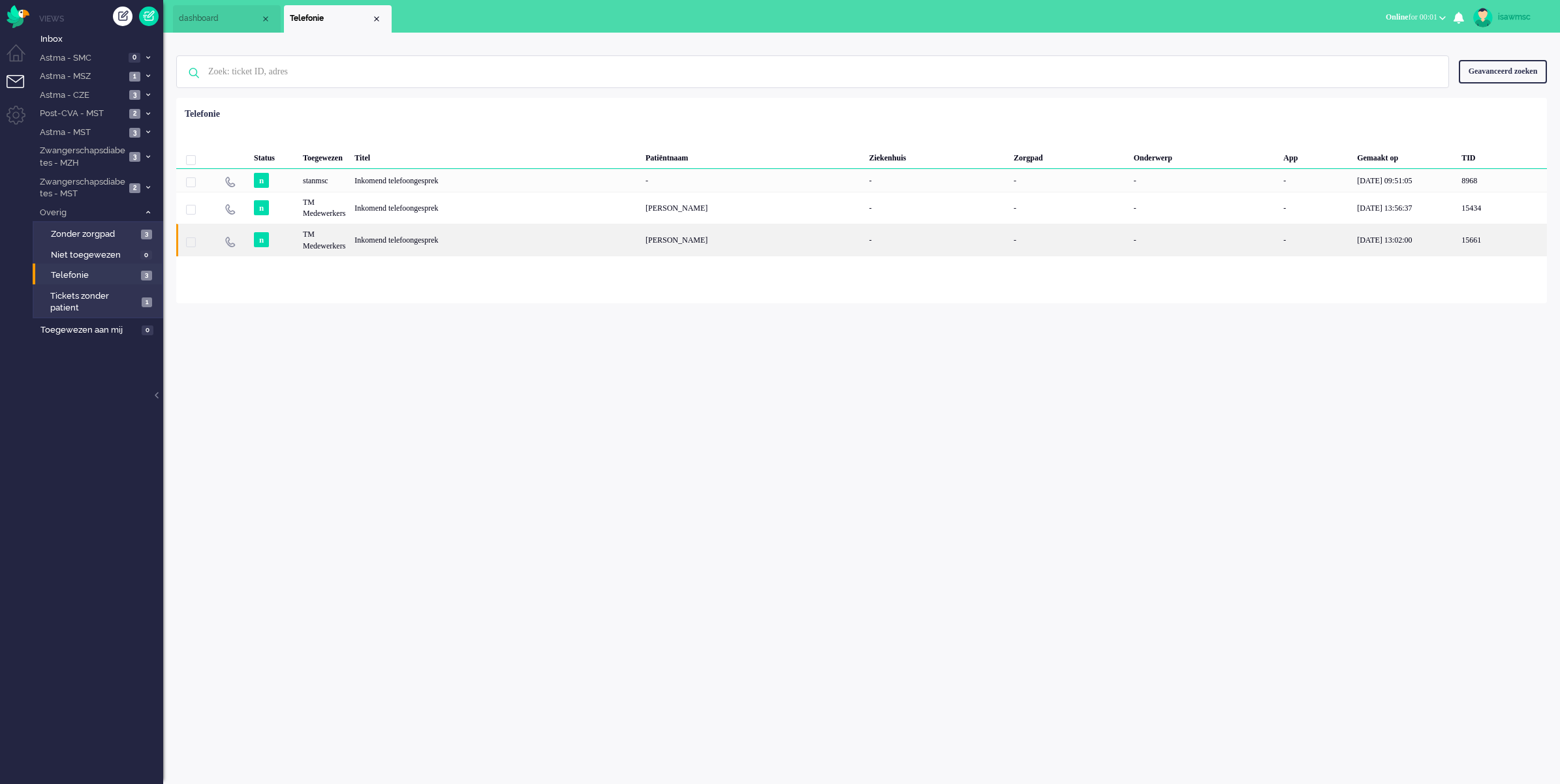
click at [334, 241] on div "TM Medewerkers" at bounding box center [324, 240] width 52 height 32
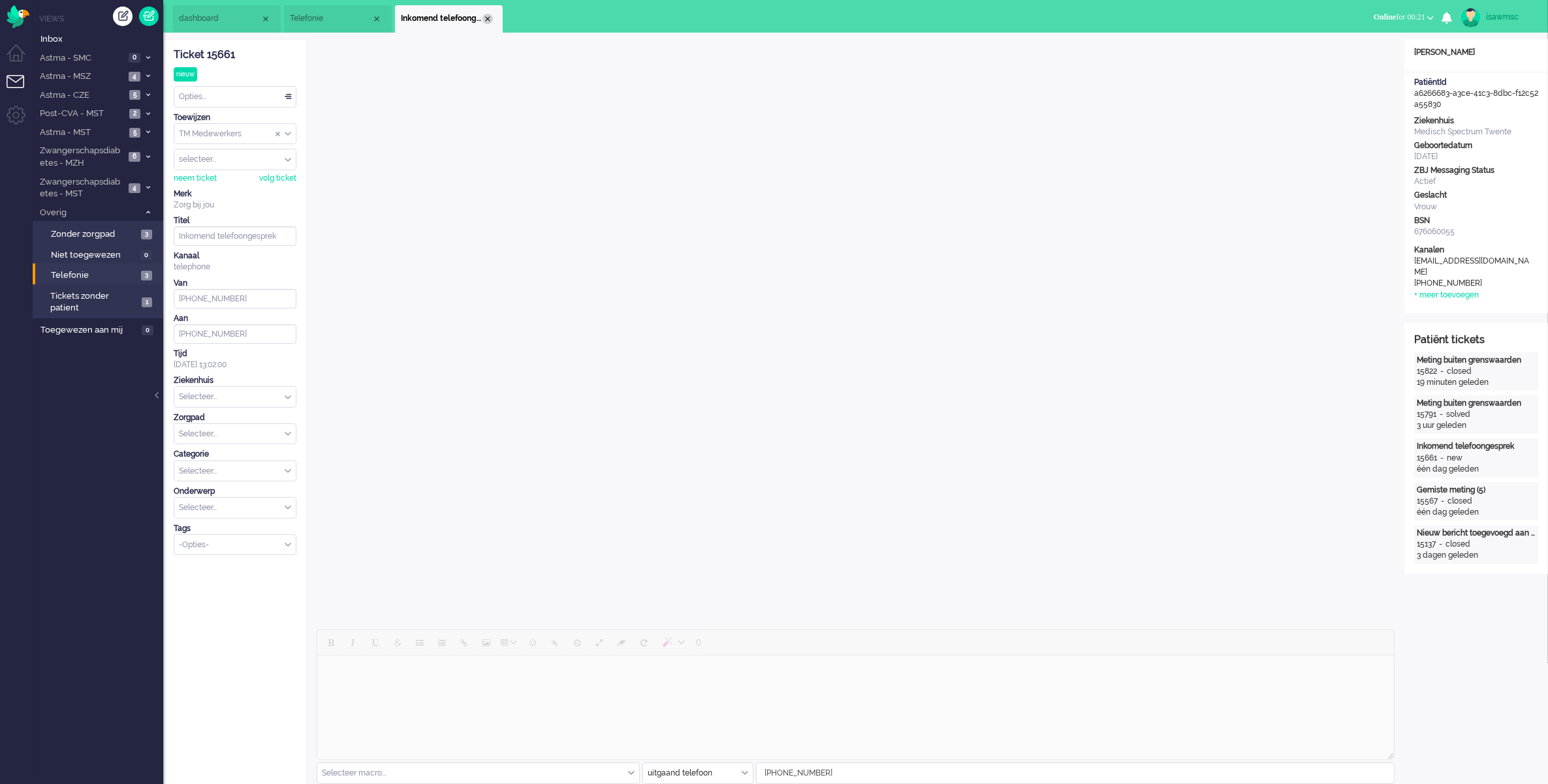
click at [485, 19] on div "Close tab" at bounding box center [488, 19] width 10 height 10
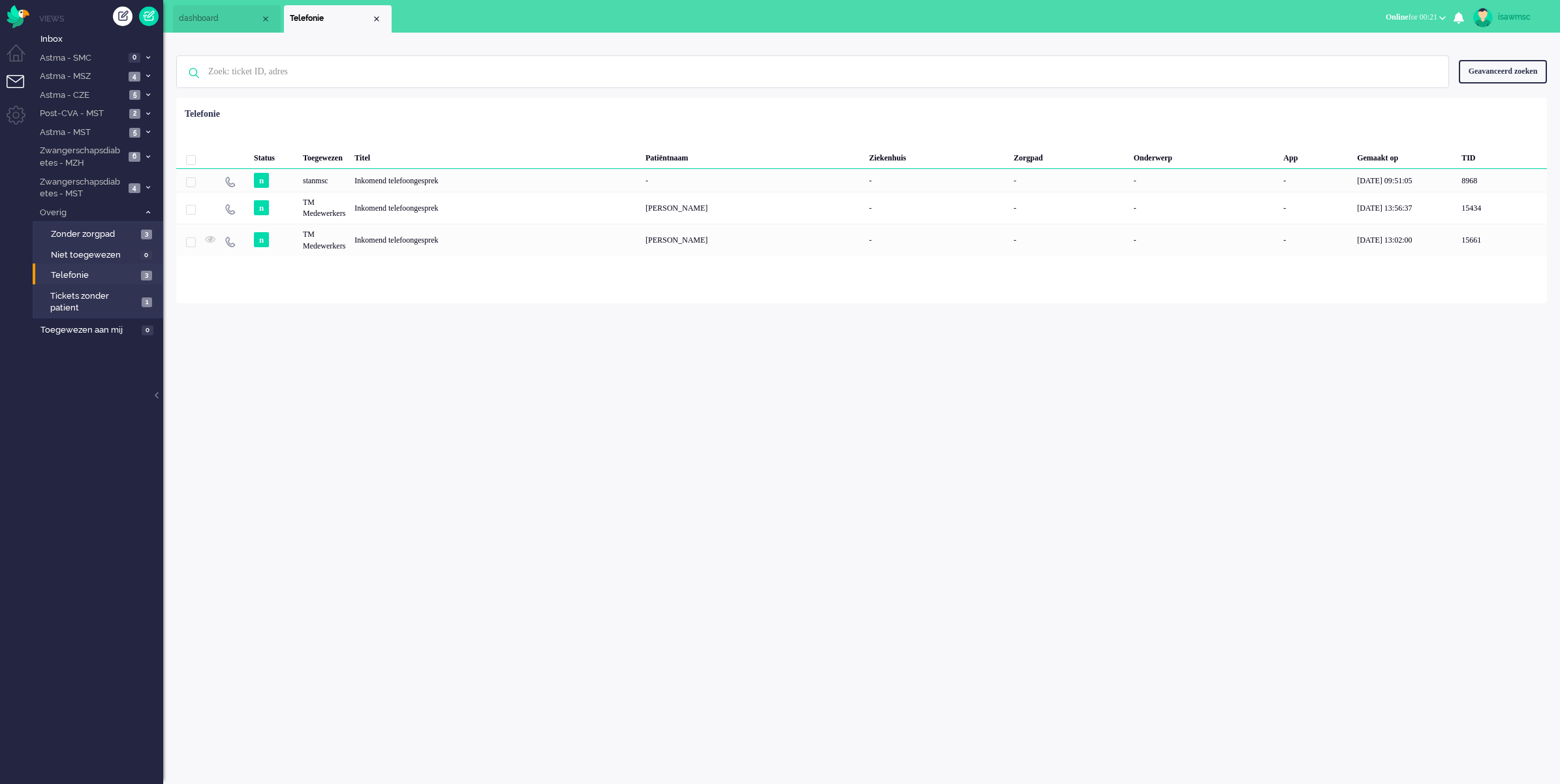
click at [547, 367] on div "isawmsc Thuis Ticket Csat Mijn gemiddelde cijfer Deze week - Ticket Bijdragen P…" at bounding box center [861, 409] width 1397 height 752
click at [99, 36] on span "Inbox" at bounding box center [102, 39] width 123 height 13
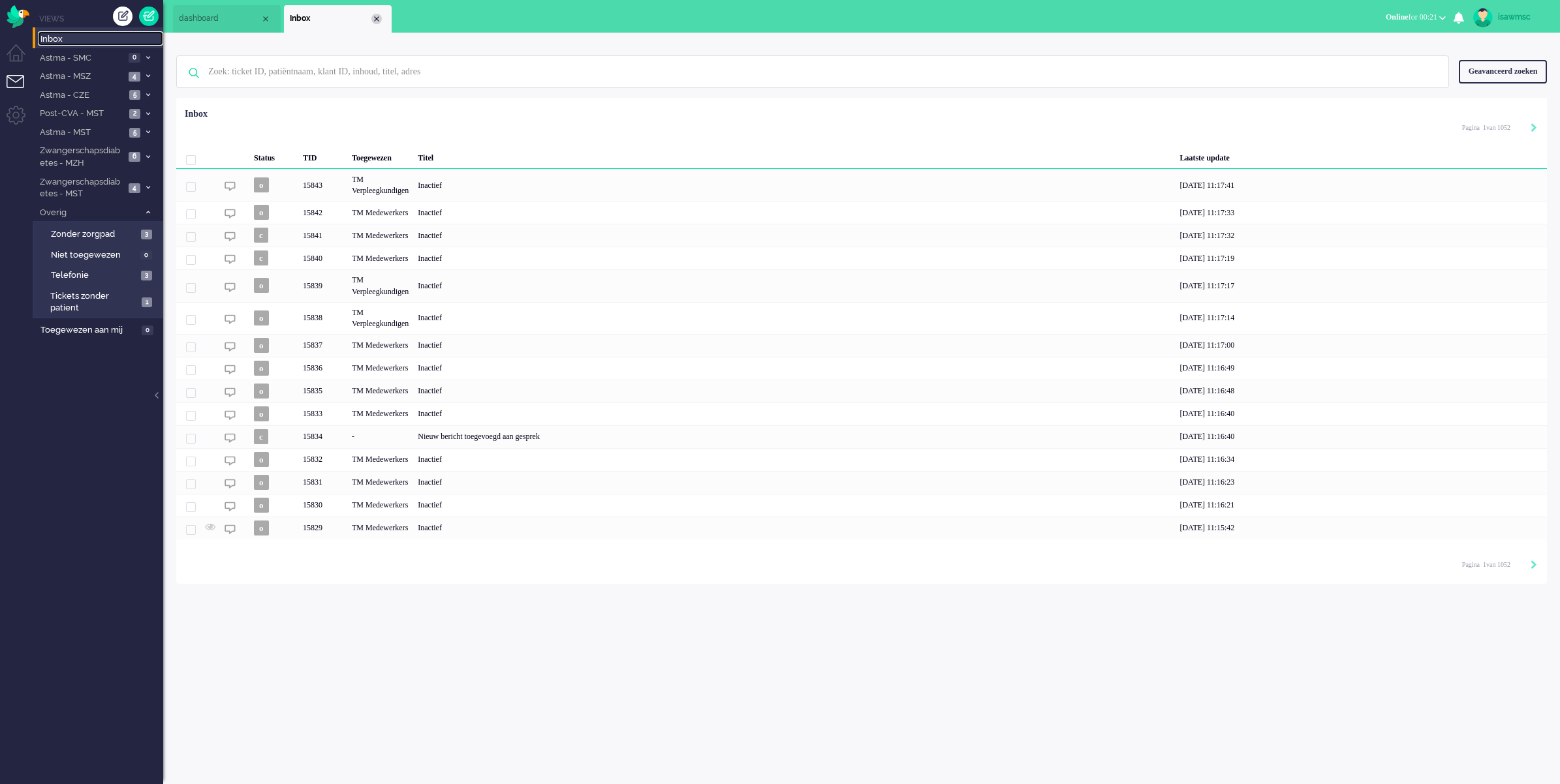
click at [377, 15] on div "Close tab" at bounding box center [377, 19] width 10 height 10
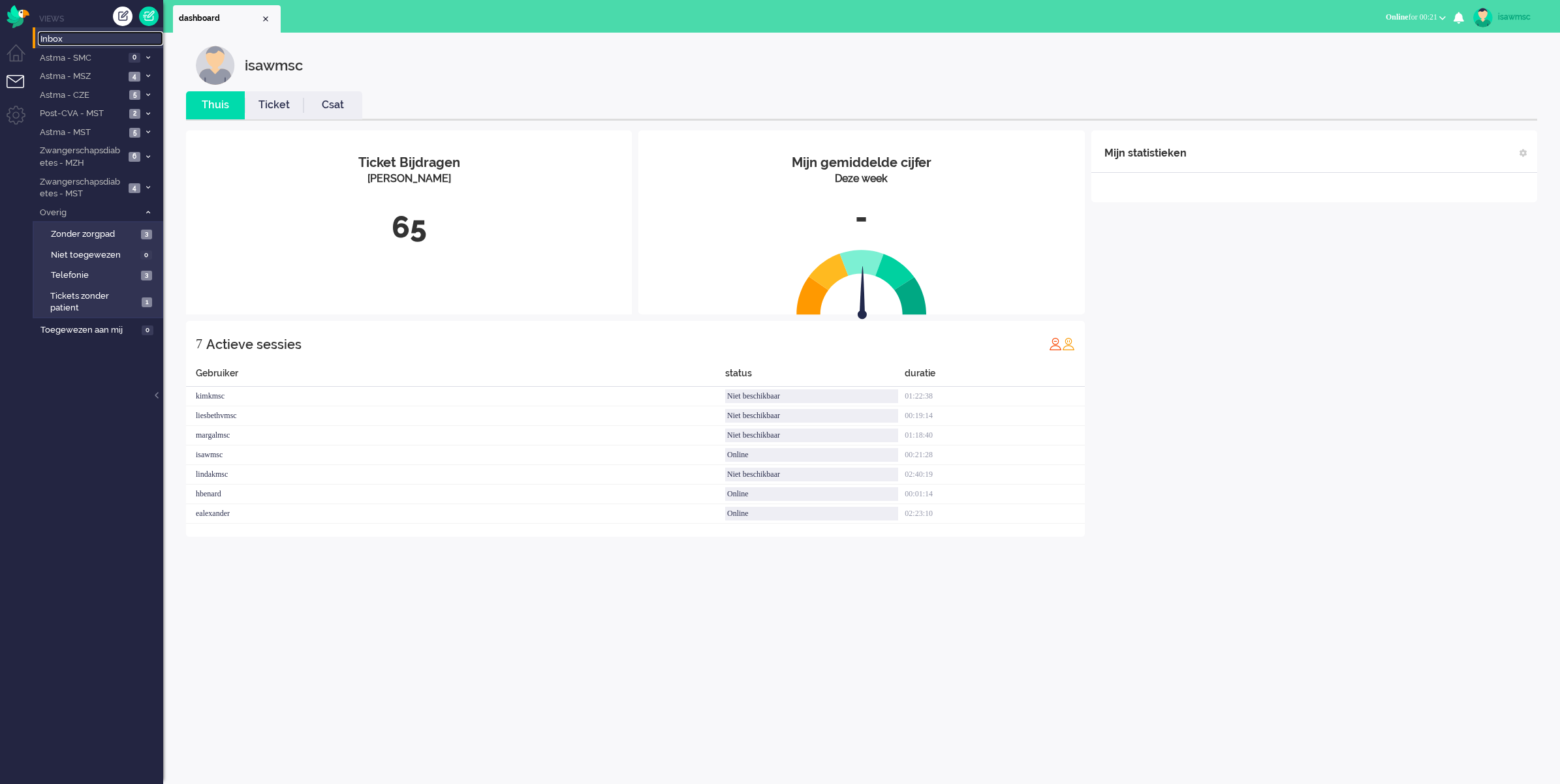
click at [87, 37] on span "Inbox" at bounding box center [102, 39] width 123 height 13
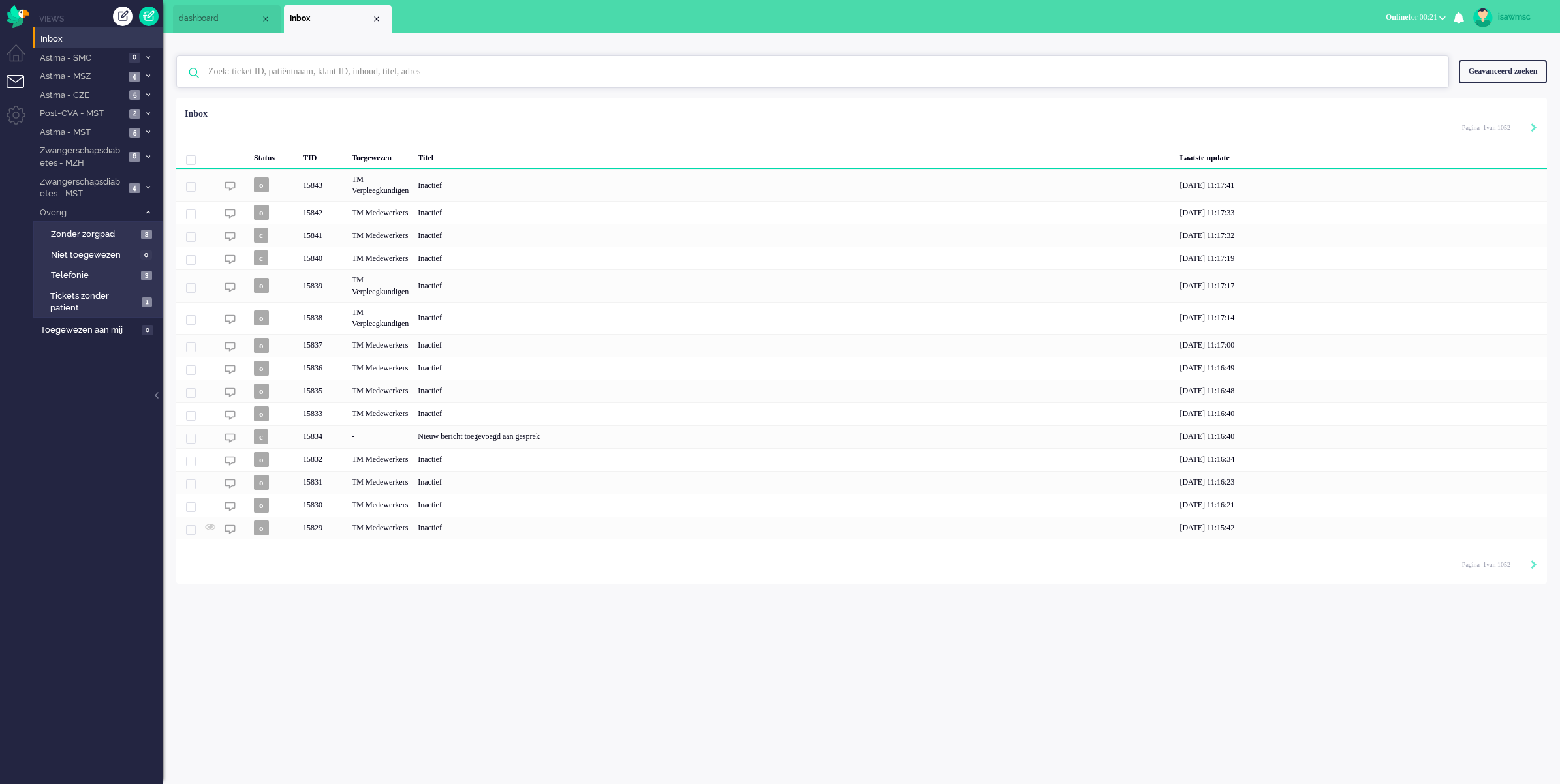
click at [451, 69] on input "text" at bounding box center [814, 71] width 1232 height 31
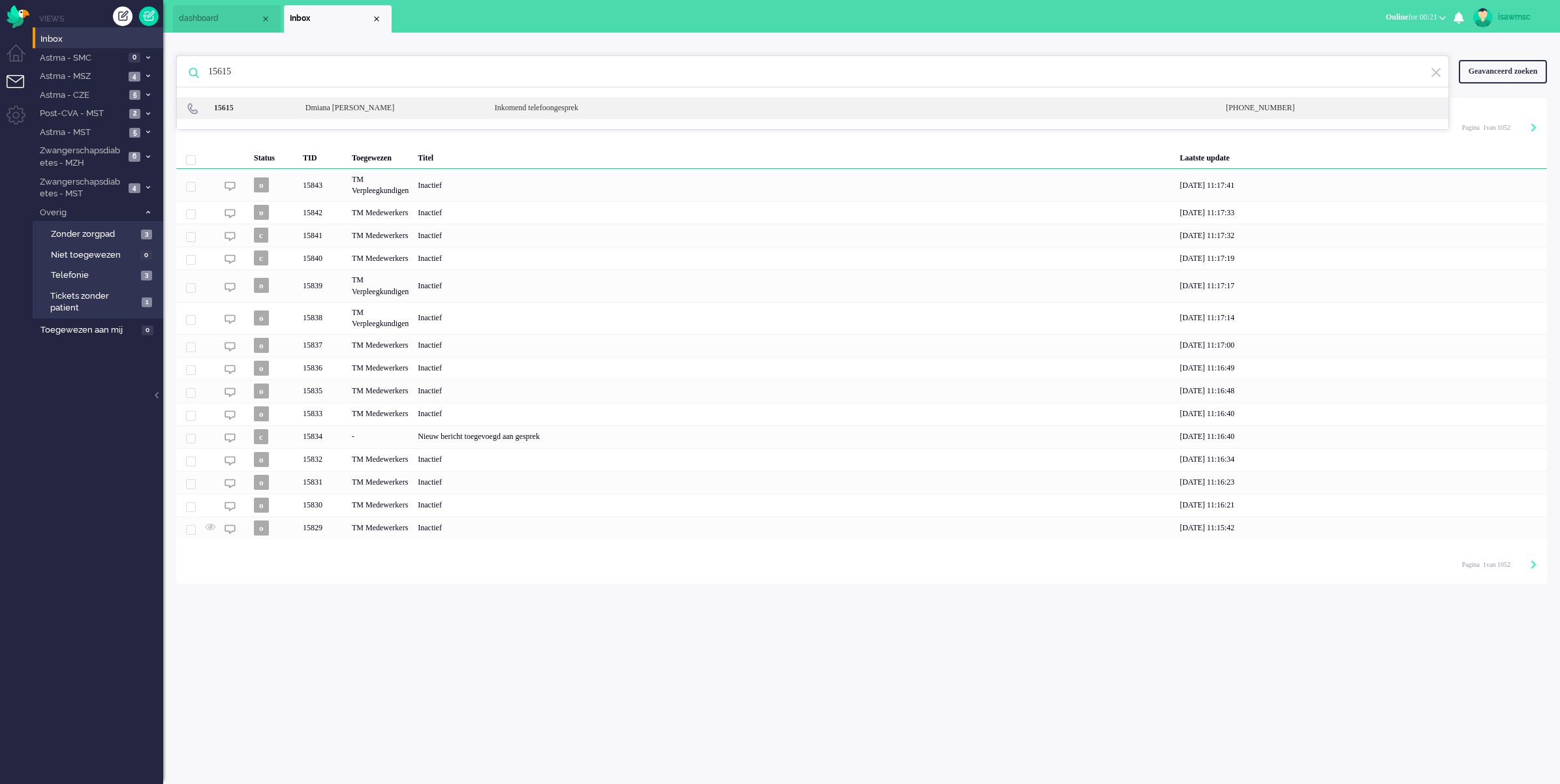
type input "15615"
click at [452, 119] on div "15615 Dmiana [PERSON_NAME] Inkomend telefoongesprek [PHONE_NUMBER]" at bounding box center [812, 108] width 1271 height 22
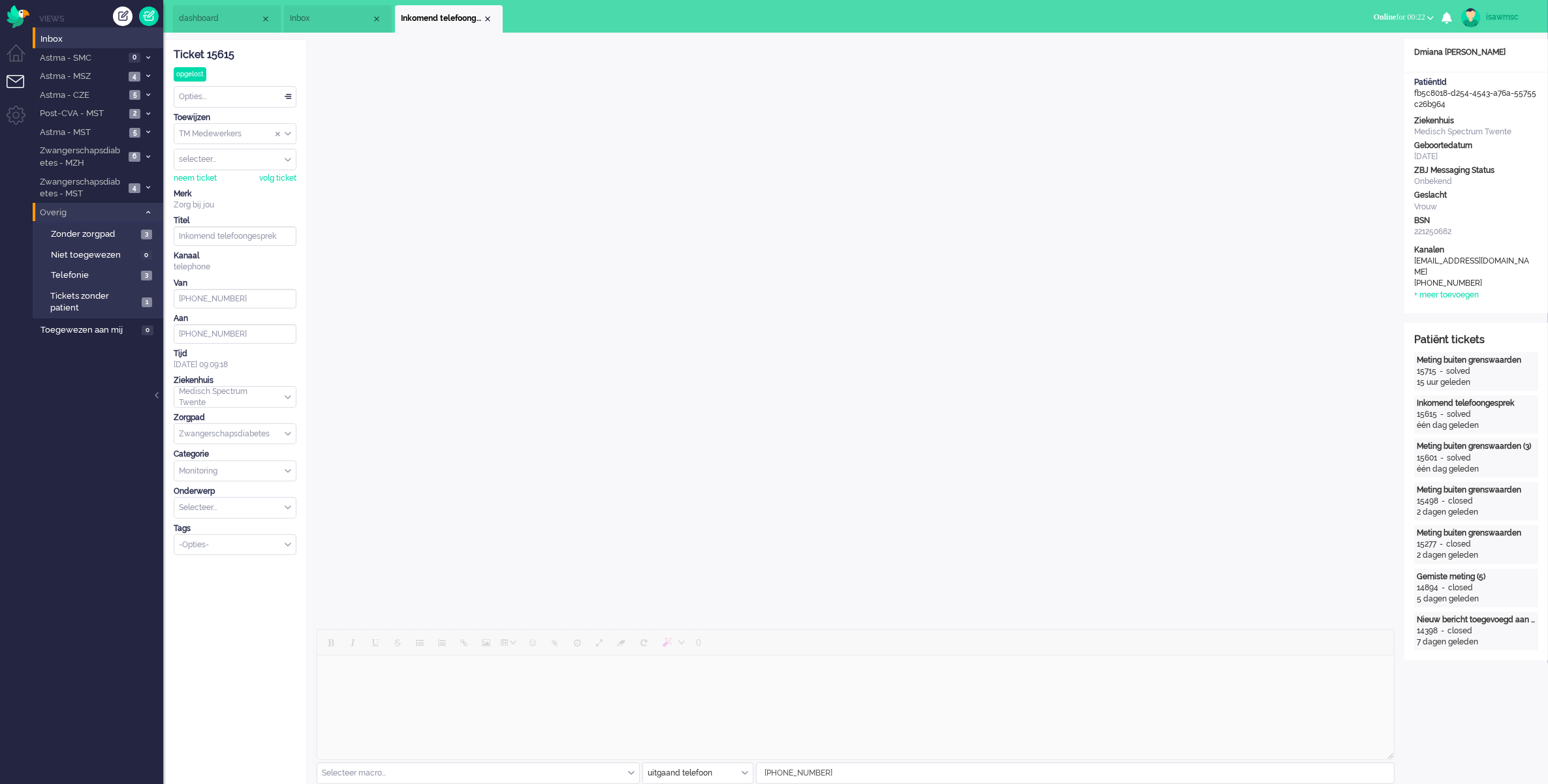
click at [145, 207] on li "Overig 7" at bounding box center [98, 213] width 130 height 19
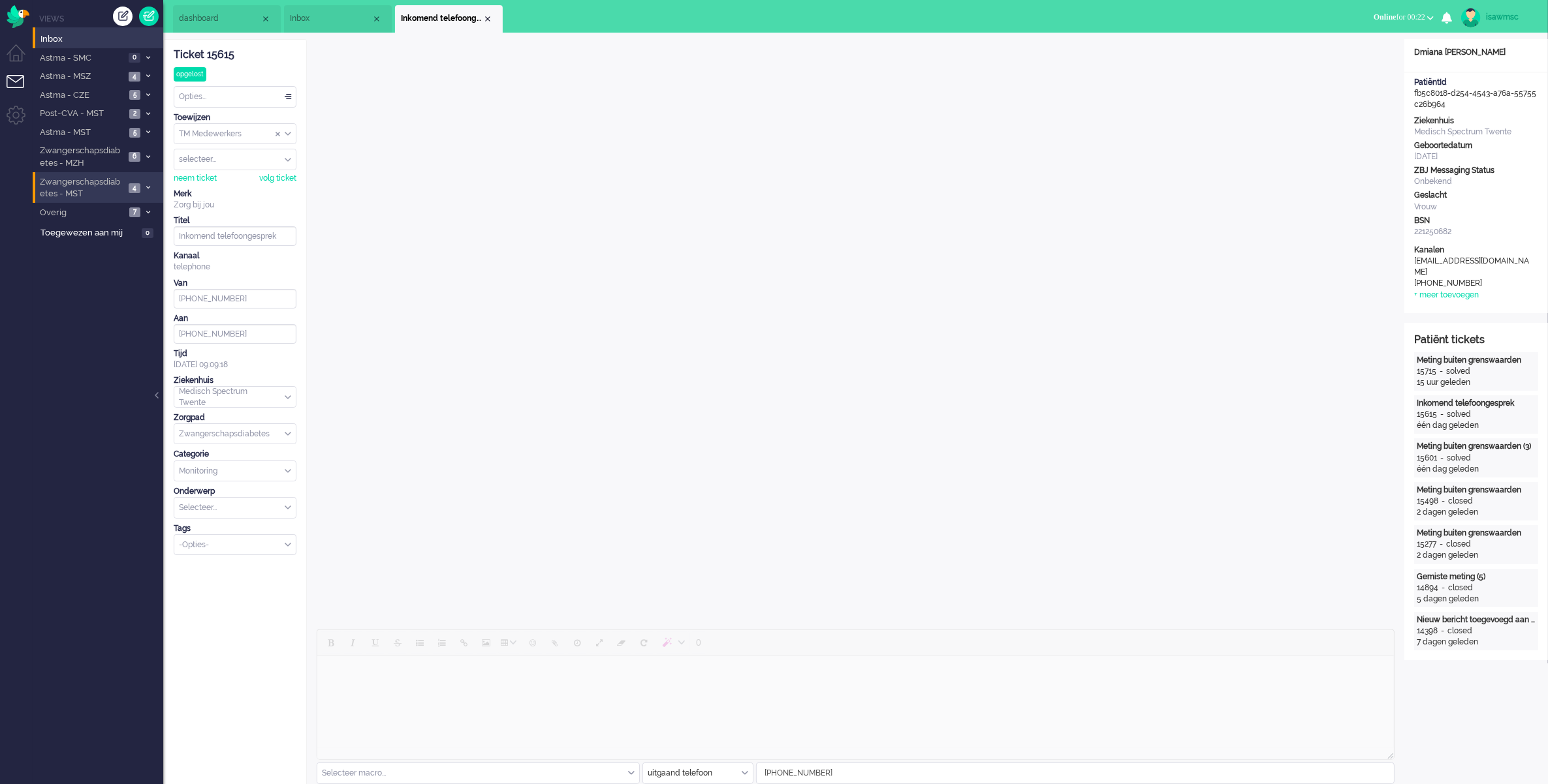
click at [154, 190] on li "Zwangerschapsdiabetes - MST 4" at bounding box center [98, 187] width 130 height 30
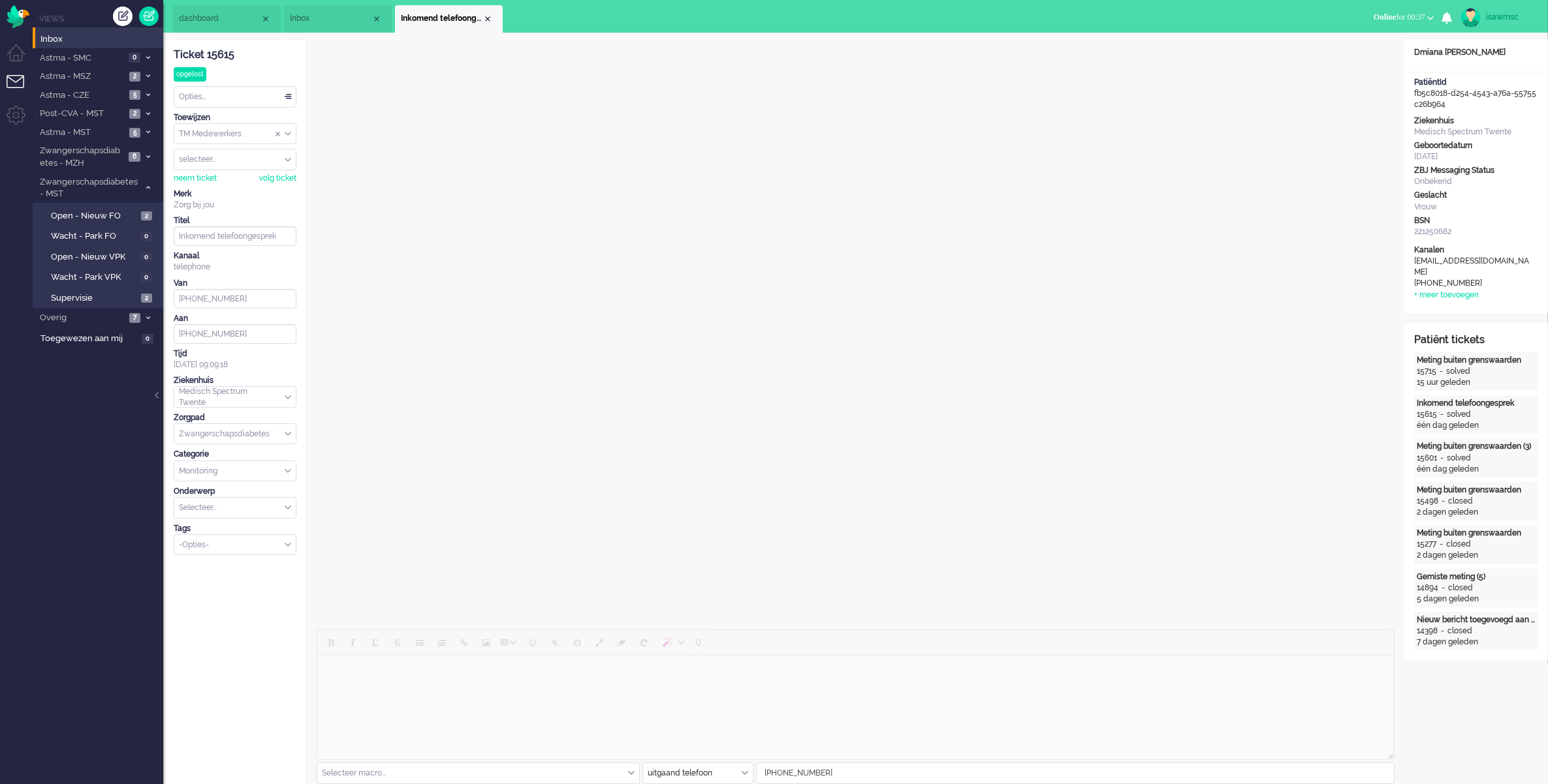
scroll to position [163, 0]
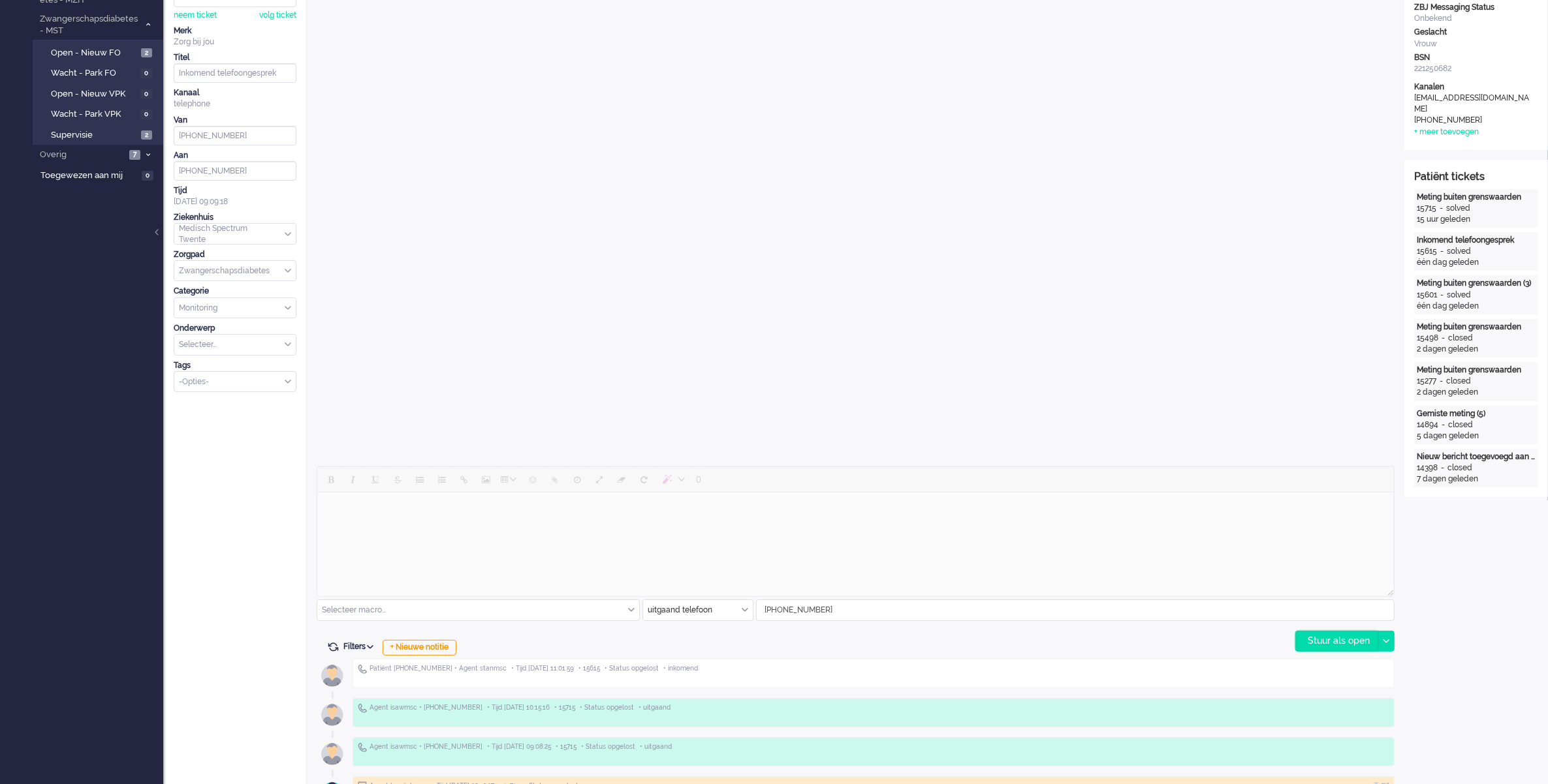
click at [1353, 647] on div "Stuur als open" at bounding box center [1336, 641] width 81 height 19
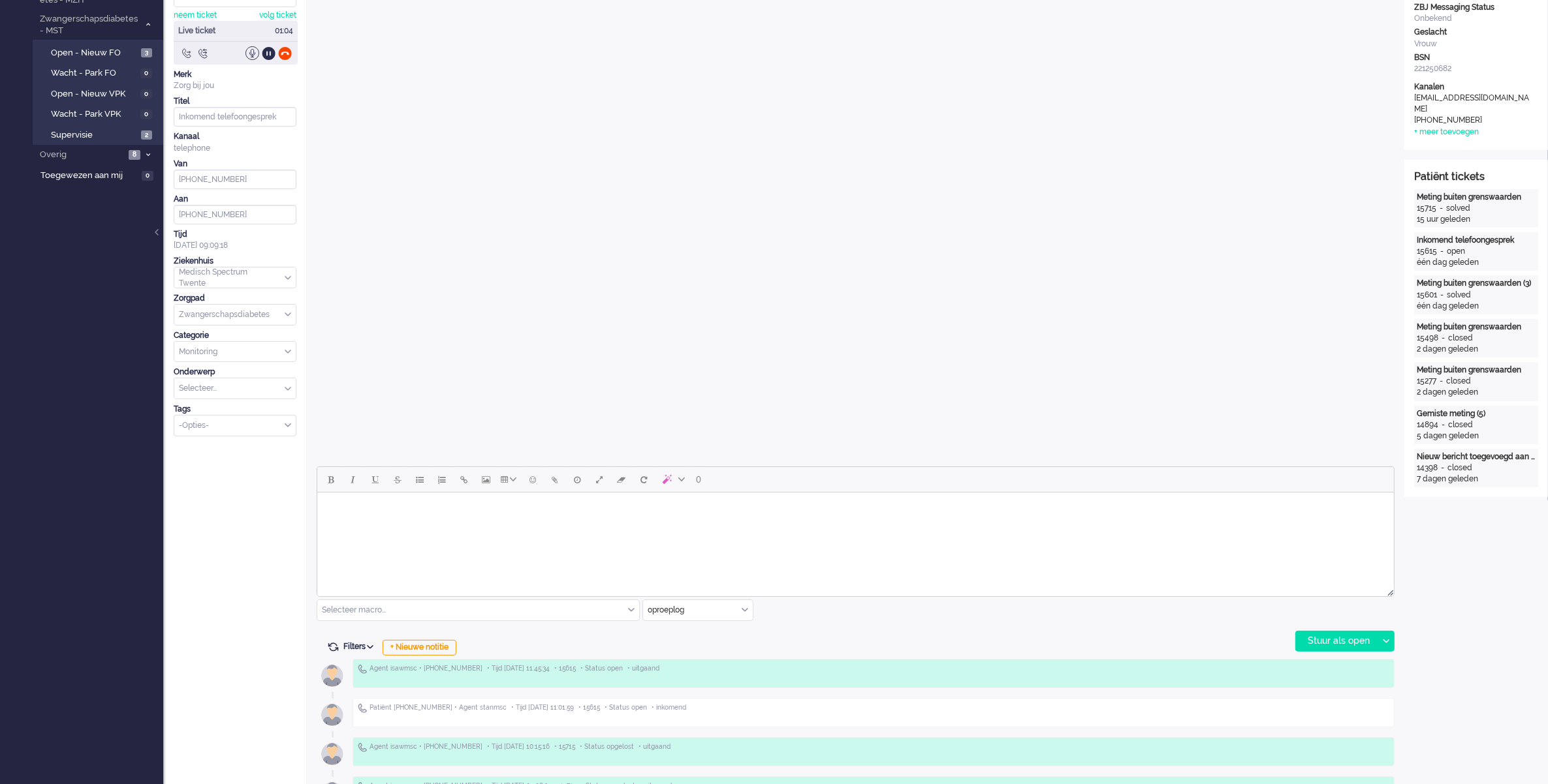
scroll to position [0, 0]
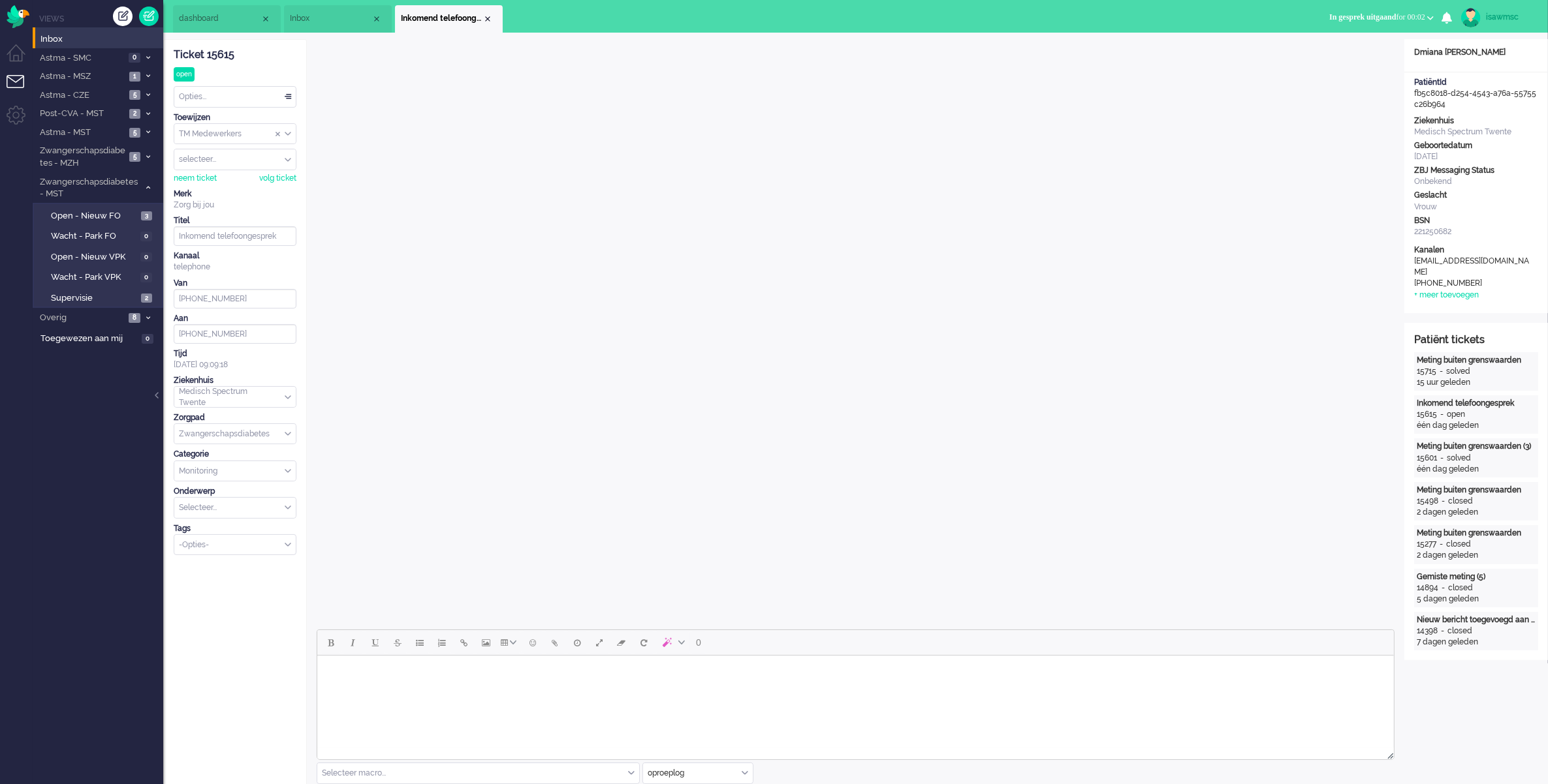
click at [236, 92] on div "Opties..." at bounding box center [235, 97] width 121 height 20
click at [210, 186] on span "Opgelost" at bounding box center [196, 189] width 33 height 11
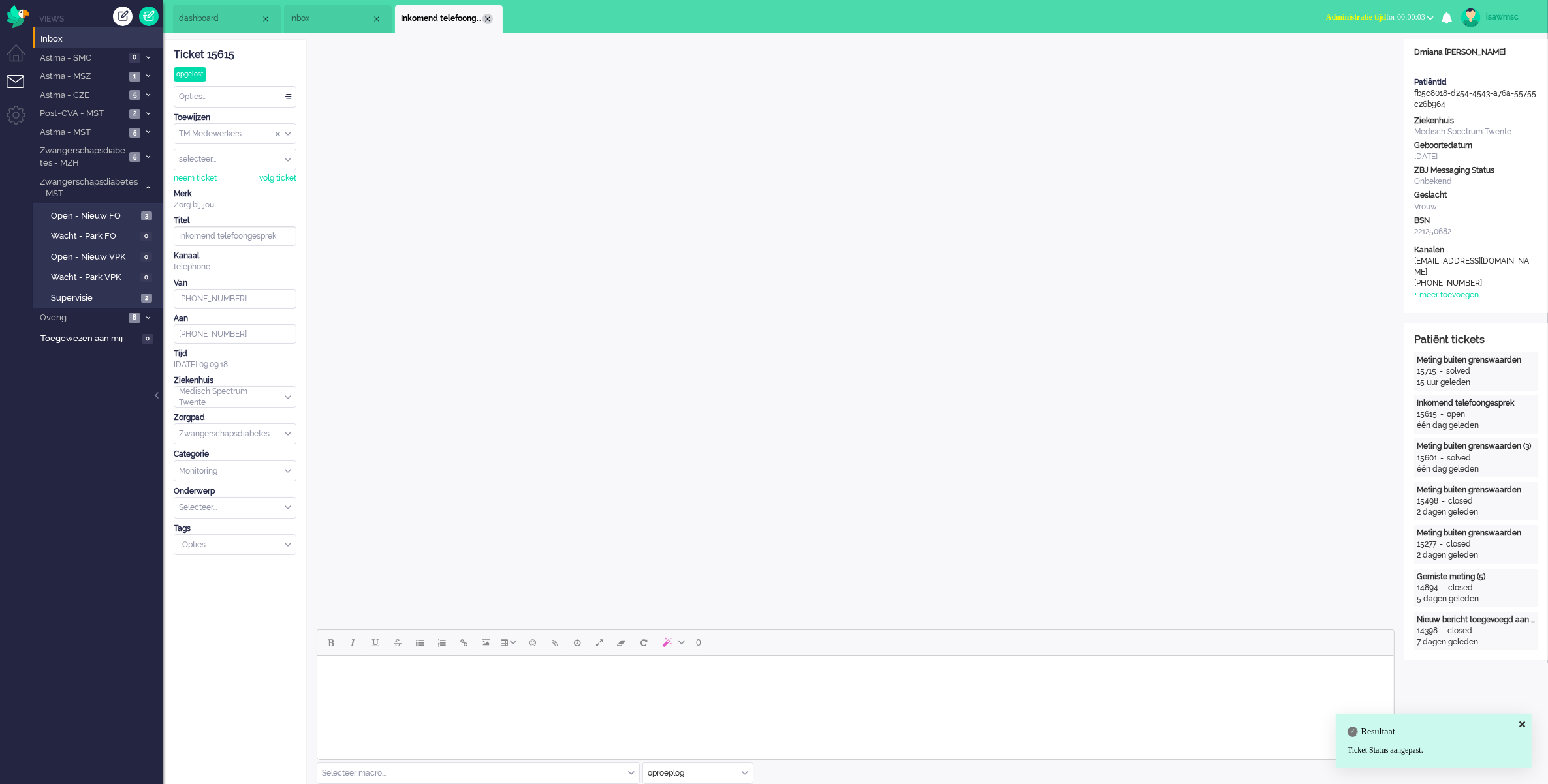
click at [489, 19] on div "Close tab" at bounding box center [488, 19] width 10 height 10
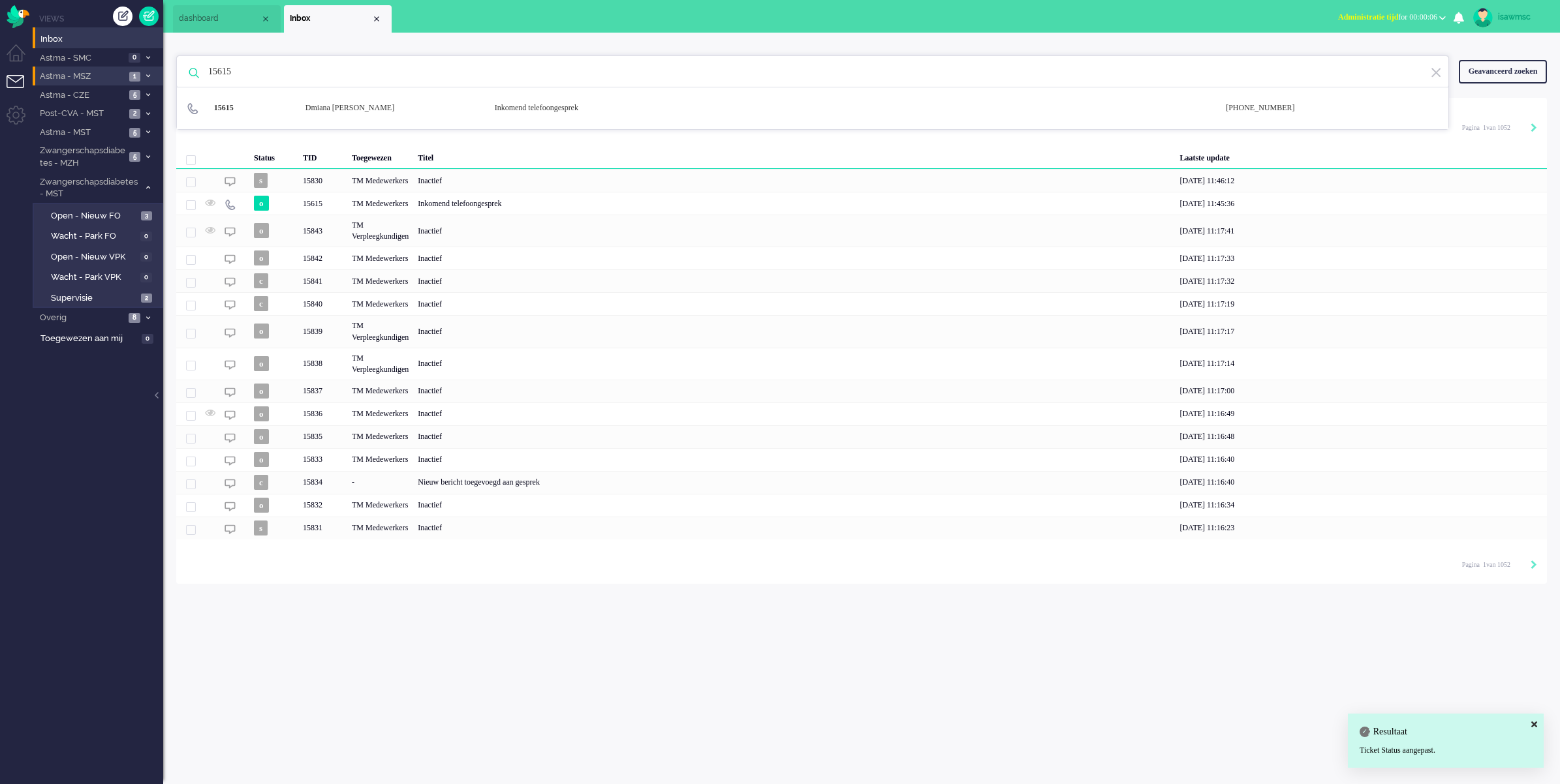
drag, startPoint x: 264, startPoint y: 75, endPoint x: 136, endPoint y: 75, distance: 128.0
click at [136, 75] on div "Thuis Dashboard Meldingen Volgen Kennisbank release_2.1.2 Views Inbox Astma - S…" at bounding box center [780, 392] width 1560 height 784
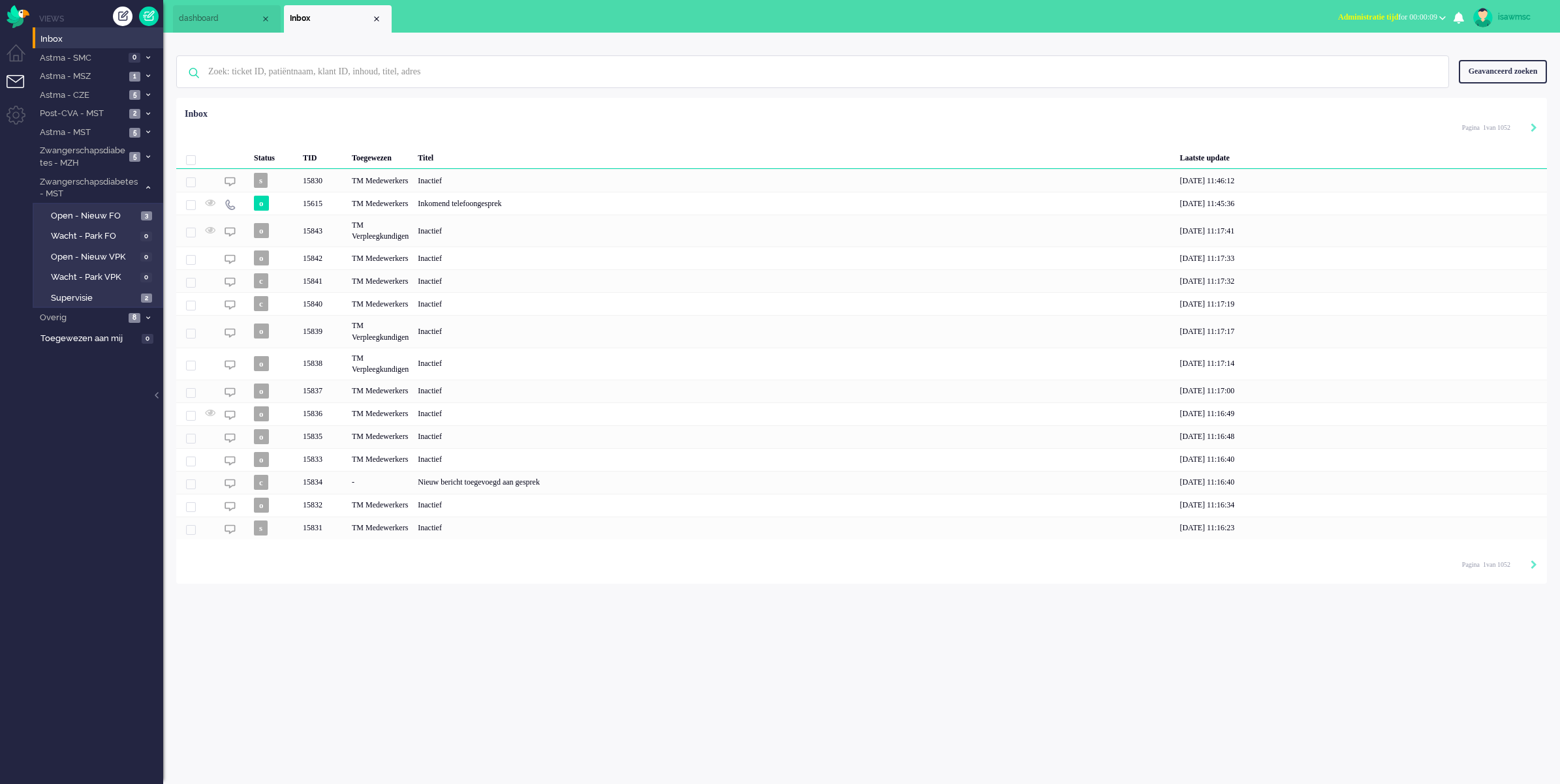
click at [559, 25] on ul "dashboard Inbox" at bounding box center [734, 16] width 1123 height 33
click at [34, 545] on ul "Views Inbox Astma - SMC 0 Open - Nieuw FO 0 Wacht - Park FO 0" at bounding box center [98, 392] width 130 height 784
click at [141, 217] on span "3" at bounding box center [146, 217] width 11 height 10
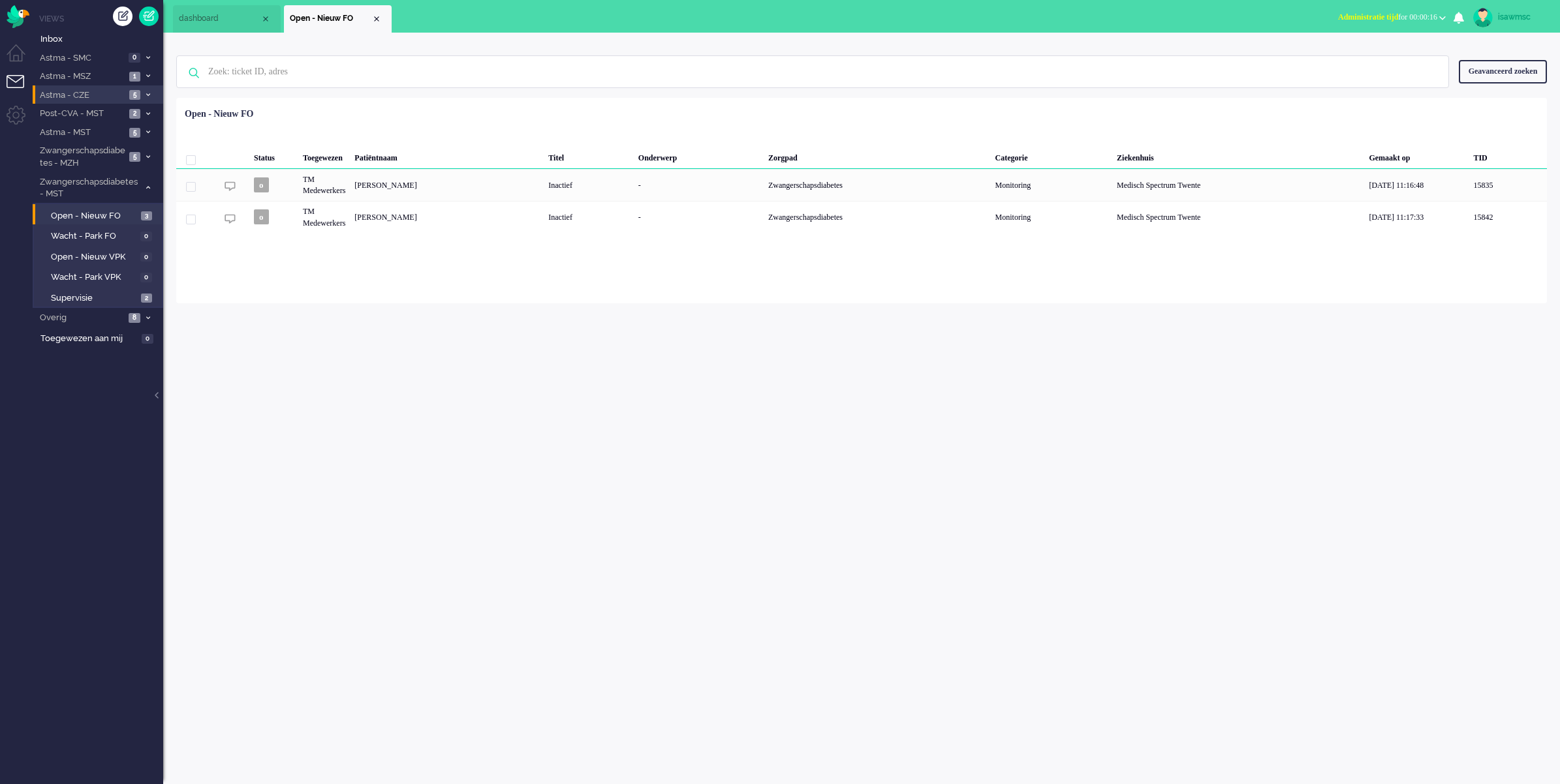
click at [141, 101] on li "Astma - CZE 5" at bounding box center [98, 95] width 130 height 19
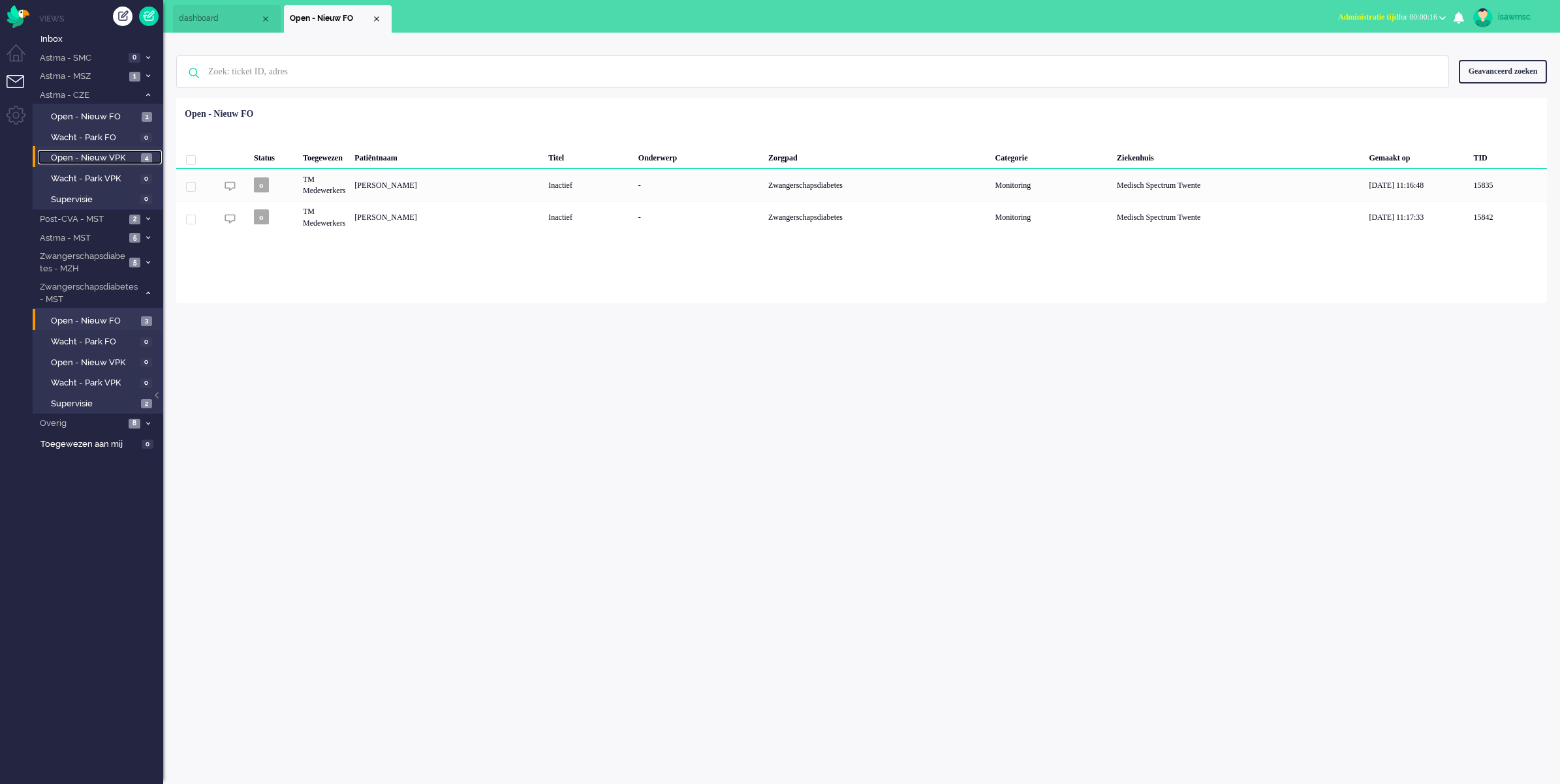
click at [141, 157] on span "4" at bounding box center [146, 158] width 11 height 10
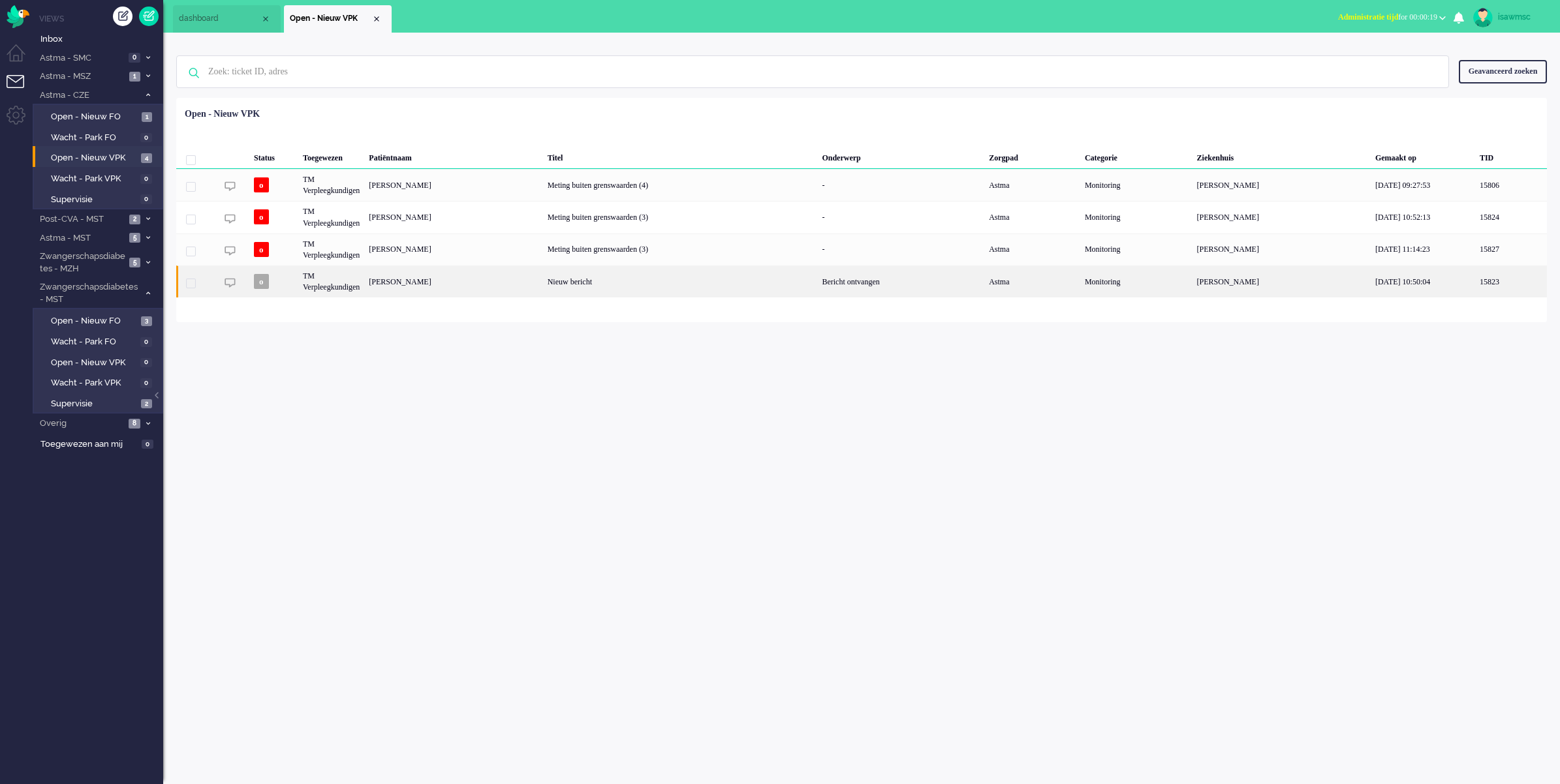
click at [543, 286] on div "Henrica Petronella Maria Vogels" at bounding box center [453, 282] width 178 height 32
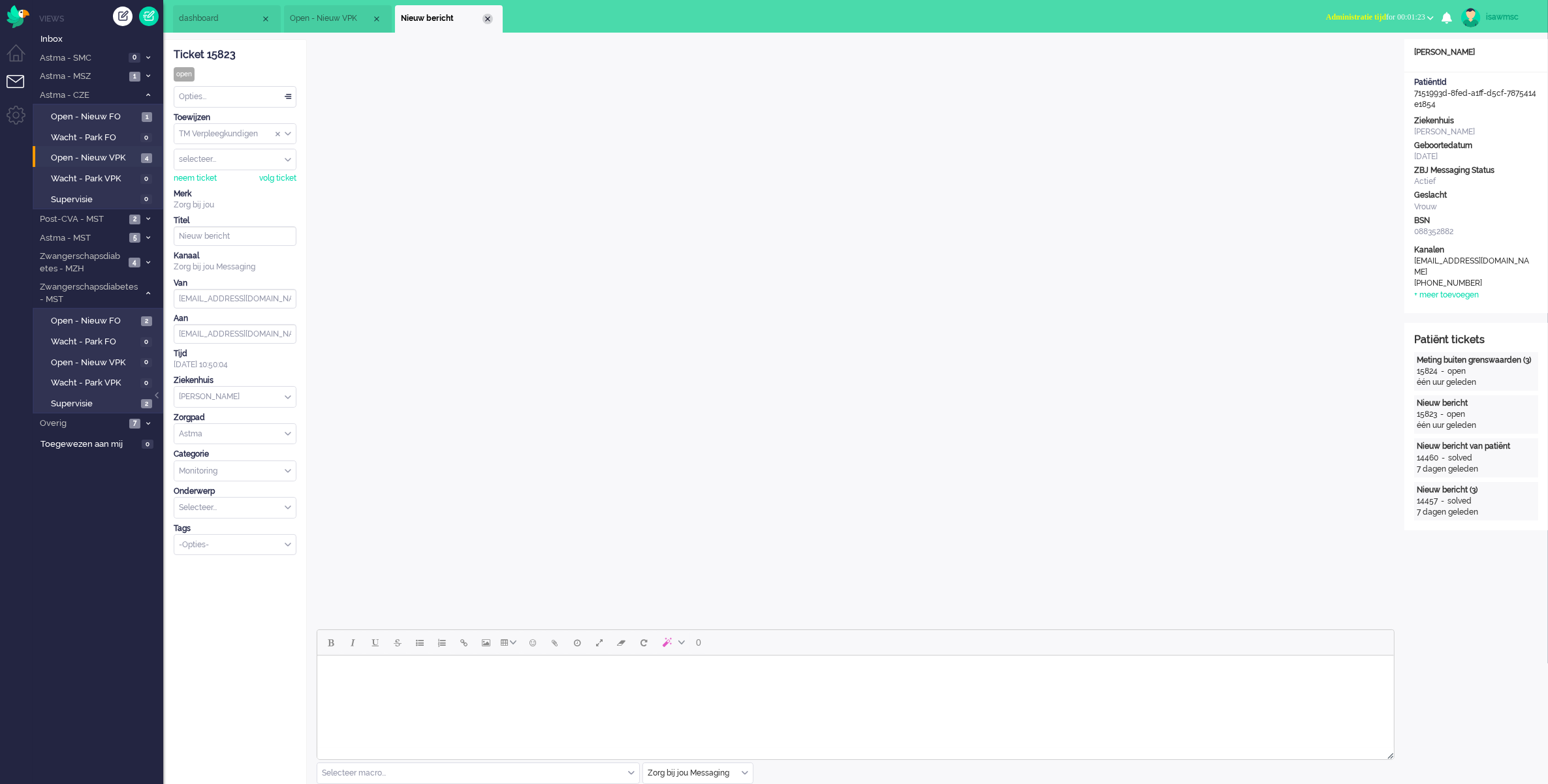
click at [484, 19] on div "Close tab" at bounding box center [488, 19] width 10 height 10
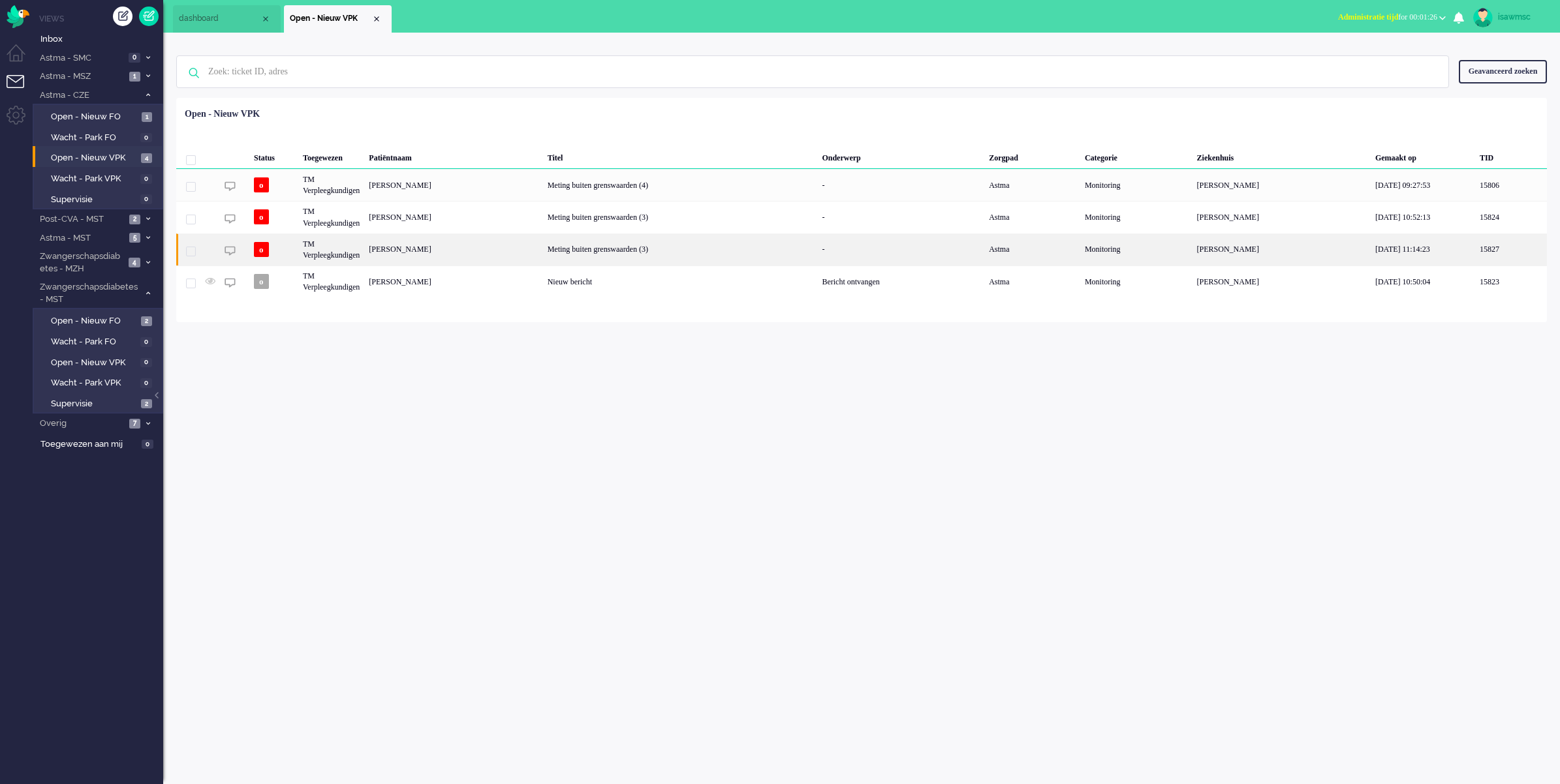
click at [543, 250] on div "Claudia Wilhelmina Huberta Maria Klaassen" at bounding box center [453, 250] width 178 height 32
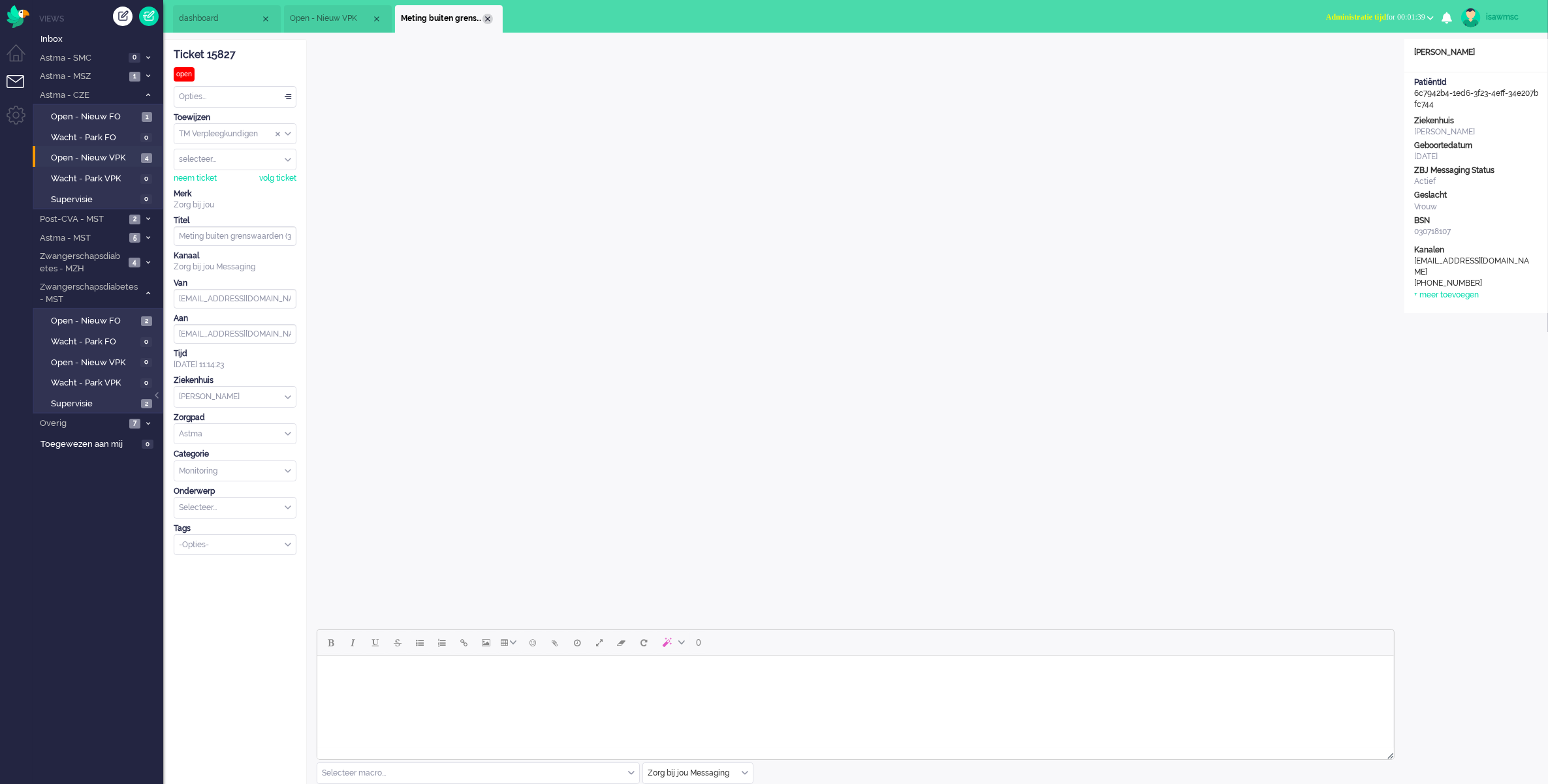
click at [486, 15] on div "Close tab" at bounding box center [488, 19] width 10 height 10
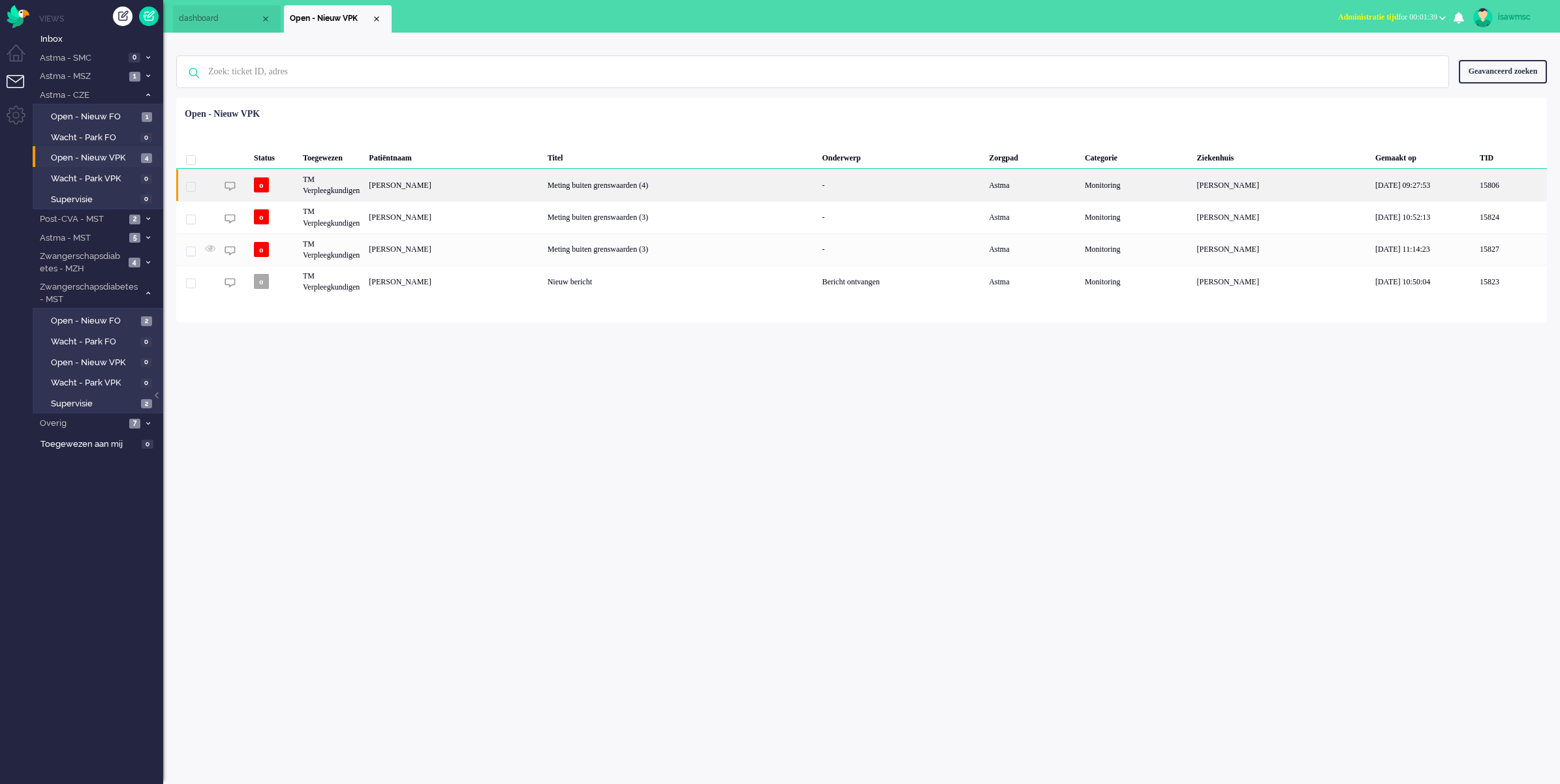
click at [510, 201] on div "Maria Bout" at bounding box center [453, 185] width 178 height 32
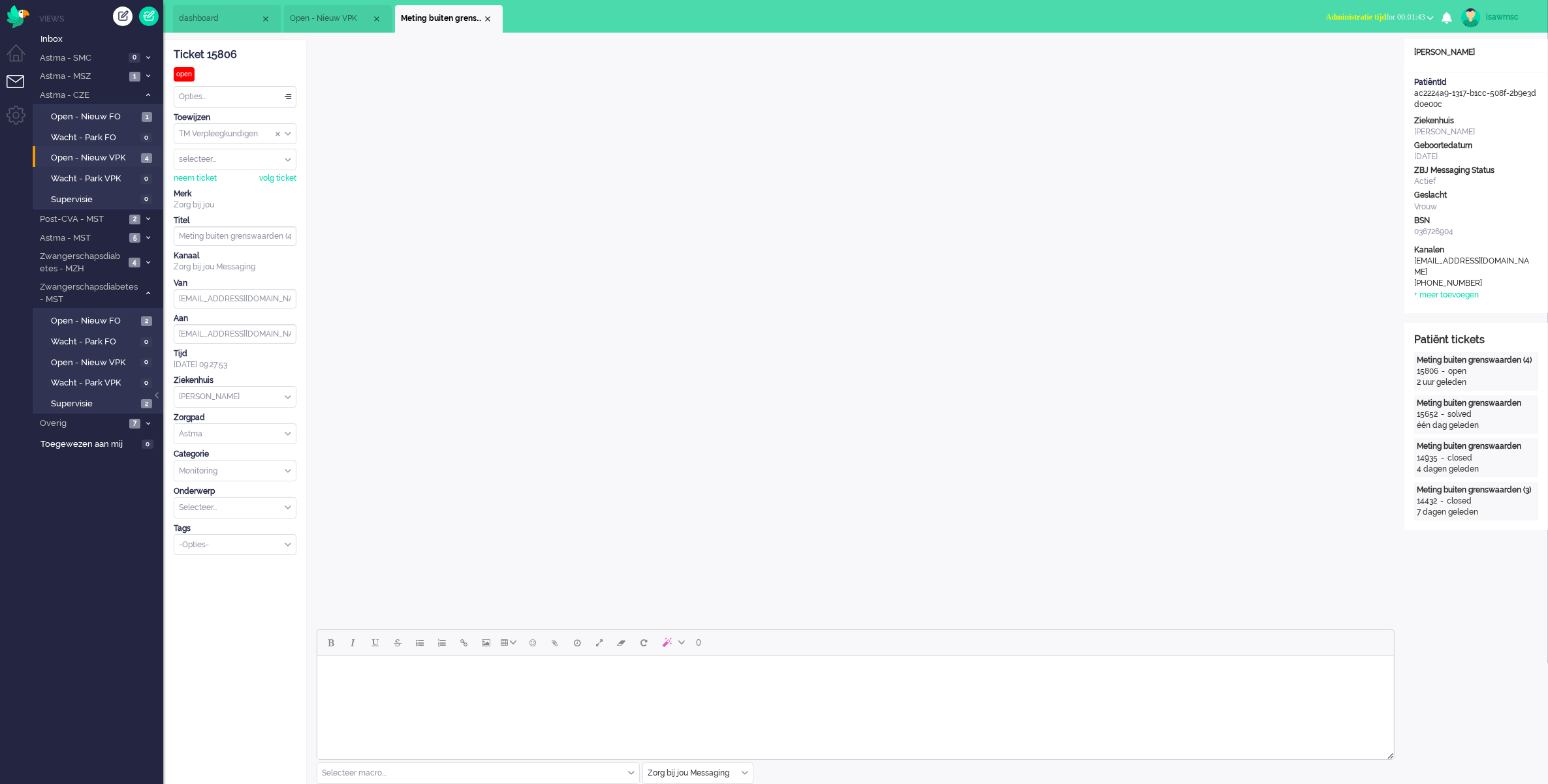
click at [480, 14] on span "Meting buiten grenswaarden (4)" at bounding box center [441, 18] width 81 height 11
click at [489, 15] on div "Close tab" at bounding box center [488, 19] width 10 height 10
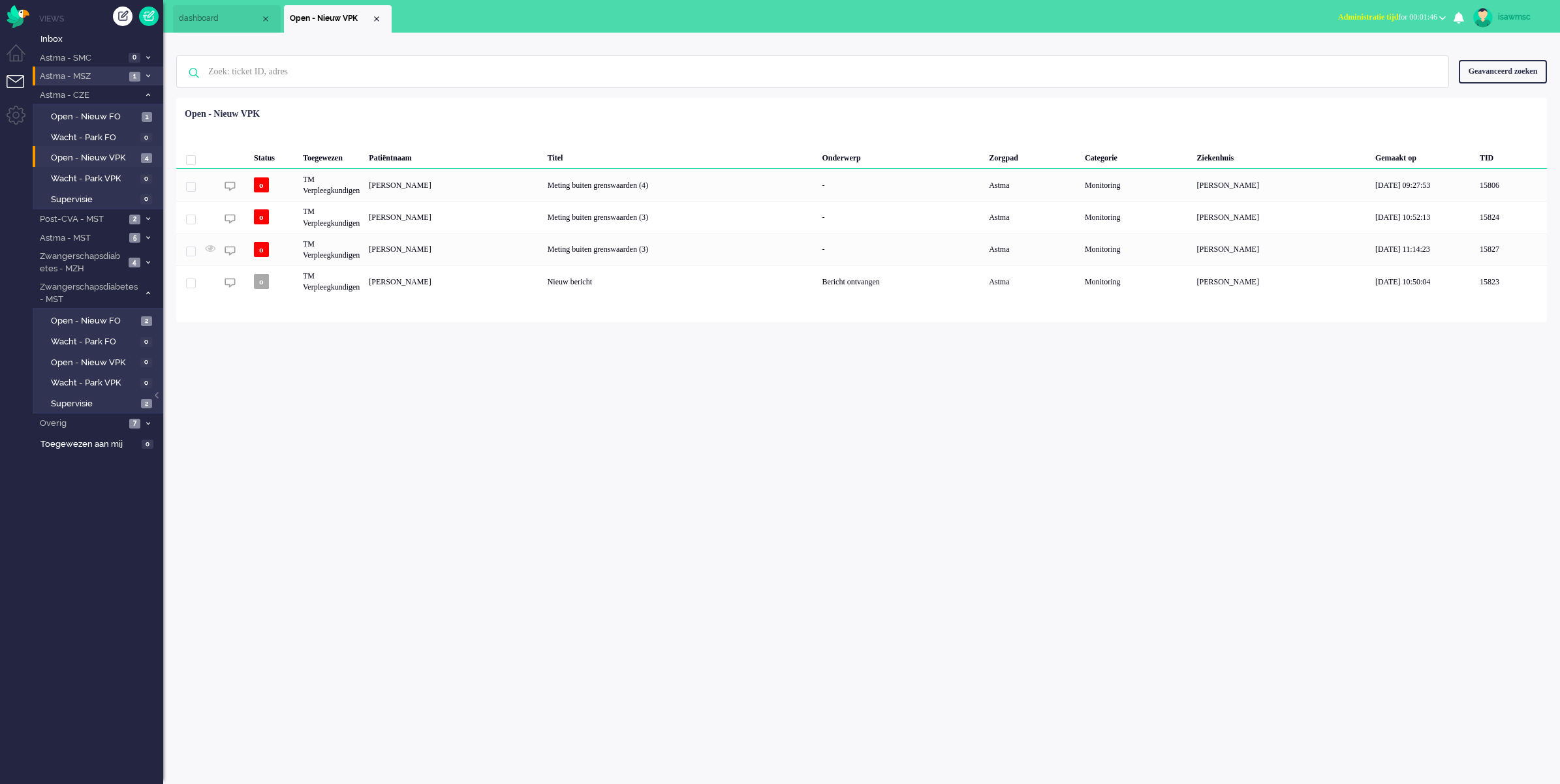
drag, startPoint x: 152, startPoint y: 92, endPoint x: 150, endPoint y: 81, distance: 11.2
click at [152, 92] on span at bounding box center [148, 96] width 10 height 7
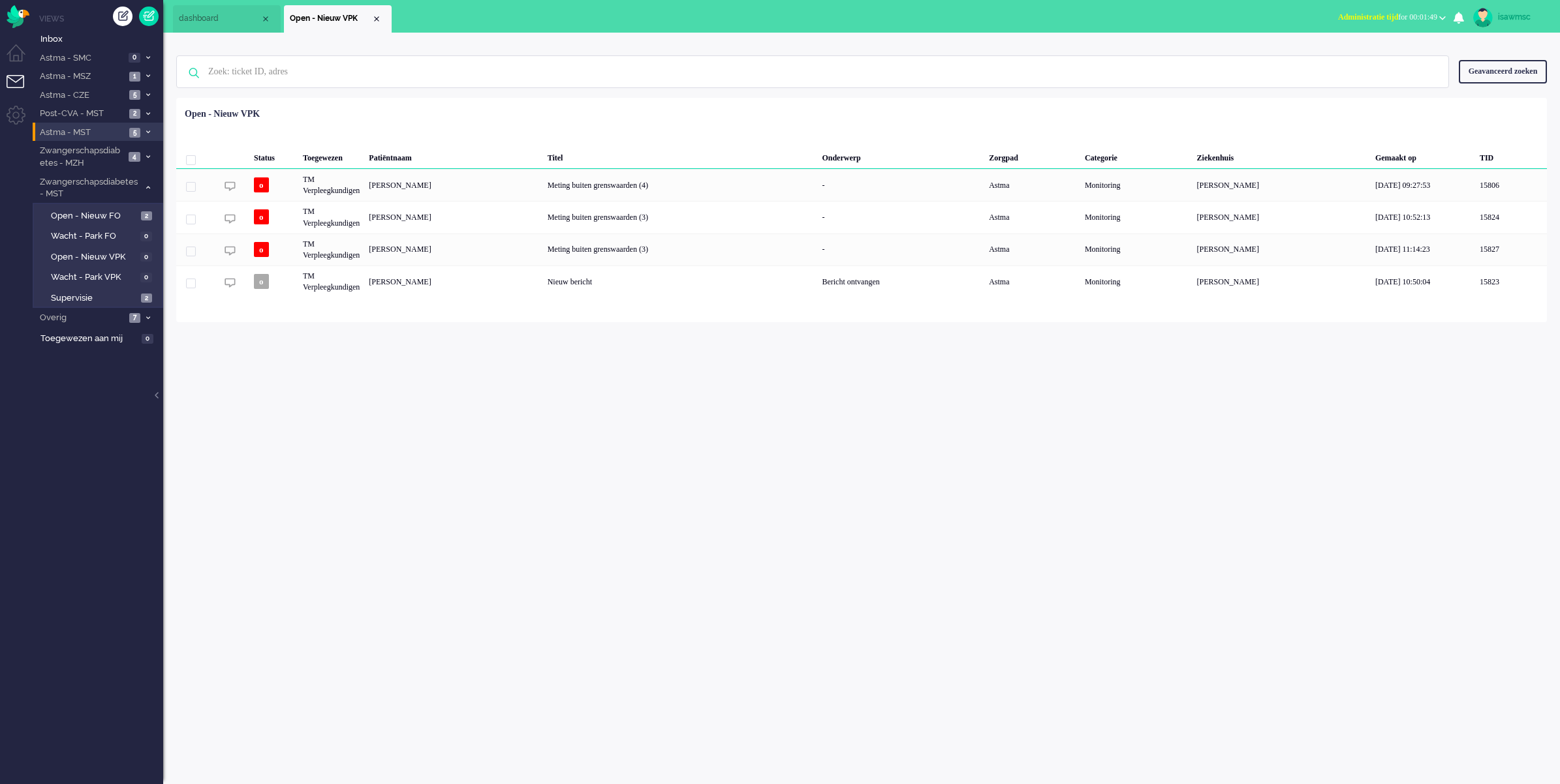
click at [146, 128] on li "Astma - MST 5" at bounding box center [98, 132] width 130 height 19
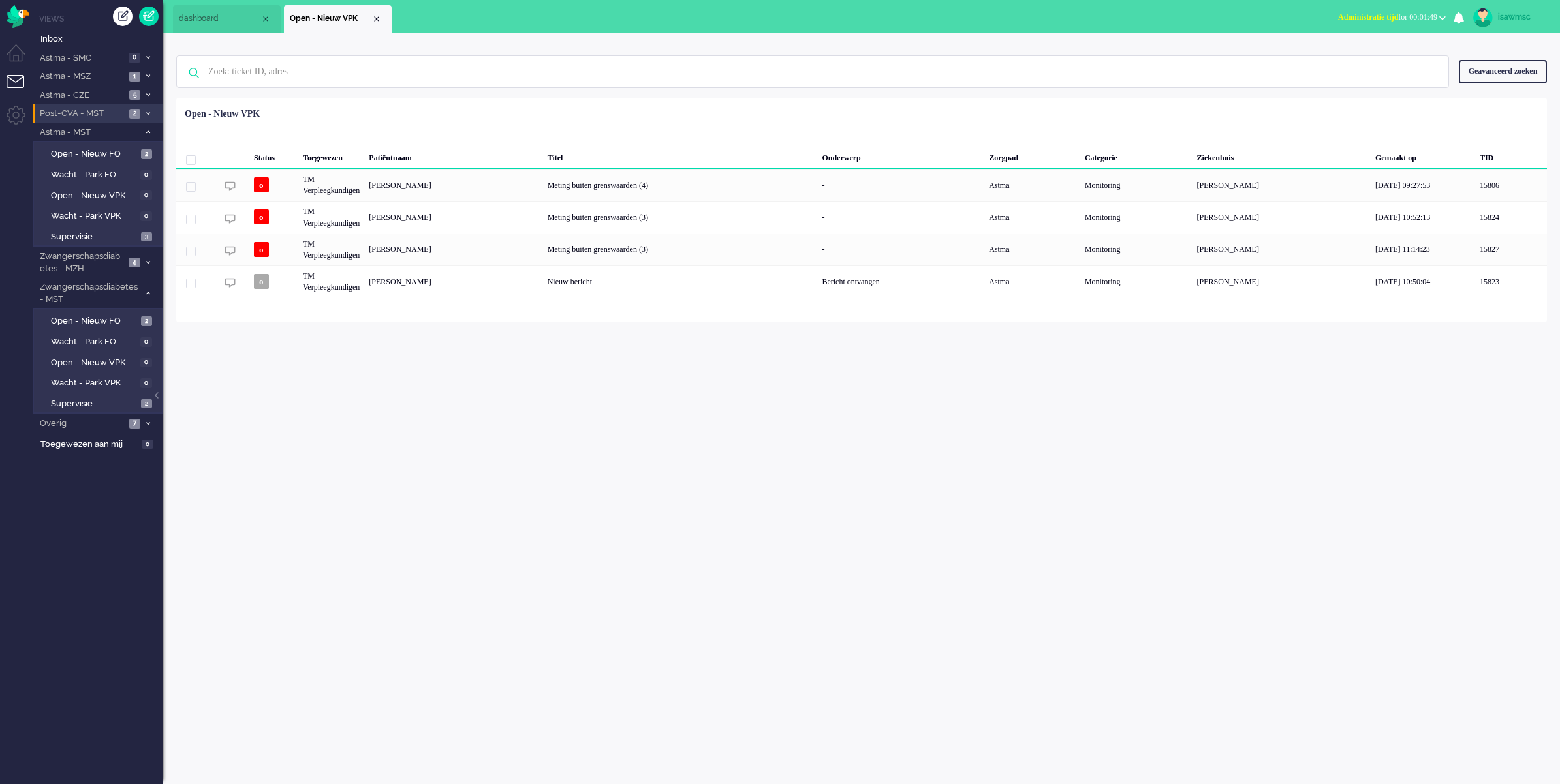
click at [144, 115] on span at bounding box center [148, 113] width 10 height 7
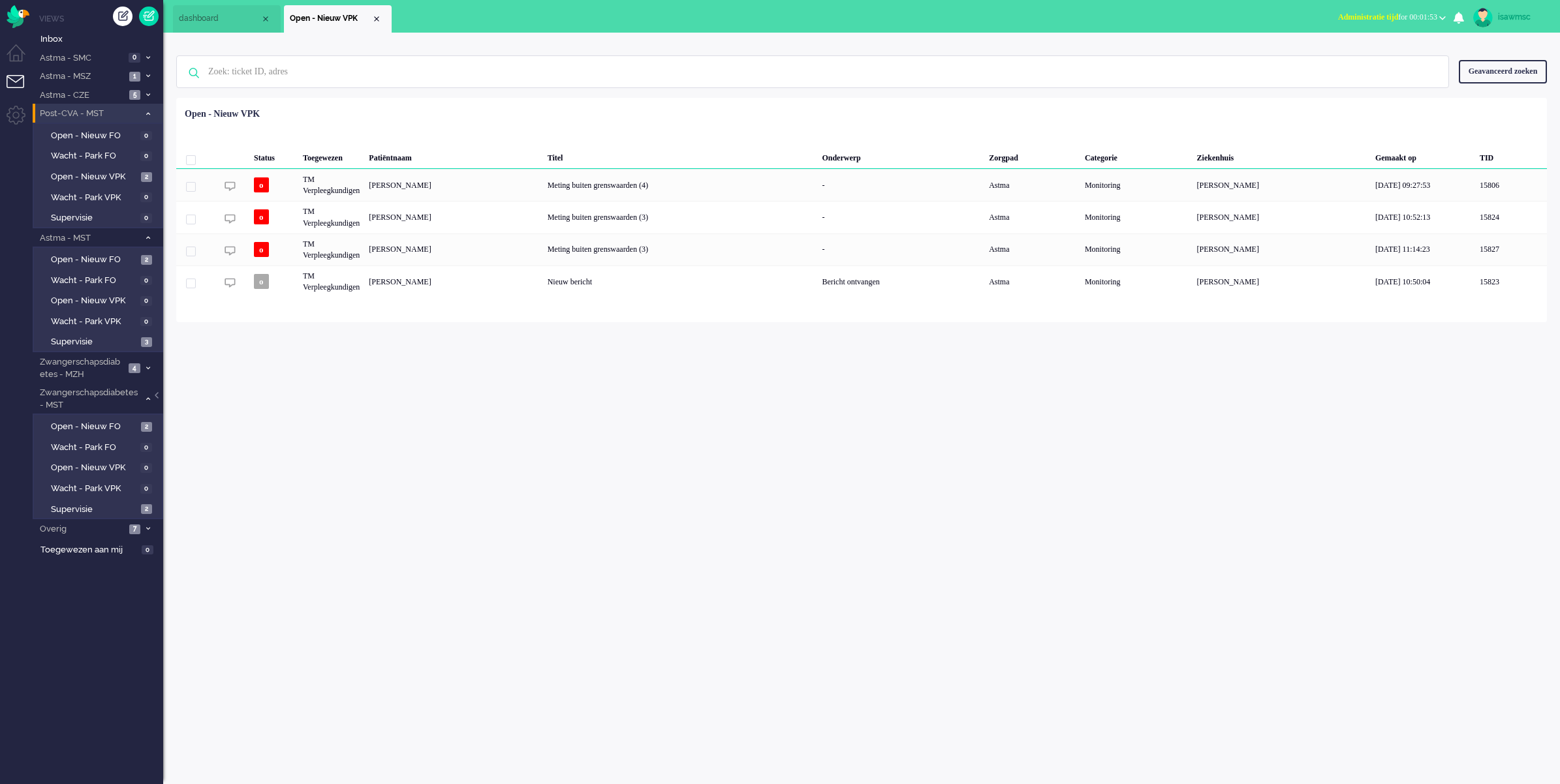
click at [149, 107] on li "Post-CVA - MST 2" at bounding box center [98, 113] width 130 height 19
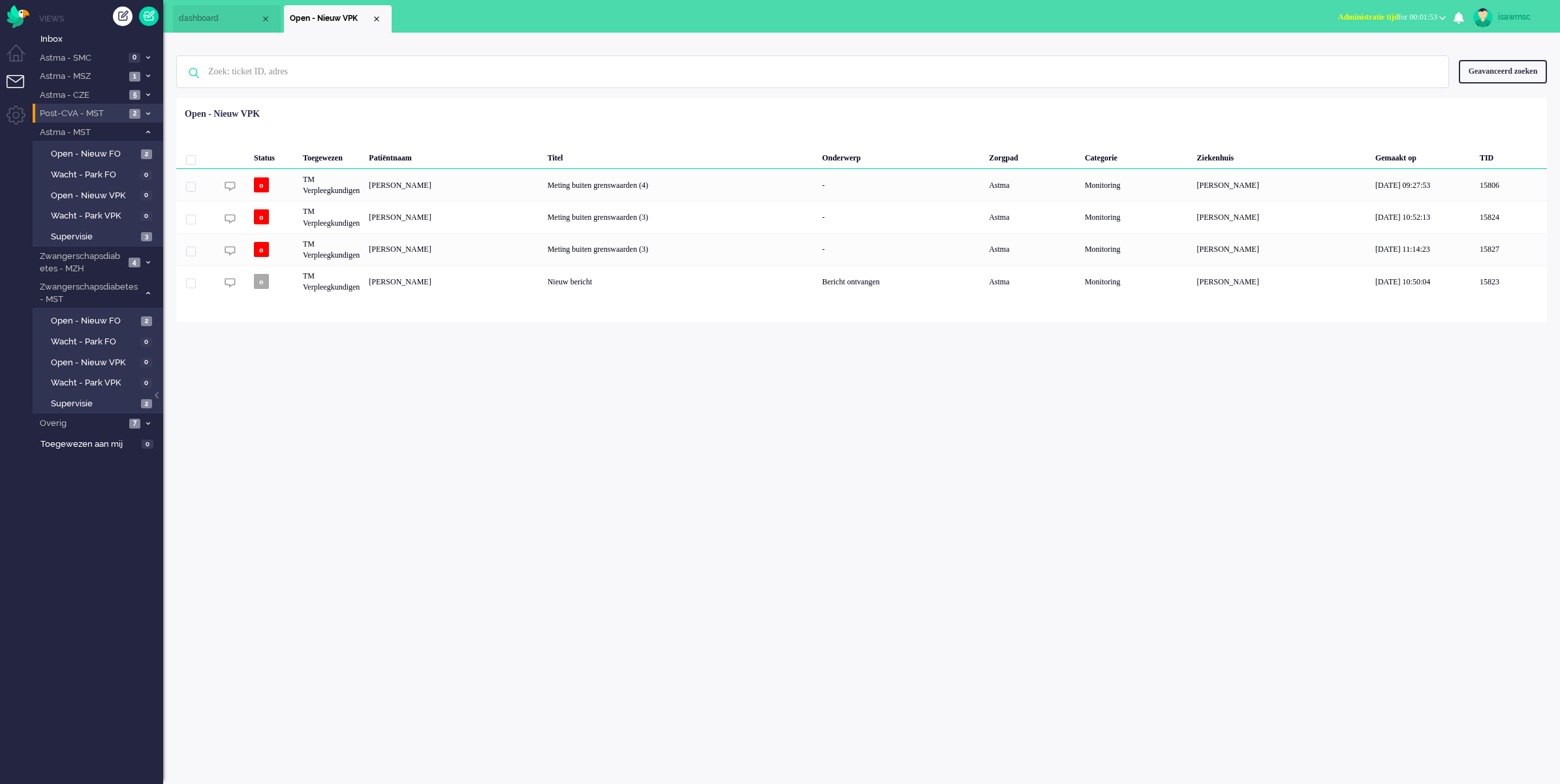
click at [149, 107] on li "Post-CVA - MST 2" at bounding box center [98, 113] width 130 height 19
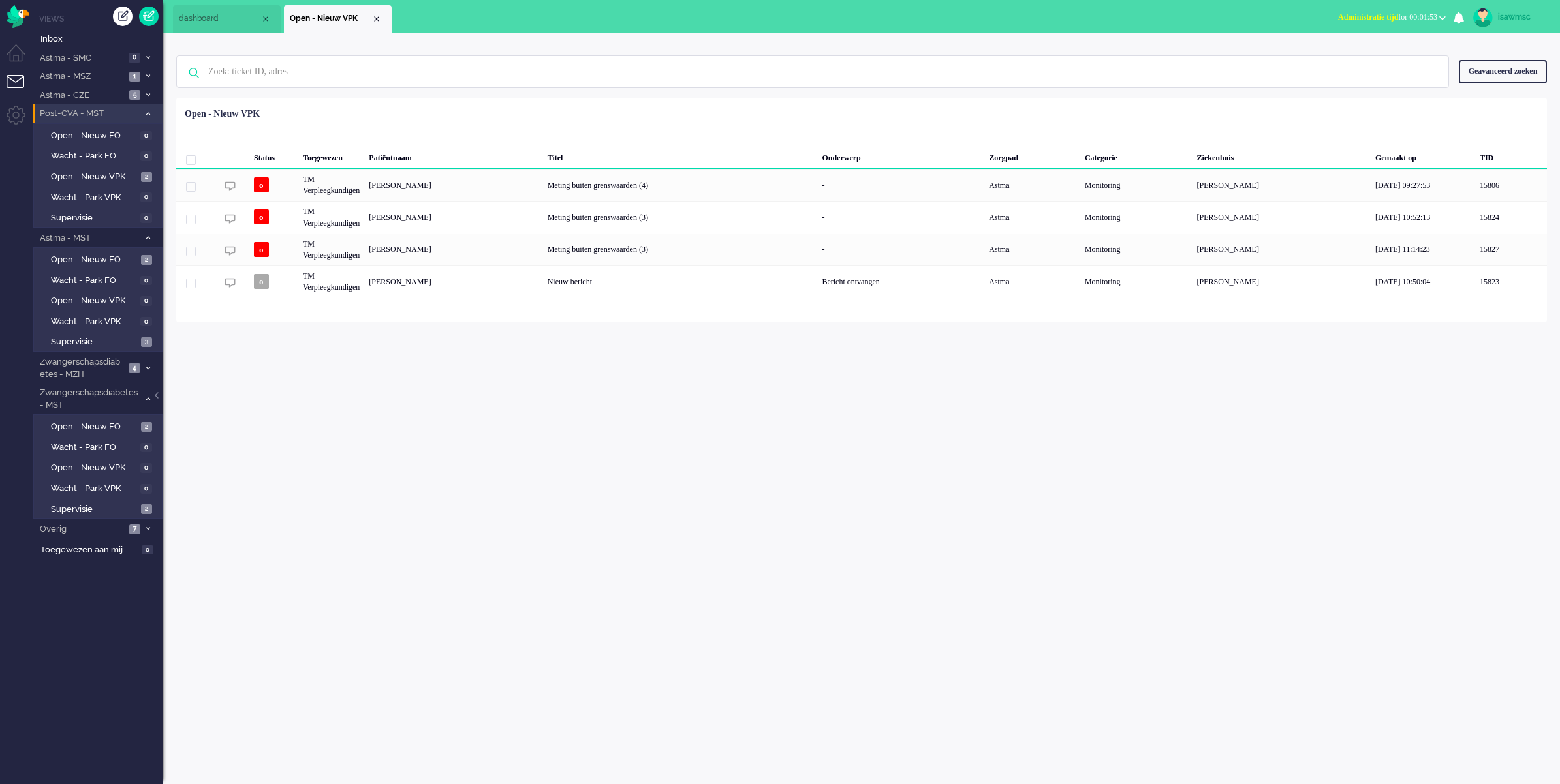
click at [149, 107] on li "Post-CVA - MST 2" at bounding box center [98, 113] width 130 height 19
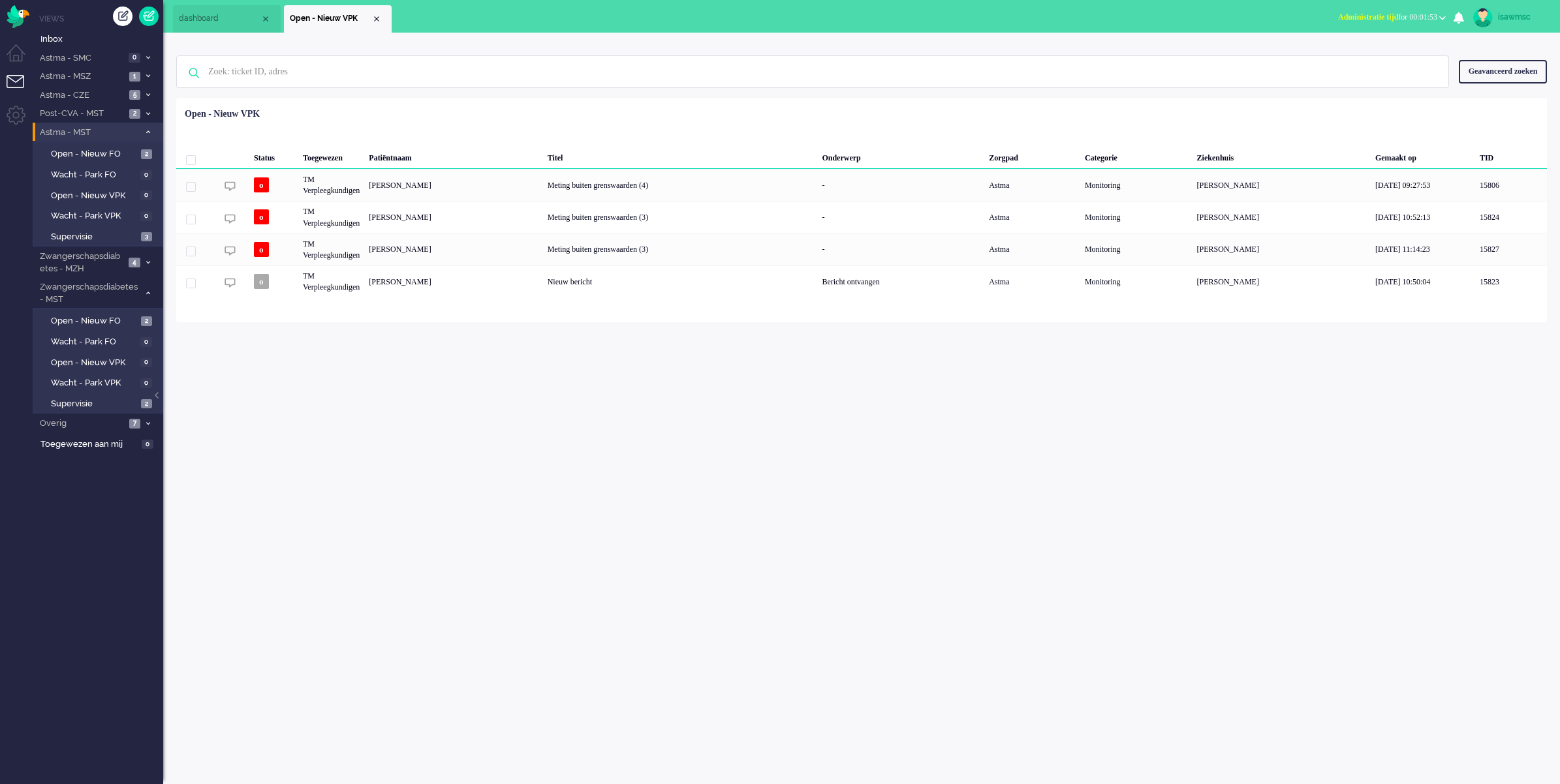
click at [149, 135] on span at bounding box center [148, 133] width 10 height 7
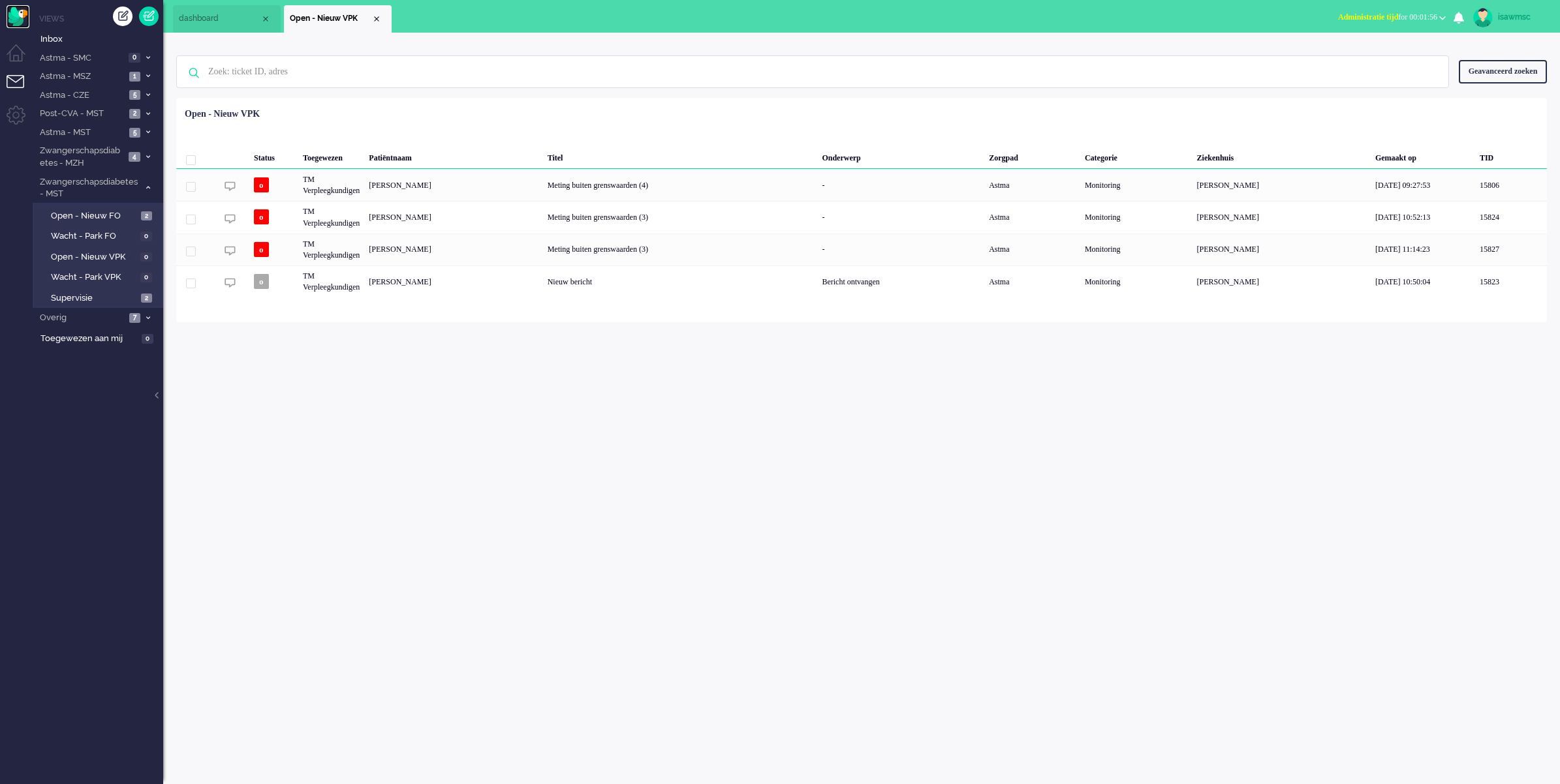
click at [8, 17] on img "Omnidesk" at bounding box center [18, 16] width 23 height 23
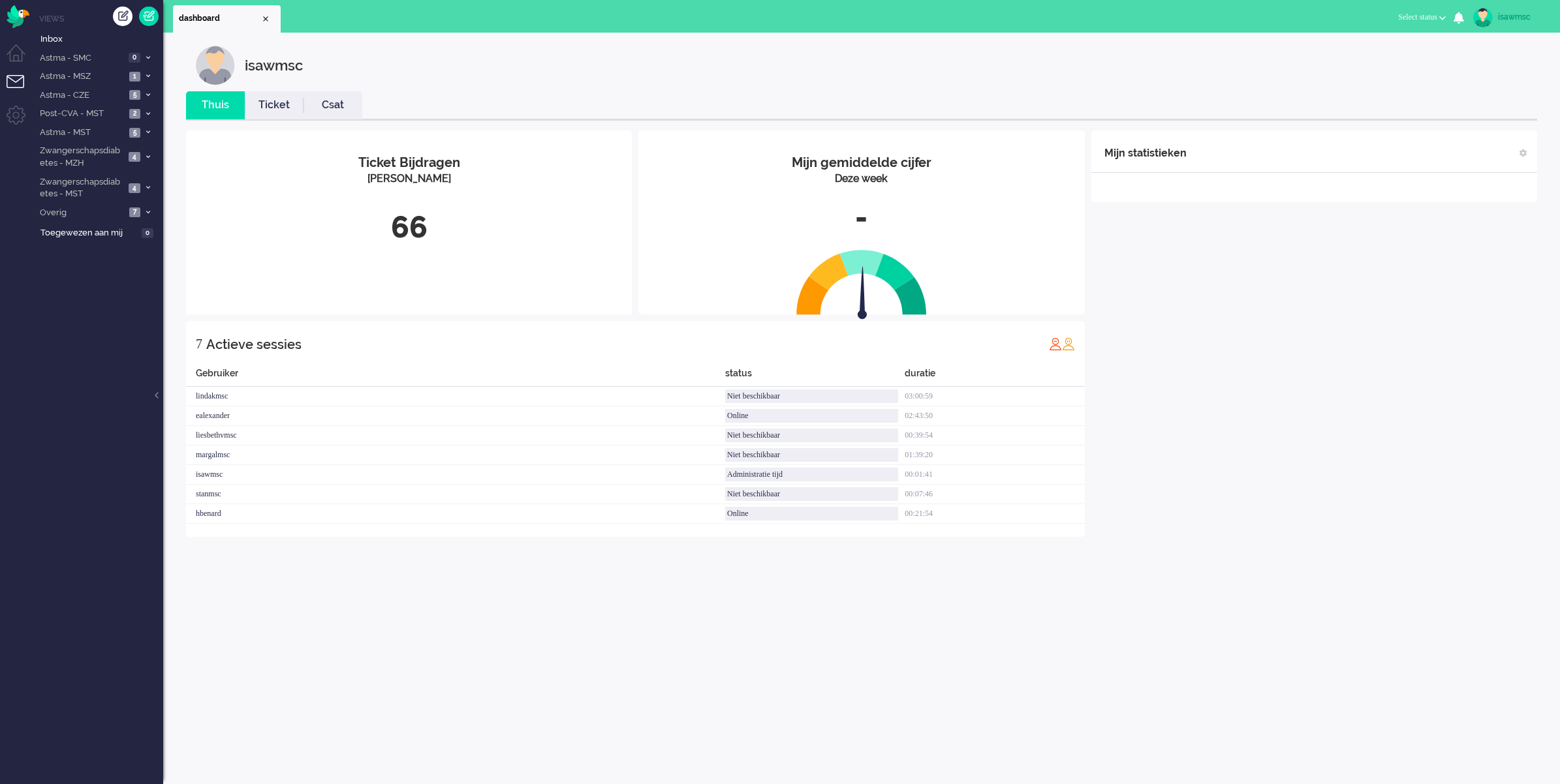
click at [396, 195] on div "Ticket Bijdragen Per Kanaal 66" at bounding box center [409, 204] width 445 height 148
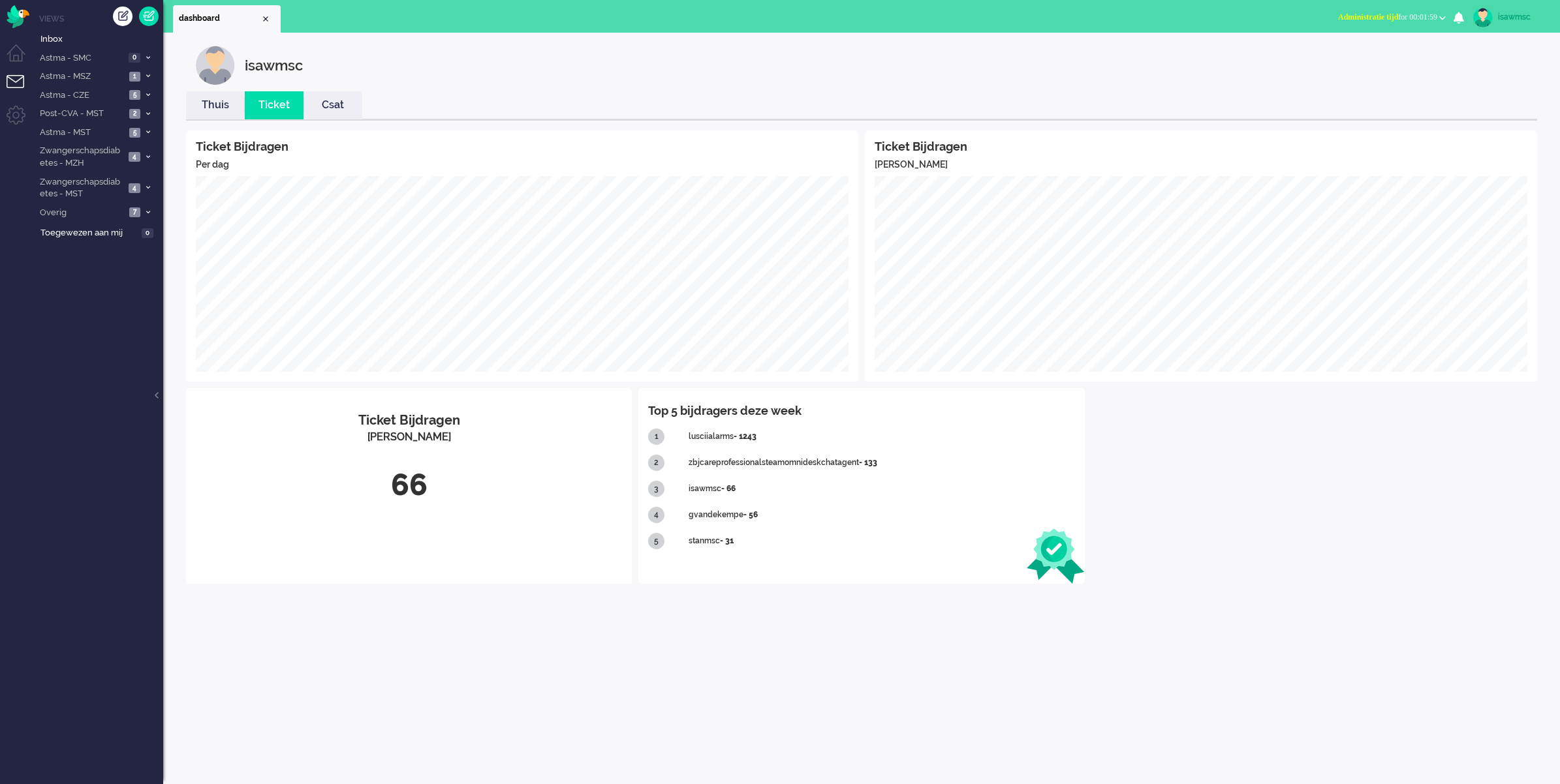
click at [220, 100] on link "Thuis" at bounding box center [215, 106] width 58 height 15
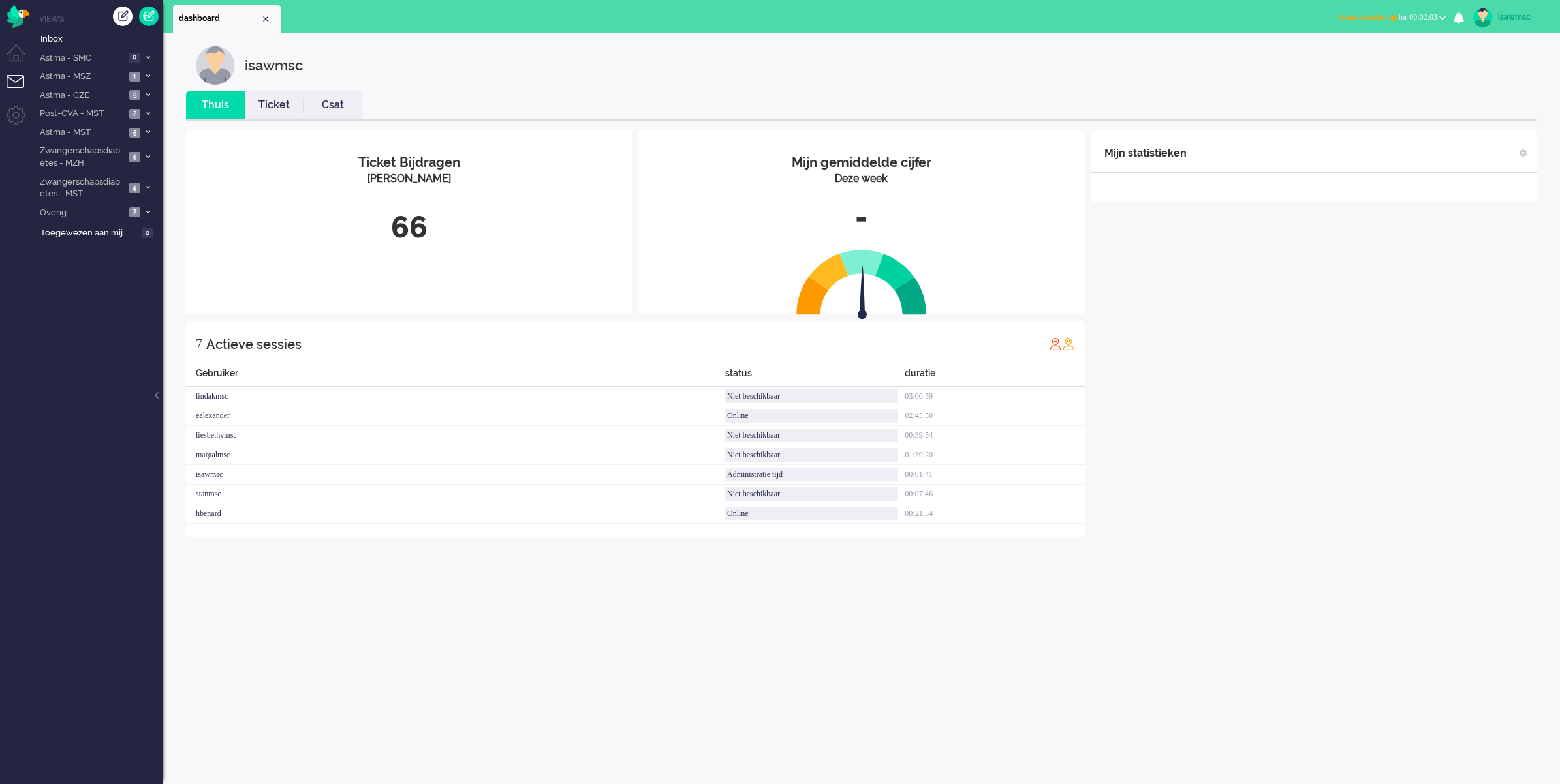
click at [755, 84] on div "isawmsc" at bounding box center [871, 65] width 1352 height 39
click at [141, 184] on span "1" at bounding box center [135, 189] width 11 height 10
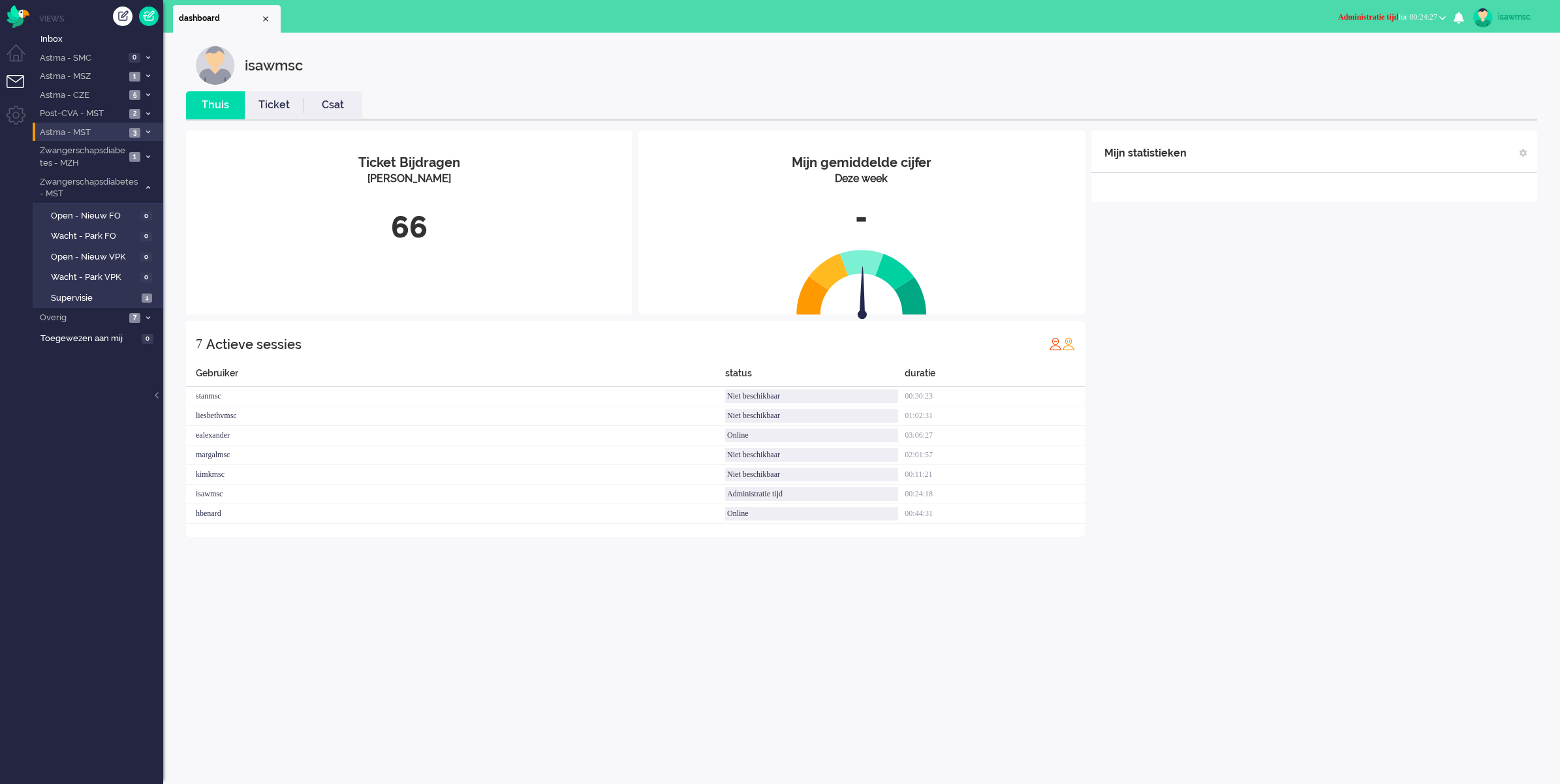
click at [134, 138] on li "Astma - MST 3" at bounding box center [98, 132] width 130 height 19
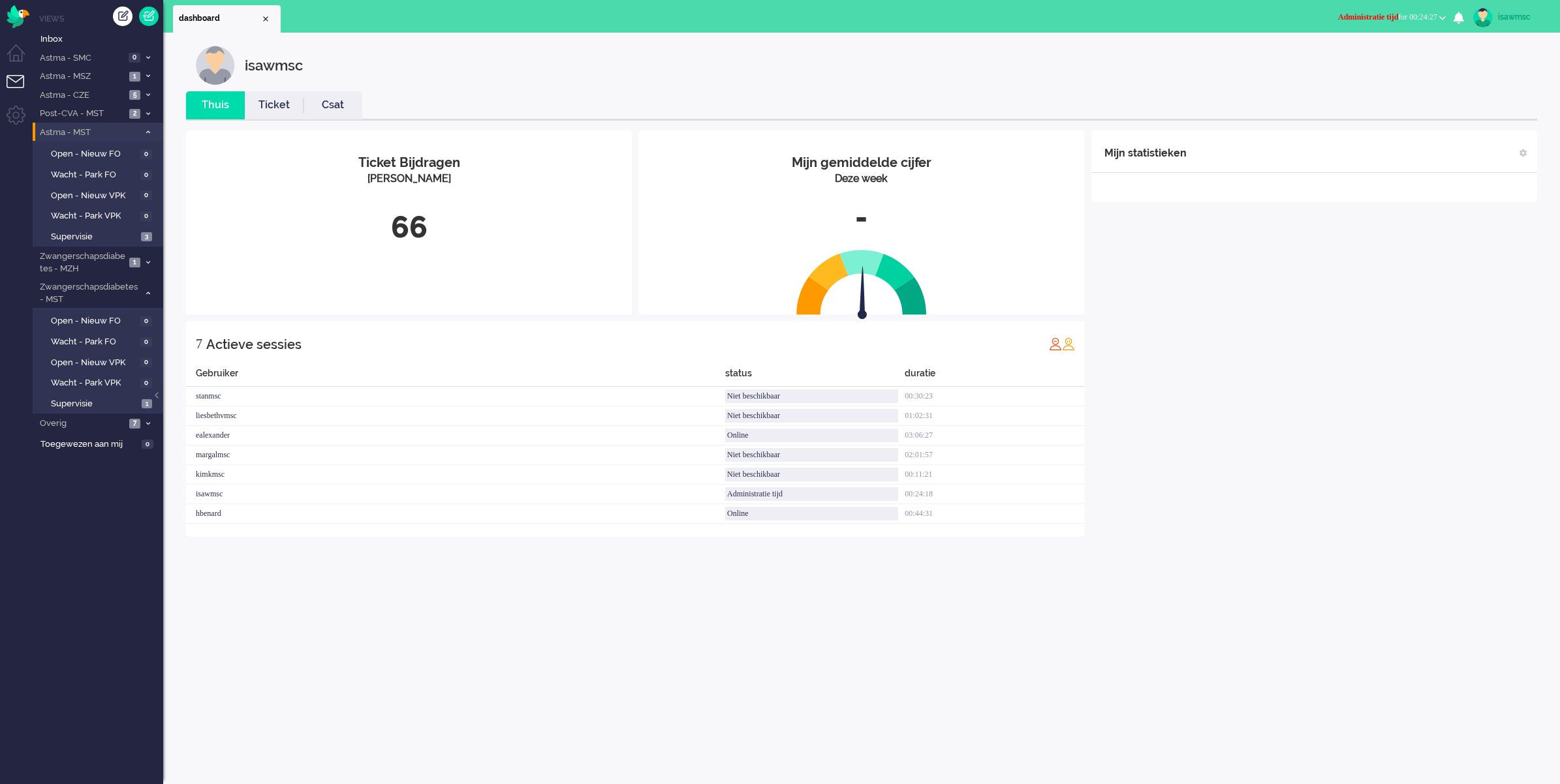
click at [147, 132] on icon at bounding box center [148, 131] width 4 height 4
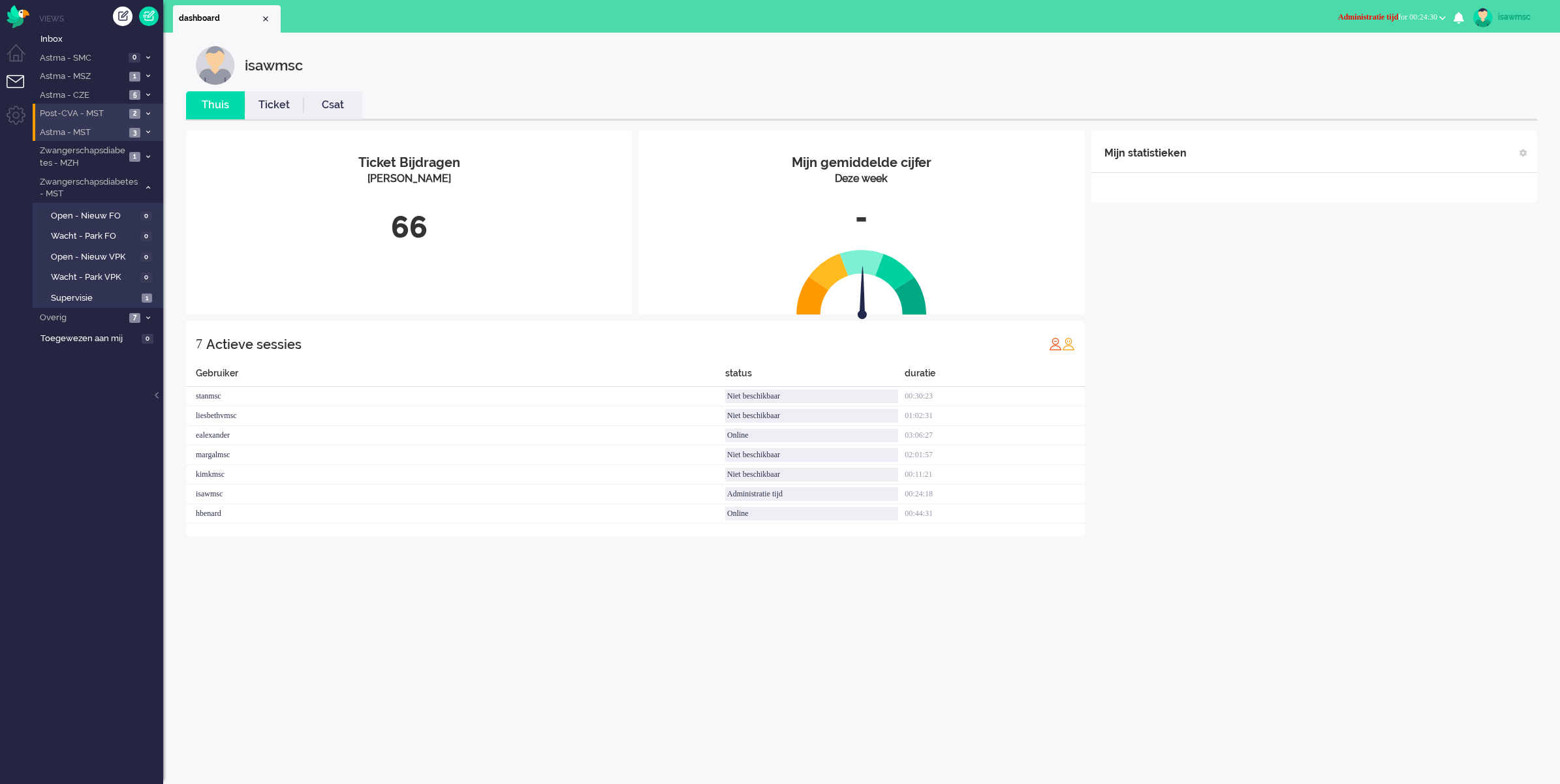
click at [152, 113] on span at bounding box center [148, 113] width 10 height 7
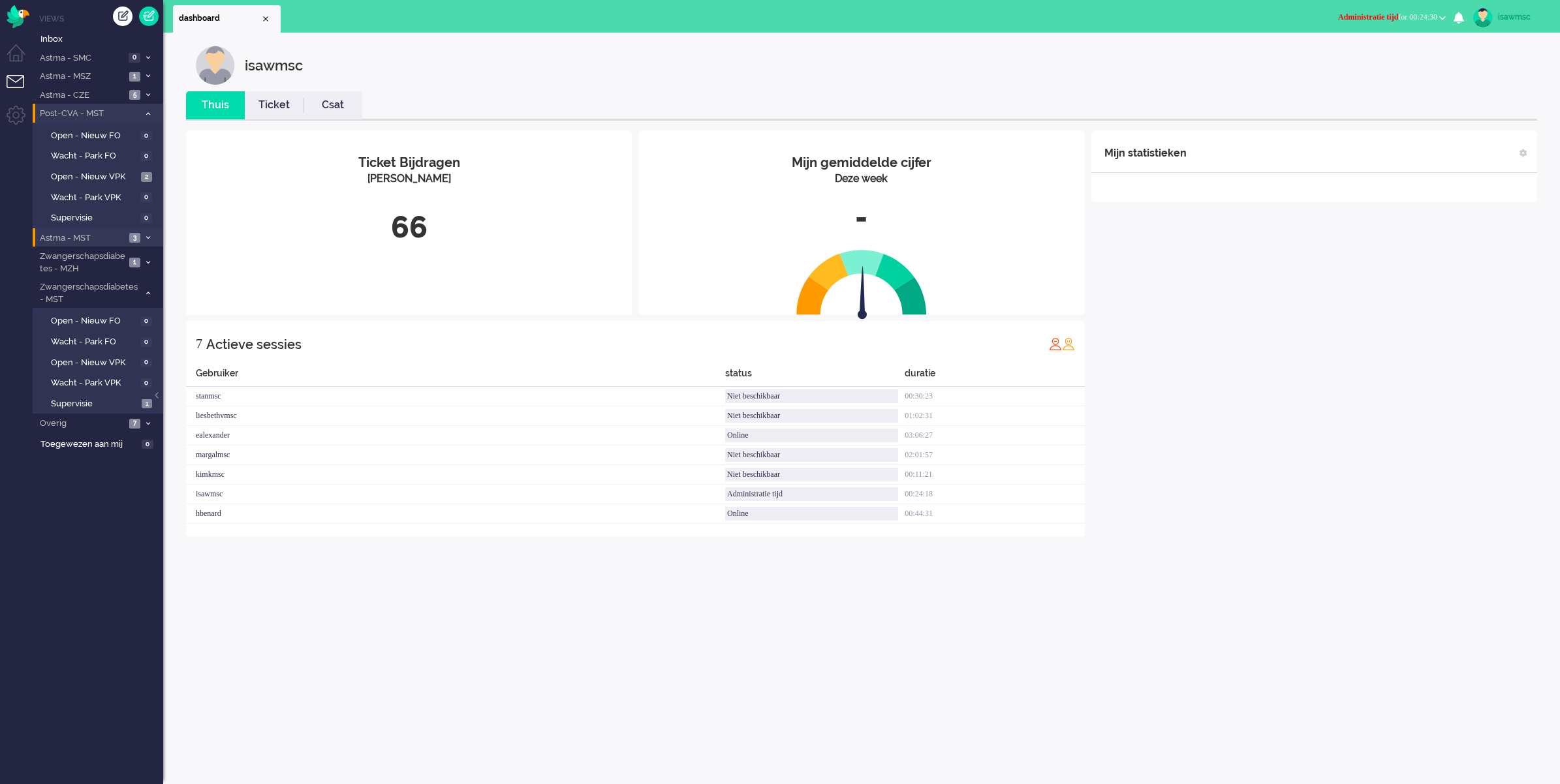
click at [152, 113] on span at bounding box center [148, 113] width 10 height 7
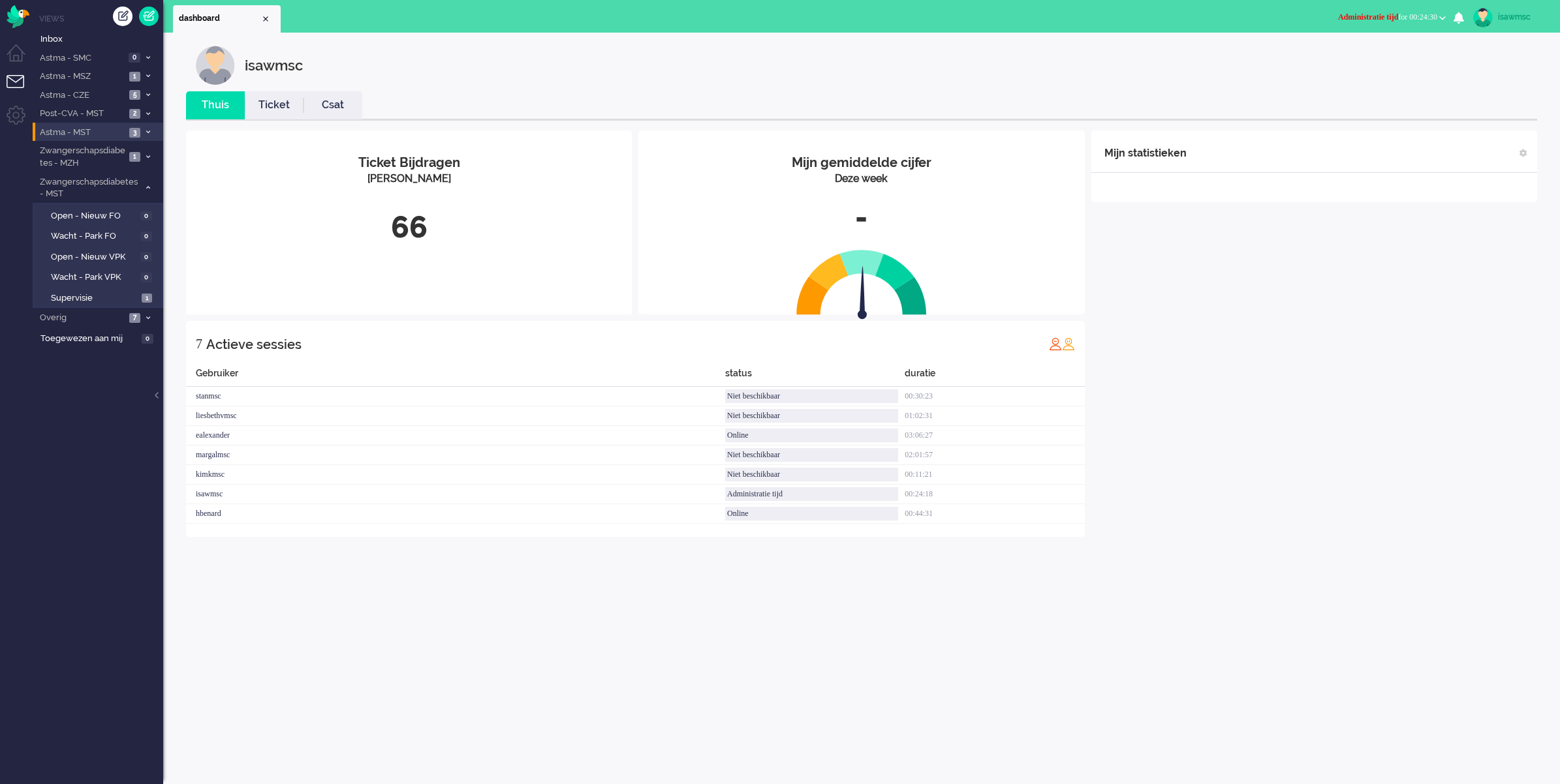
click at [479, 92] on ul "Thuis Ticket Csat" at bounding box center [862, 106] width 1352 height 30
click at [1420, 14] on span "Administratie tijd for 00:26:47" at bounding box center [1387, 17] width 99 height 9
click at [1365, 59] on label "Online" at bounding box center [1391, 58] width 103 height 11
click at [152, 134] on span at bounding box center [148, 133] width 10 height 7
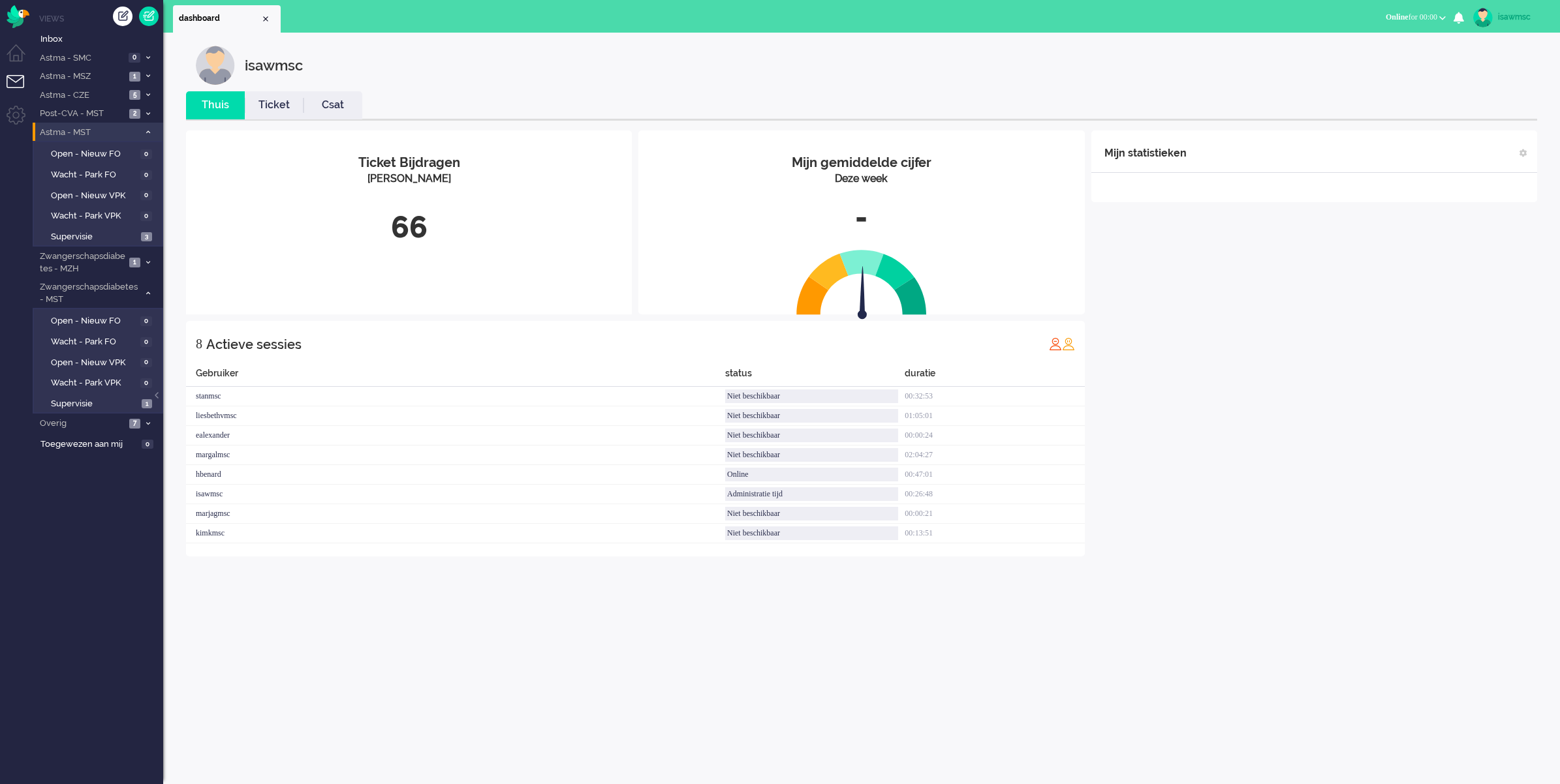
click at [152, 135] on li "Astma - MST 3" at bounding box center [98, 132] width 130 height 19
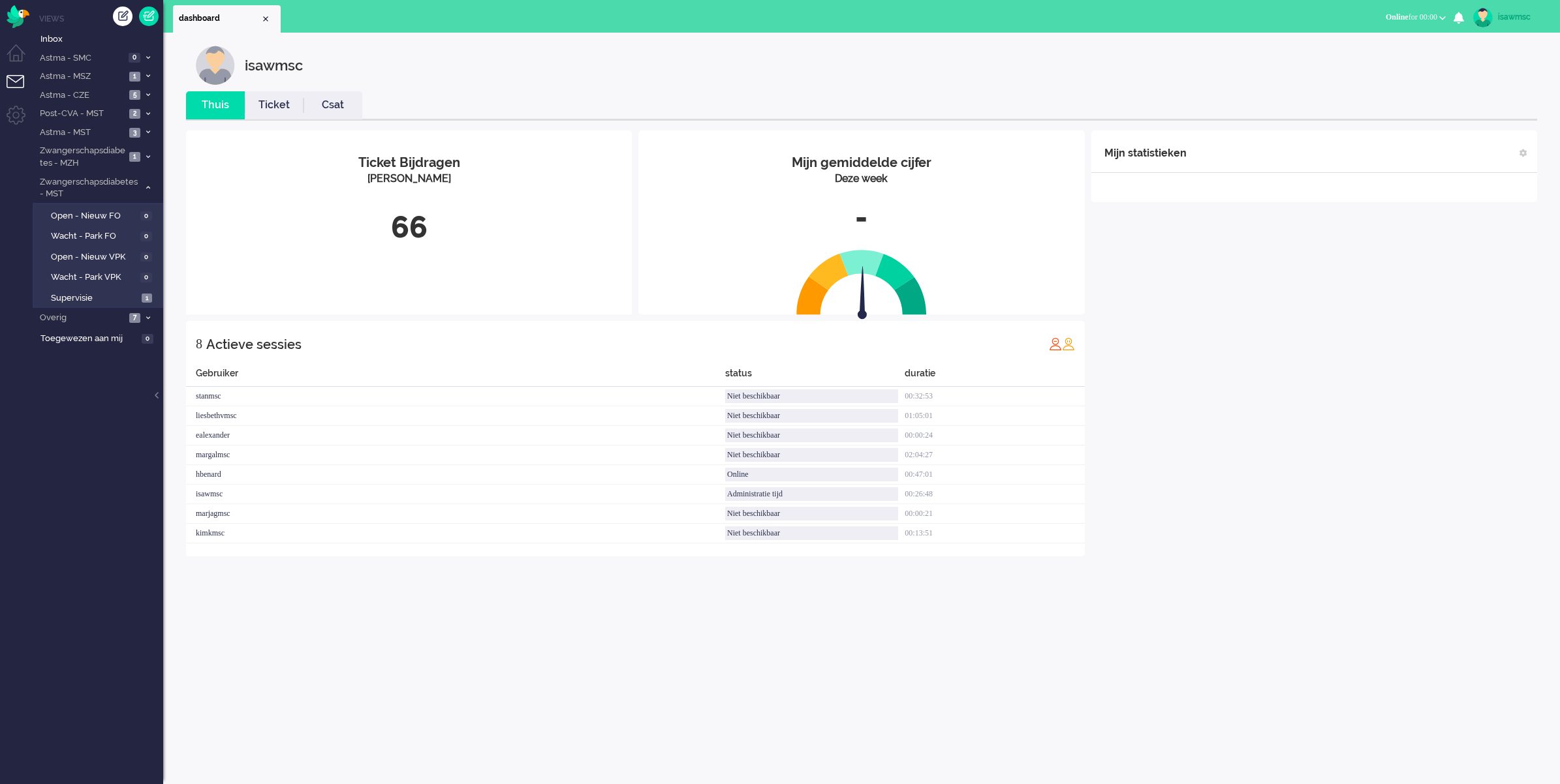
click at [468, 96] on ul "Thuis Ticket Csat" at bounding box center [862, 106] width 1352 height 30
click at [606, 203] on div "Ticket Bijdragen Per Kanaal 66" at bounding box center [409, 204] width 445 height 148
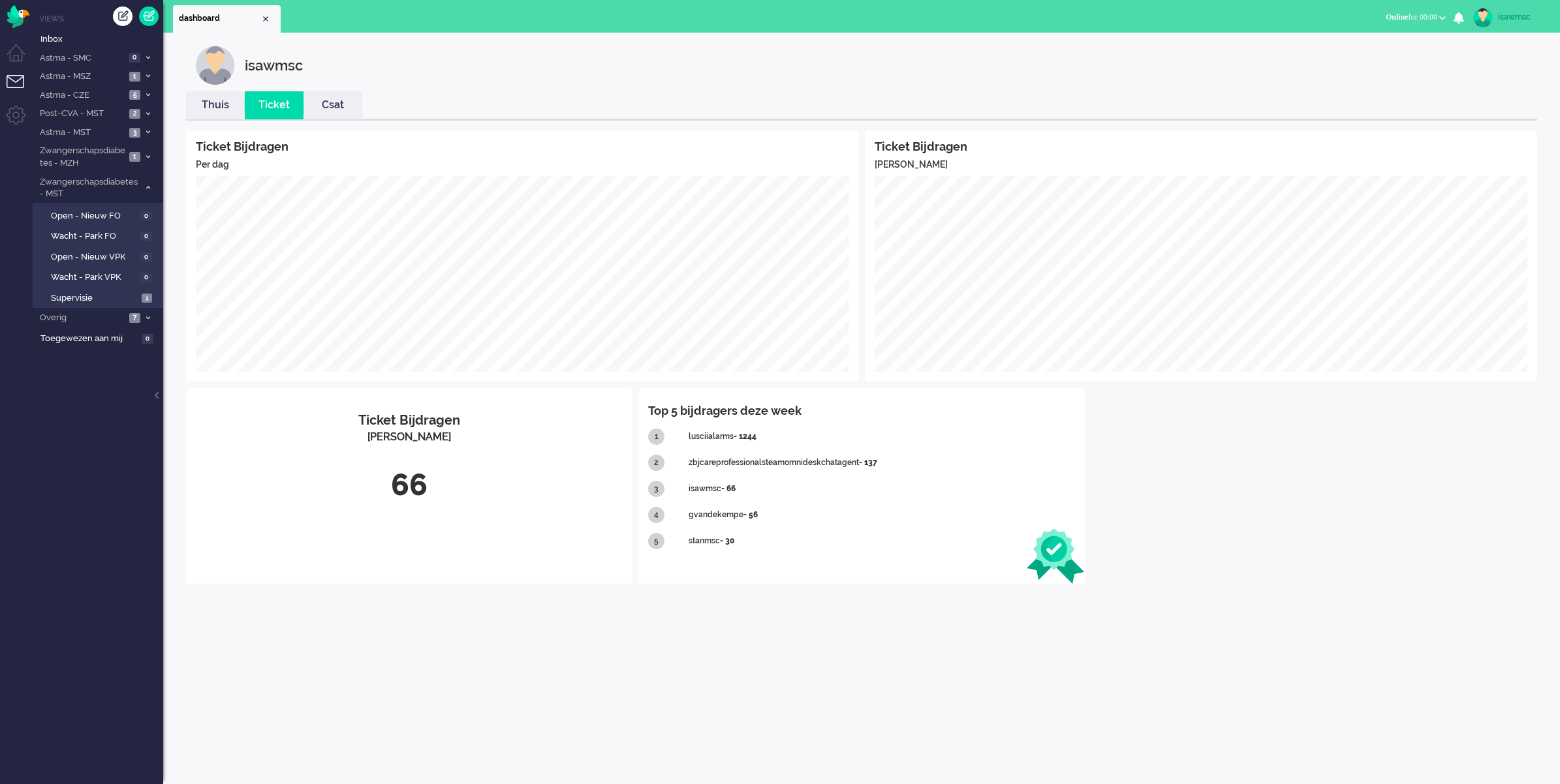
click at [225, 106] on link "Thuis" at bounding box center [215, 106] width 58 height 15
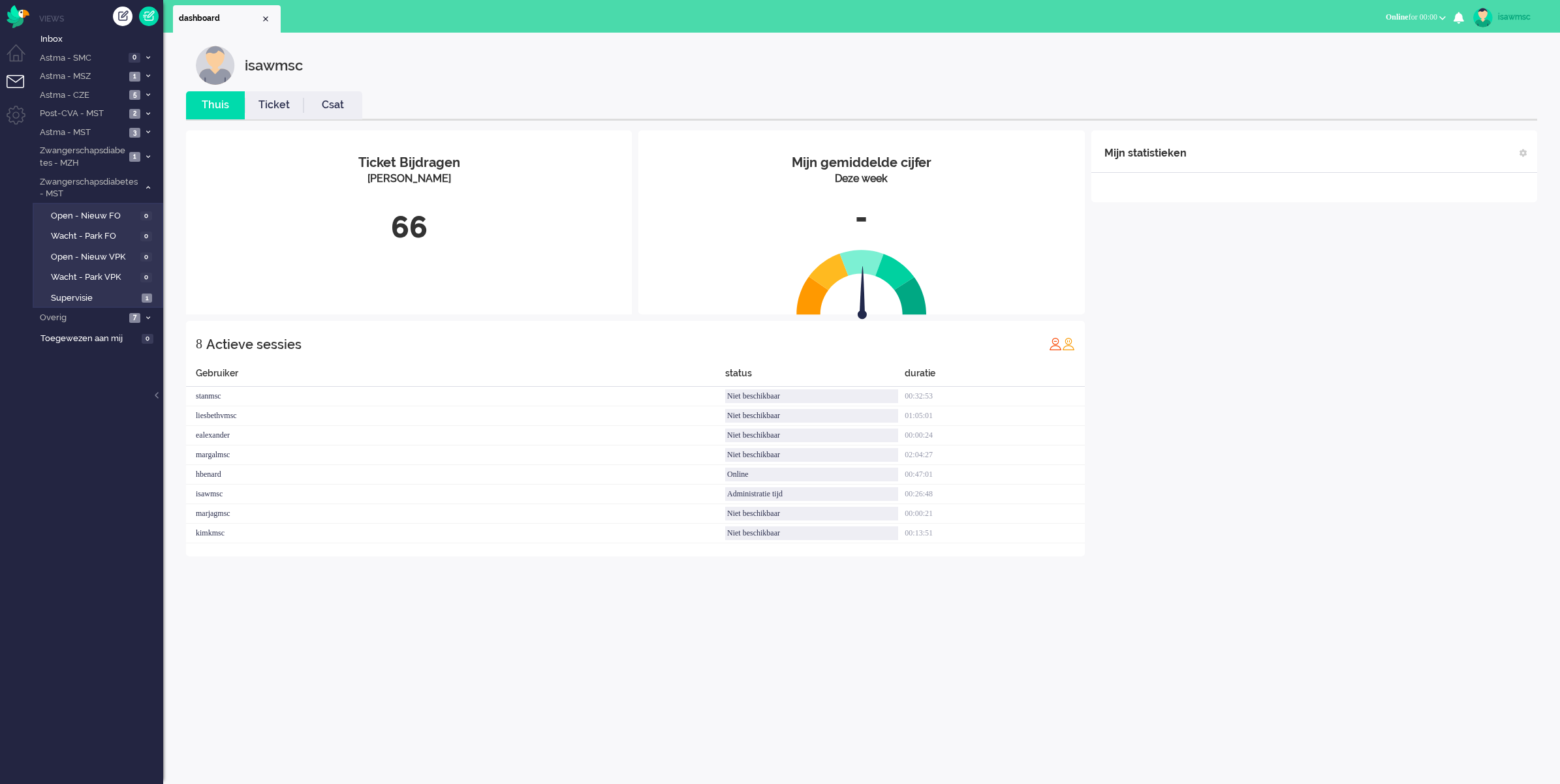
click at [668, 79] on div "isawmsc" at bounding box center [871, 65] width 1352 height 39
click at [390, 237] on div "66" at bounding box center [408, 228] width 426 height 43
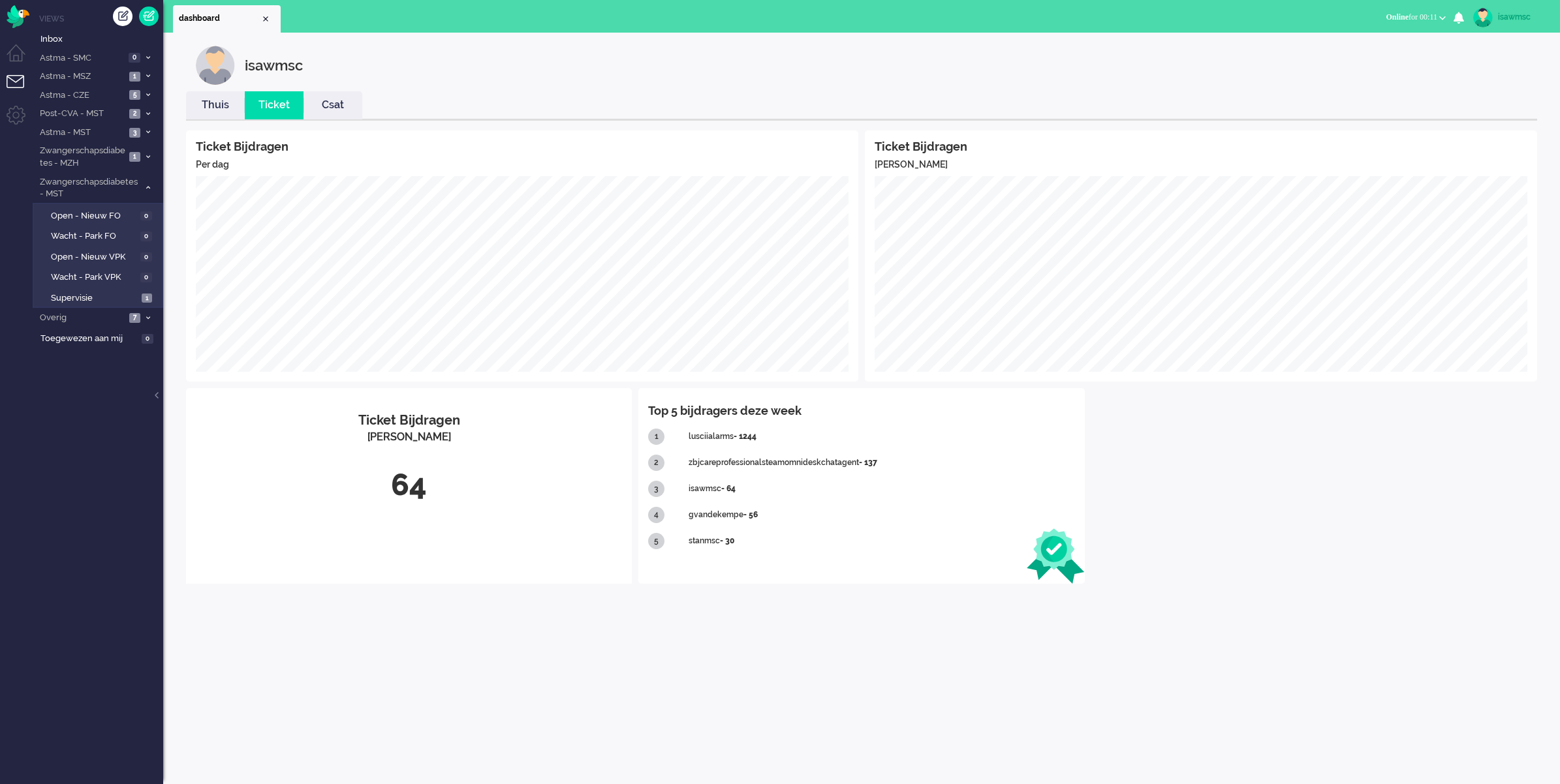
click at [220, 115] on li "Thuis" at bounding box center [215, 105] width 58 height 28
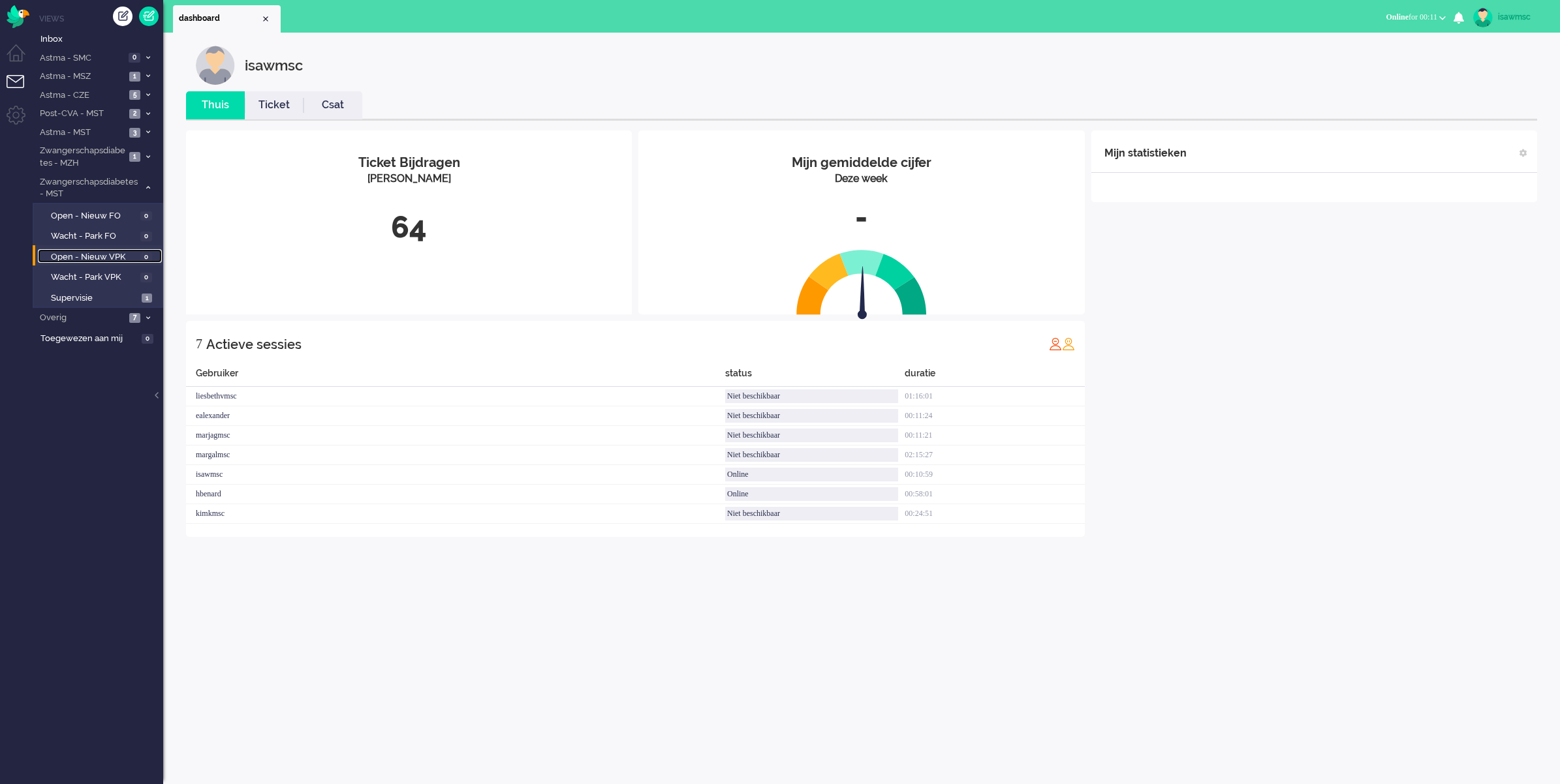
click at [124, 252] on span "Open - Nieuw VPK" at bounding box center [94, 257] width 86 height 13
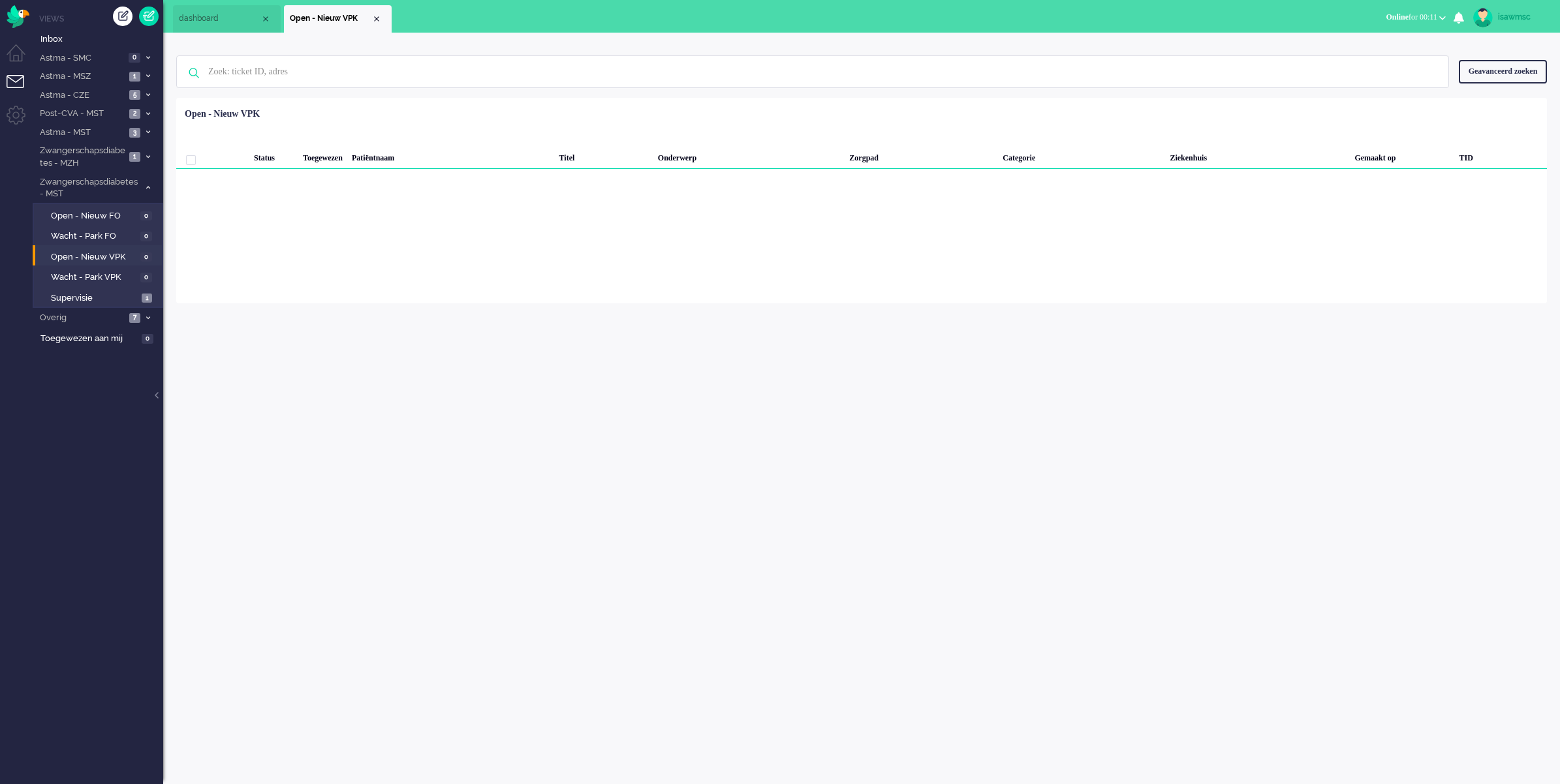
click at [689, 562] on div "isawmsc Thuis Ticket Csat Mijn gemiddelde cijfer Deze week - Ticket Bijdragen P…" at bounding box center [861, 409] width 1397 height 752
